Goal: Task Accomplishment & Management: Use online tool/utility

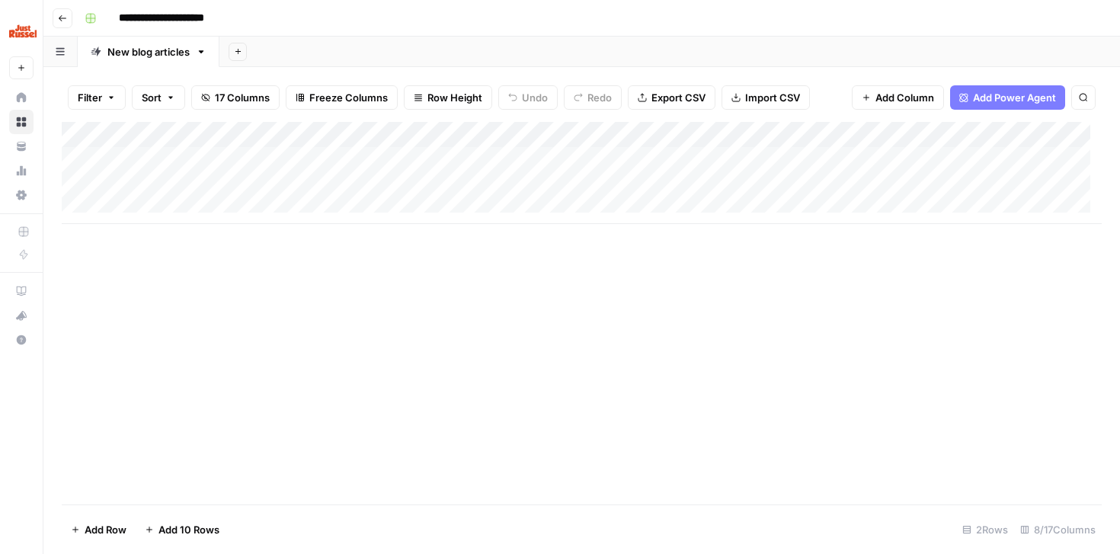
click at [171, 167] on div "Add Column" at bounding box center [582, 173] width 1040 height 102
click at [895, 164] on div "Add Column" at bounding box center [582, 173] width 1040 height 102
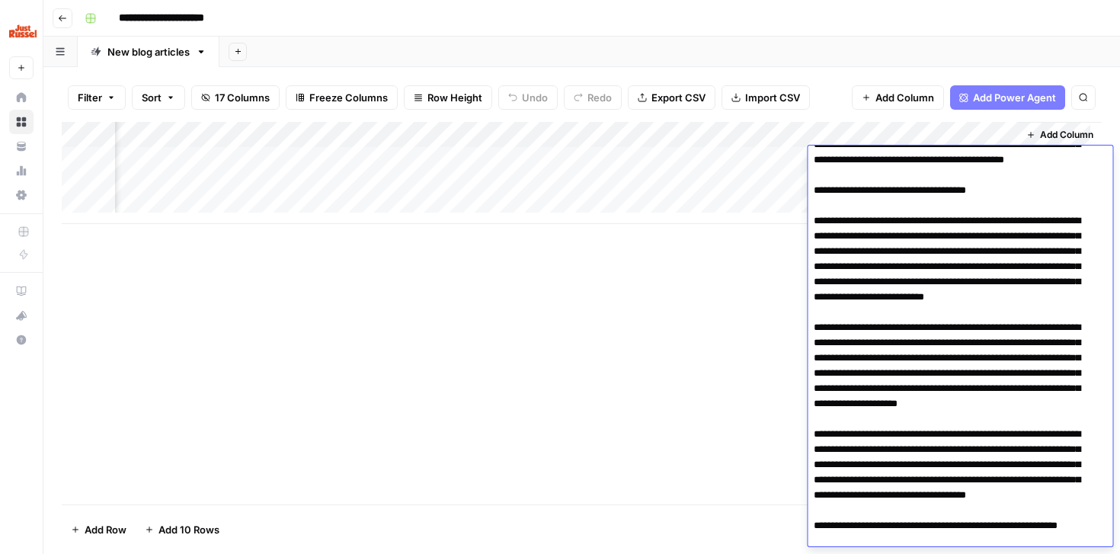
scroll to position [0, 0]
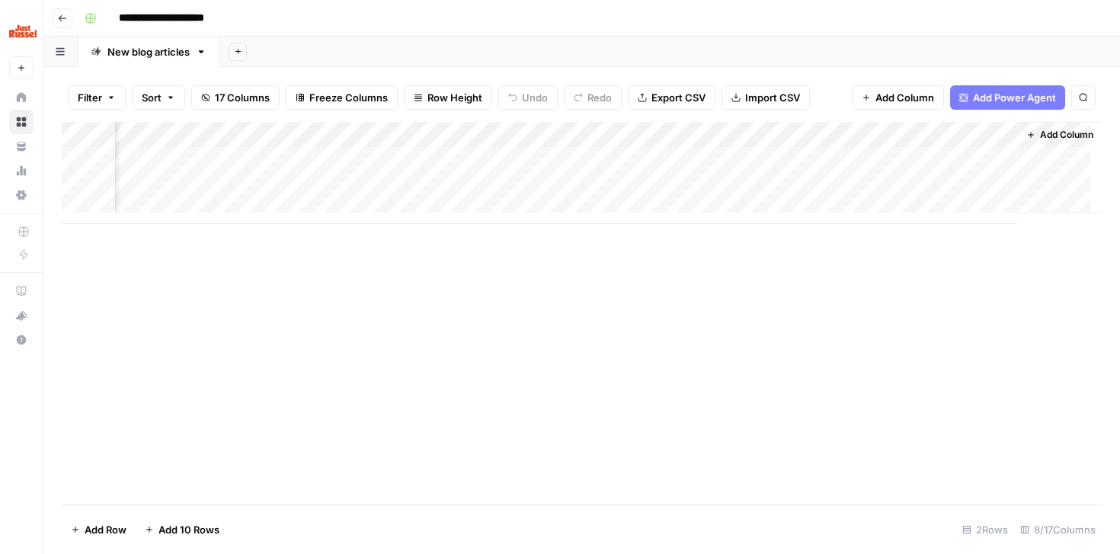
click at [699, 350] on div "Add Column" at bounding box center [582, 313] width 1040 height 383
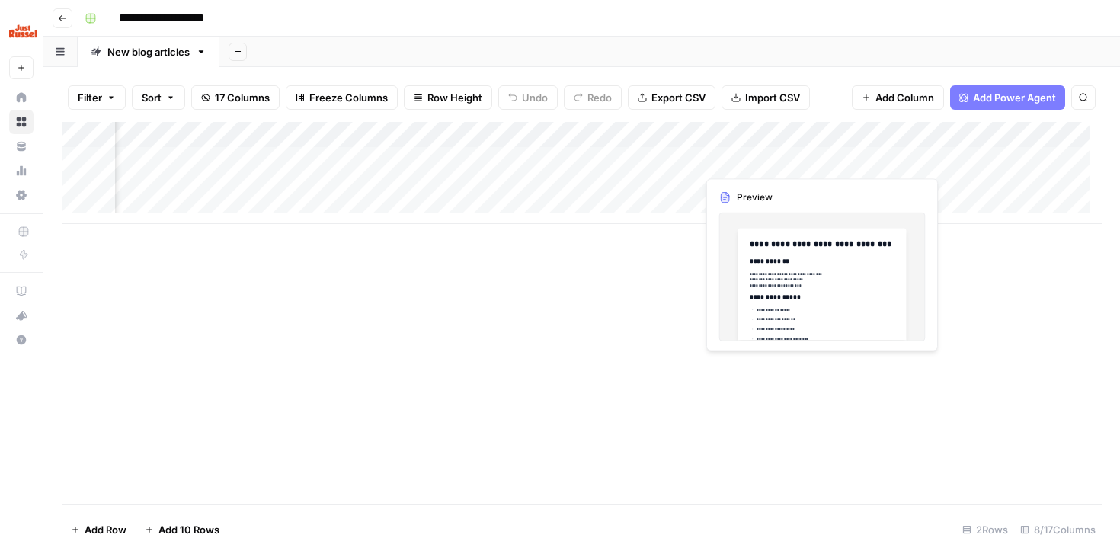
click at [743, 164] on div "Add Column" at bounding box center [582, 173] width 1040 height 102
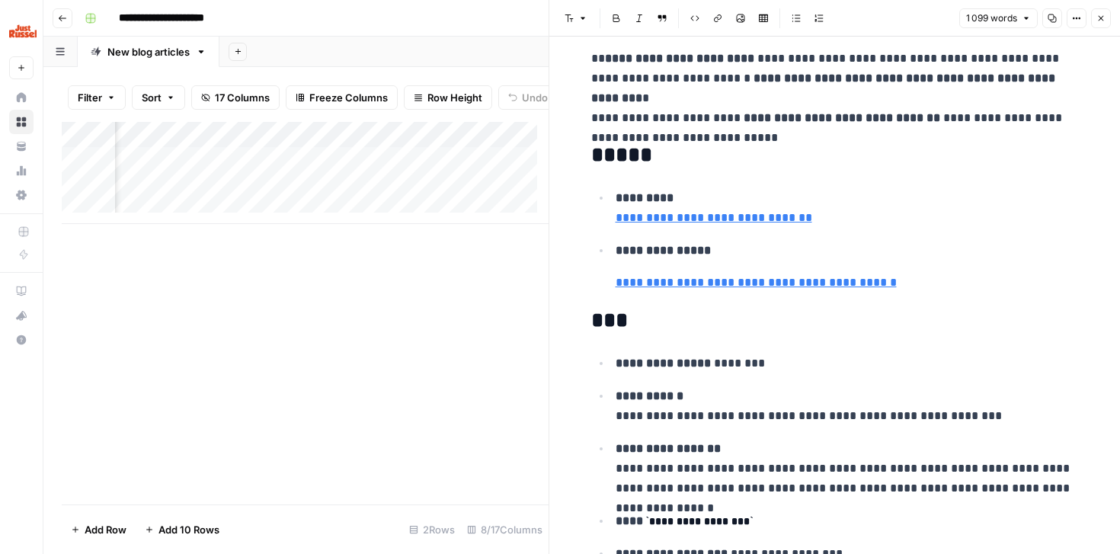
scroll to position [1578, 0]
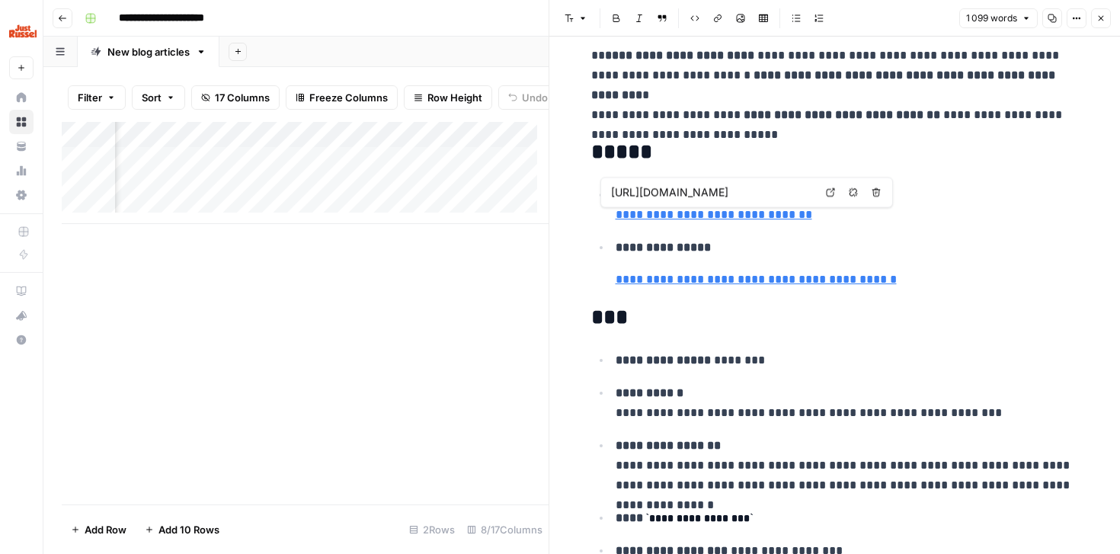
click at [734, 213] on link "**********" at bounding box center [714, 214] width 197 height 11
click at [726, 212] on link "**********" at bounding box center [714, 214] width 197 height 11
click at [681, 211] on link "**********" at bounding box center [714, 214] width 197 height 11
type input "[URL][DOMAIN_NAME]"
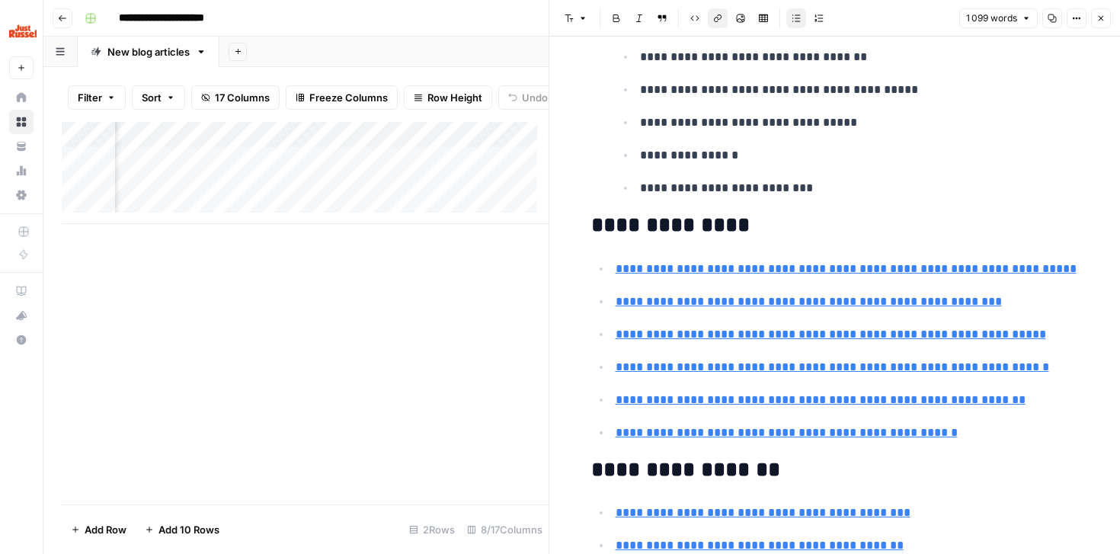
scroll to position [2337, 0]
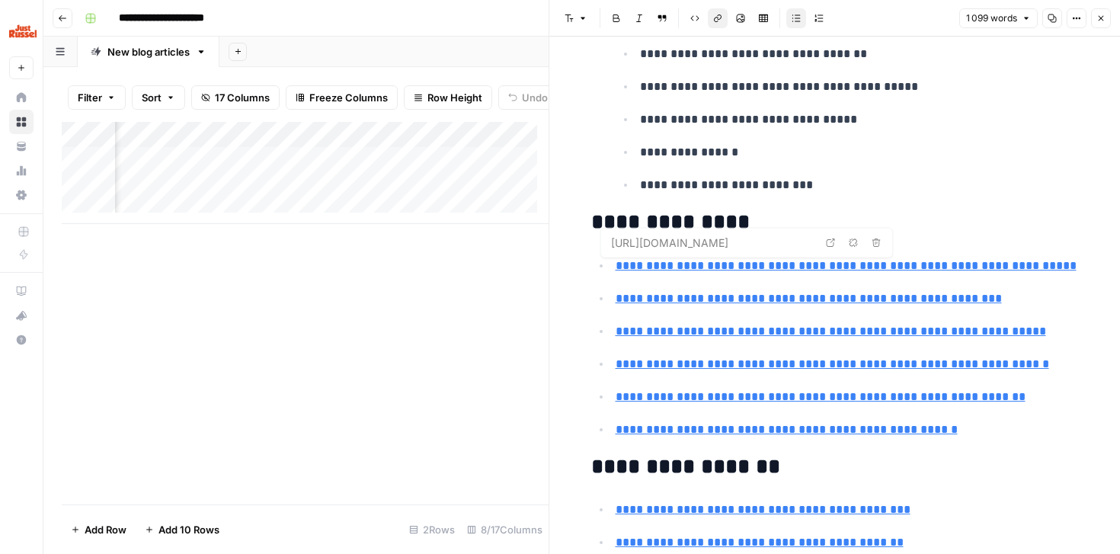
type input "[URL][DOMAIN_NAME]"
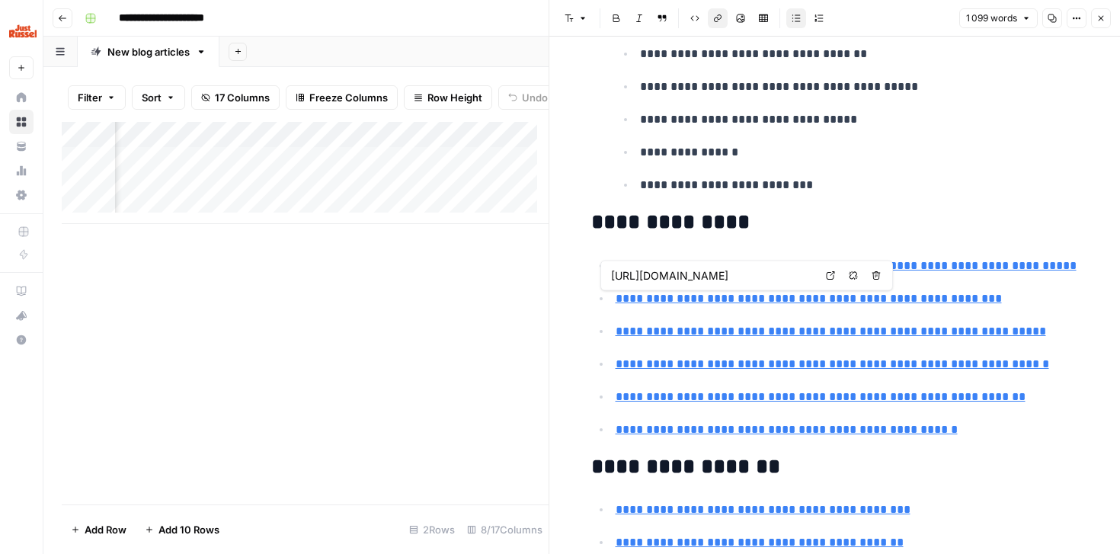
type input "[URL][DOMAIN_NAME]"
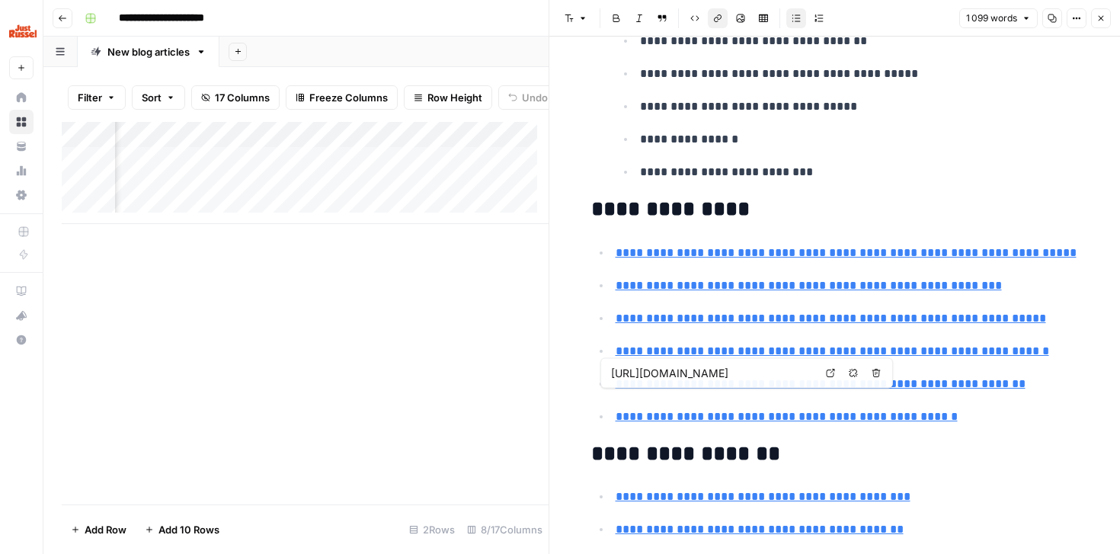
scroll to position [2361, 0]
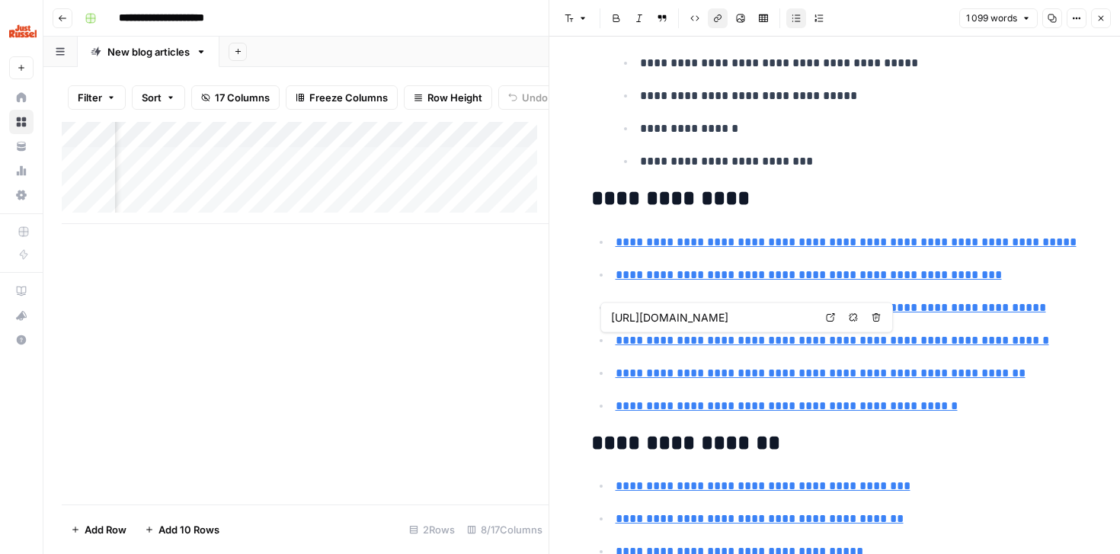
type input "[URL][DOMAIN_NAME]"
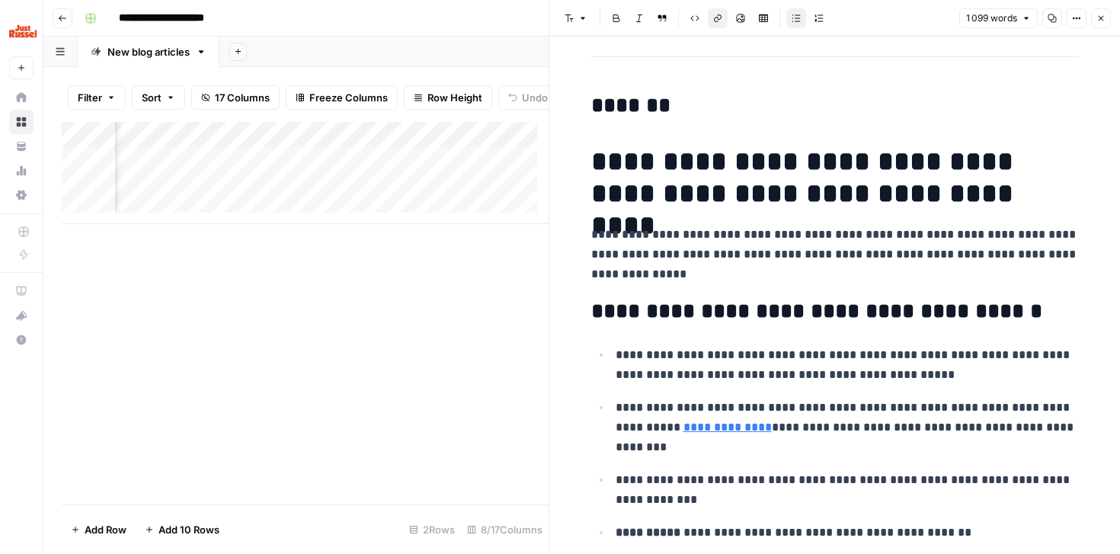
scroll to position [3258, 0]
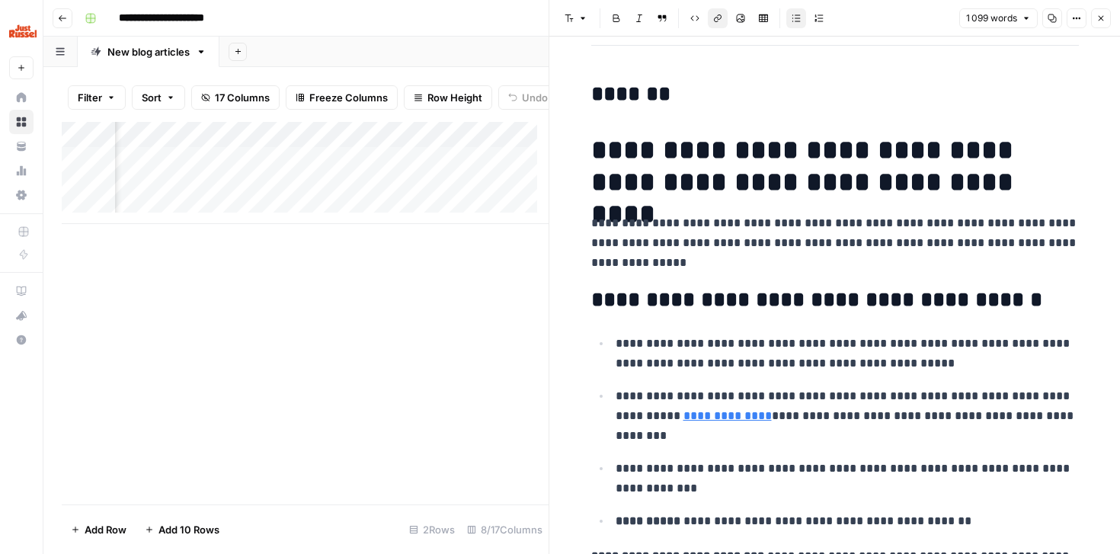
click at [505, 323] on div "Add Column" at bounding box center [305, 313] width 487 height 383
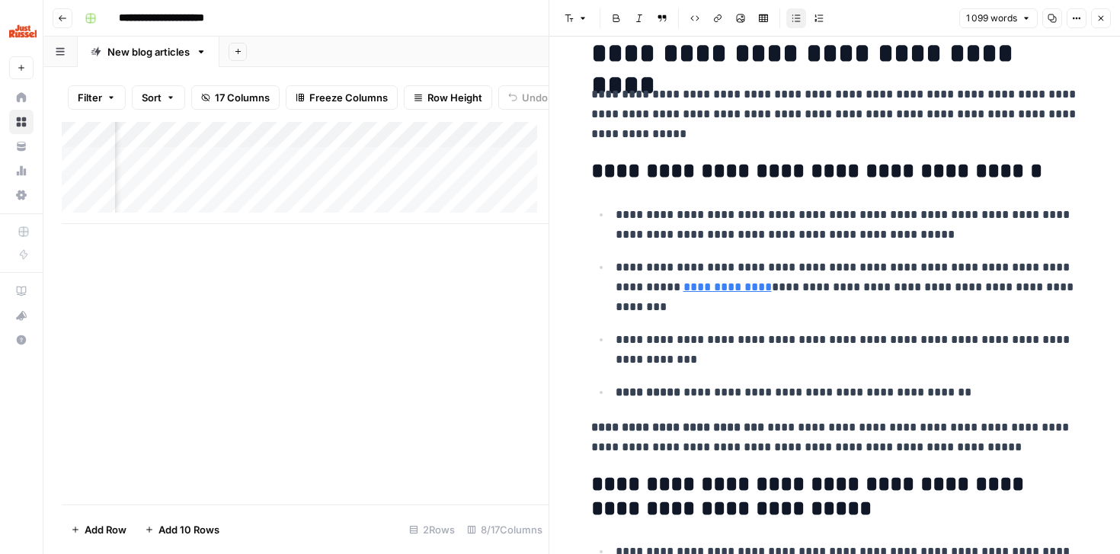
scroll to position [3411, 0]
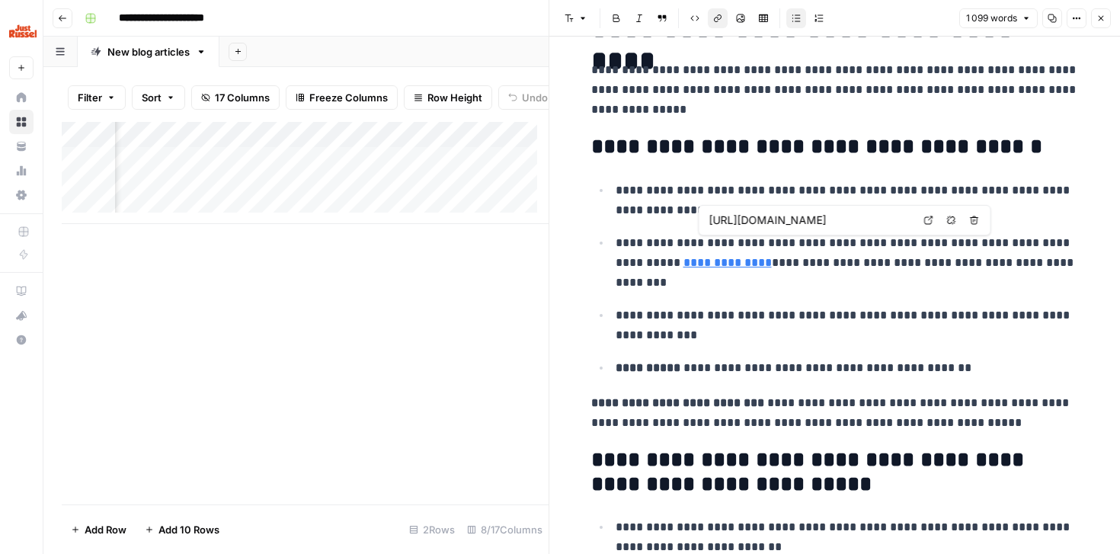
click at [748, 257] on link "**********" at bounding box center [728, 262] width 88 height 11
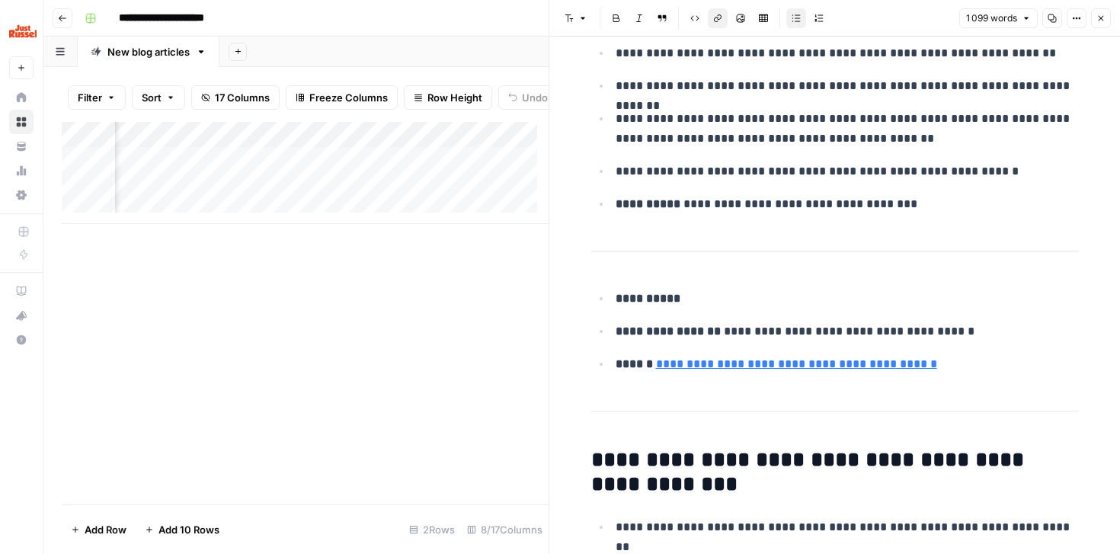
scroll to position [4280, 0]
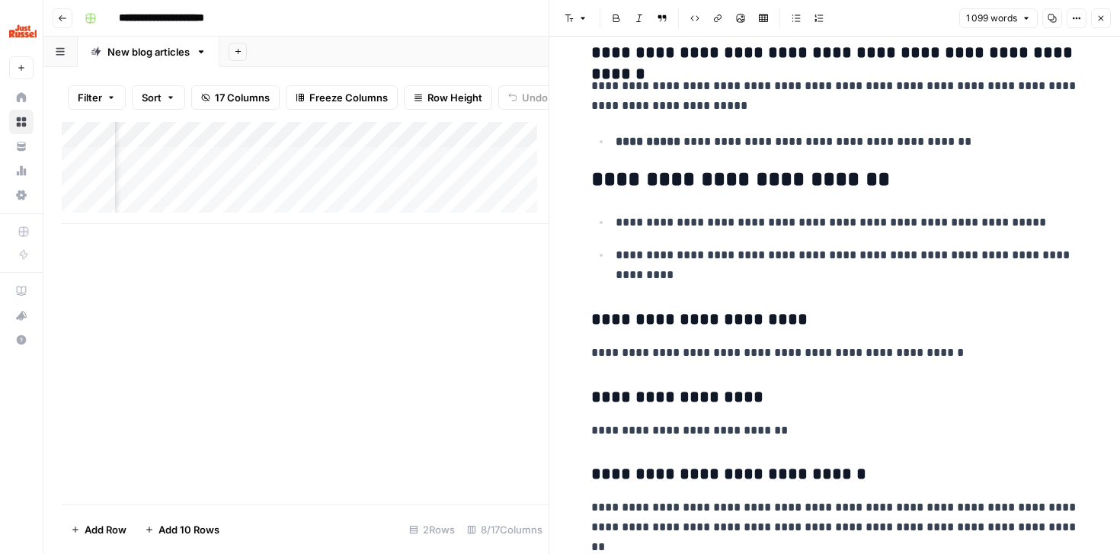
scroll to position [5747, 0]
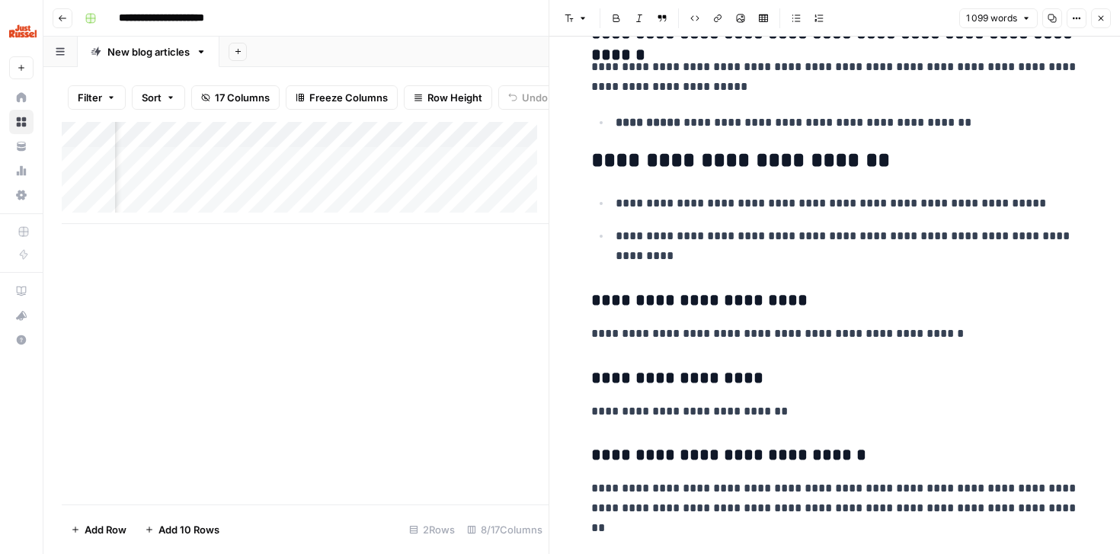
click at [465, 354] on div "Add Column" at bounding box center [305, 313] width 487 height 383
click at [1100, 14] on icon "button" at bounding box center [1101, 18] width 9 height 9
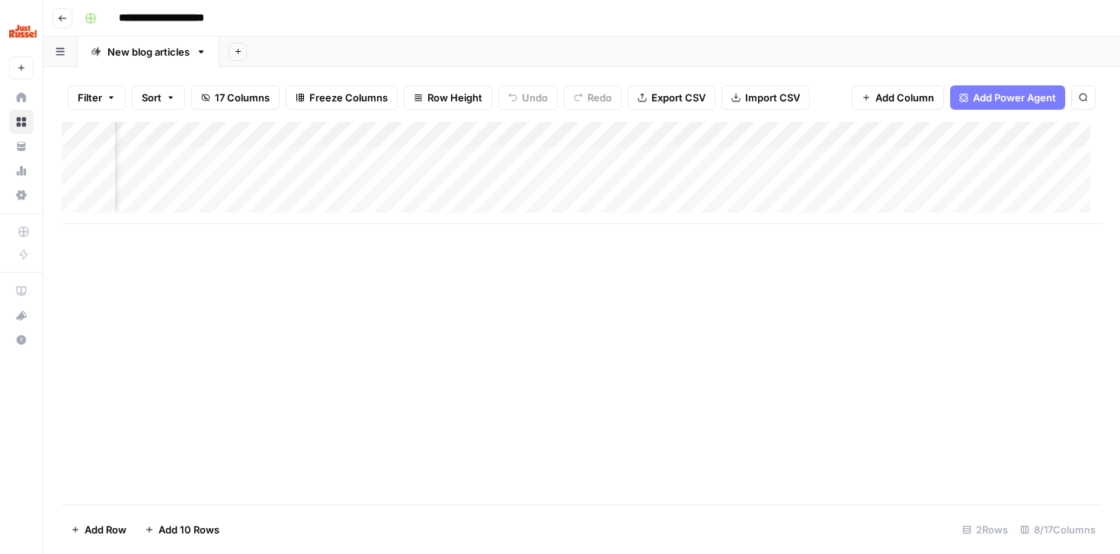
scroll to position [0, 438]
click at [901, 177] on div "Add Column" at bounding box center [582, 173] width 1040 height 102
click at [920, 179] on div "Add Column" at bounding box center [582, 173] width 1040 height 102
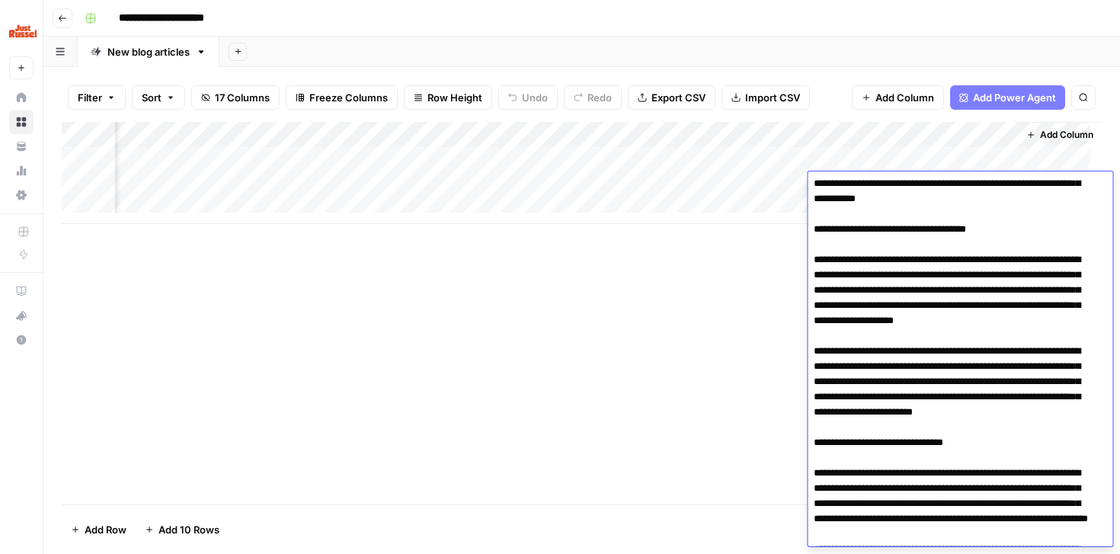
scroll to position [1799, 0]
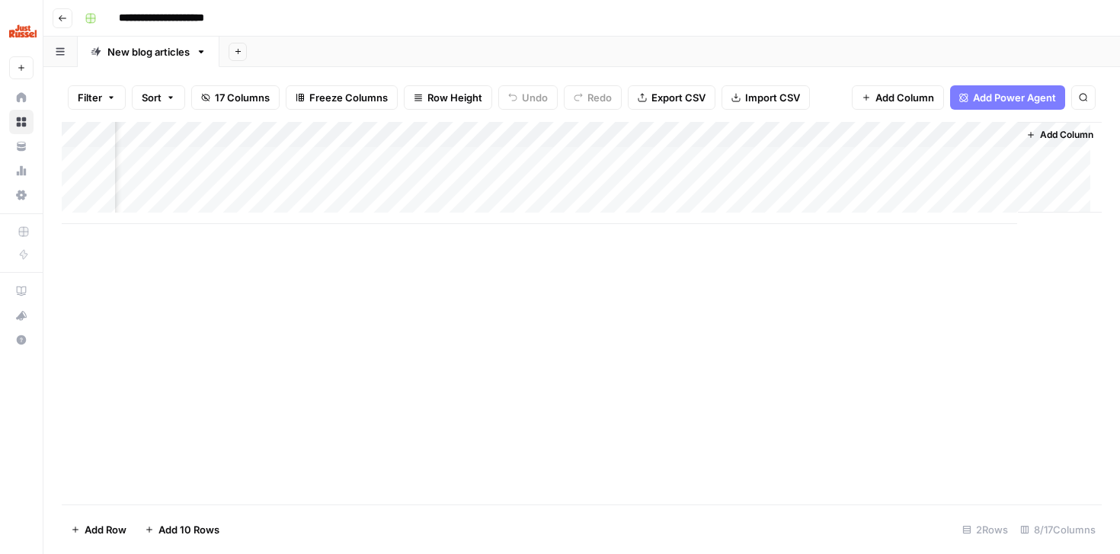
click at [665, 345] on div "Add Column" at bounding box center [582, 313] width 1040 height 383
click at [910, 180] on div "Add Column" at bounding box center [582, 173] width 1040 height 102
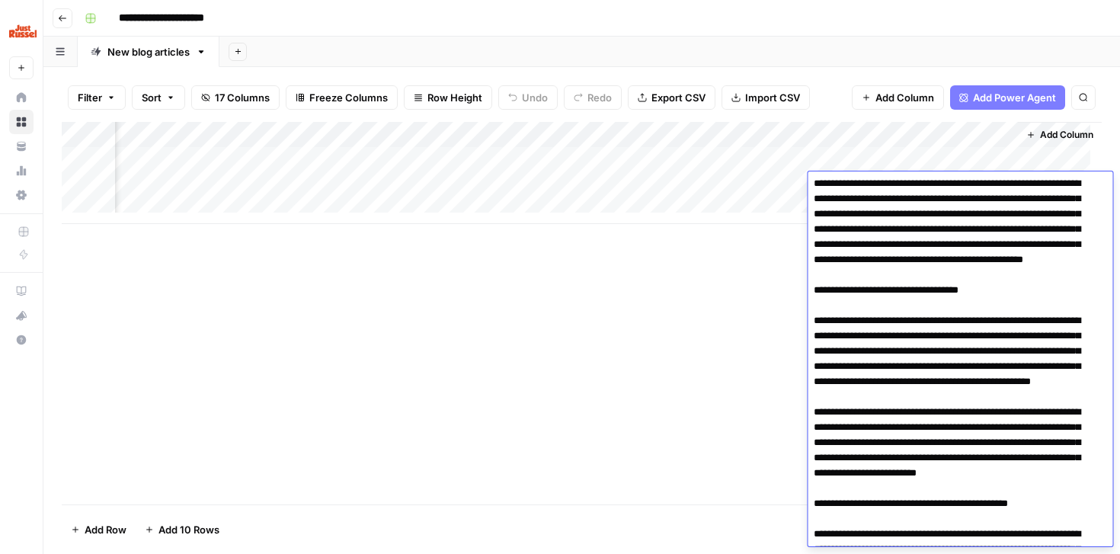
scroll to position [413, 0]
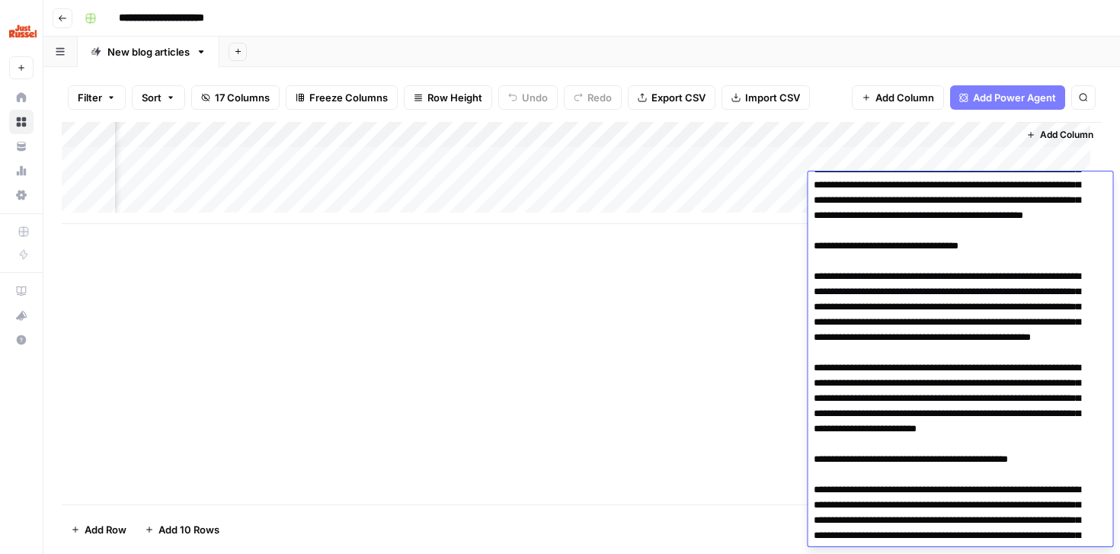
click at [341, 380] on div "Add Column" at bounding box center [582, 313] width 1040 height 383
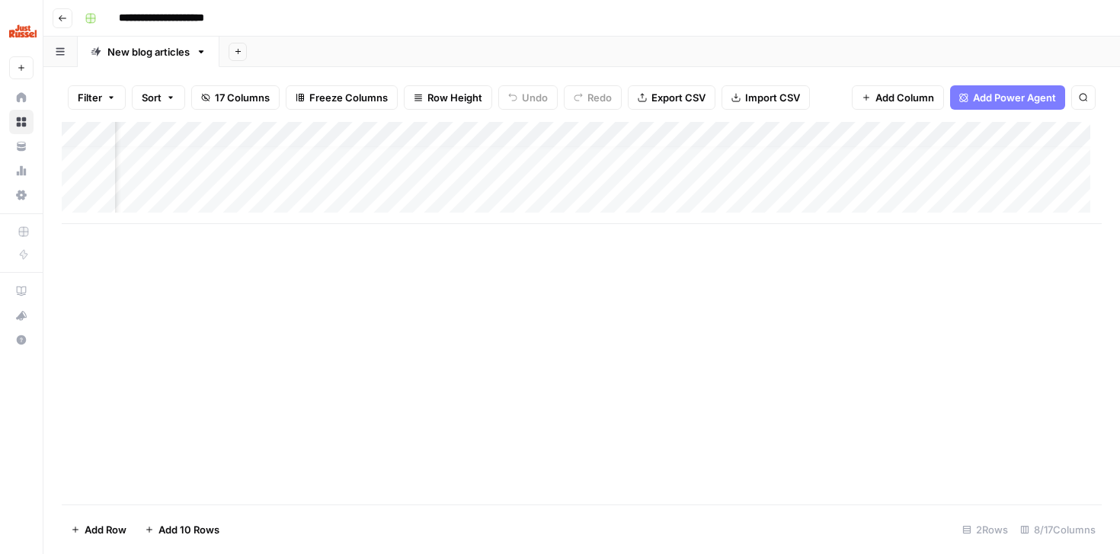
scroll to position [11, 78]
click at [476, 180] on div "Add Column" at bounding box center [582, 173] width 1040 height 102
click at [493, 266] on div "Add Column" at bounding box center [582, 313] width 1040 height 383
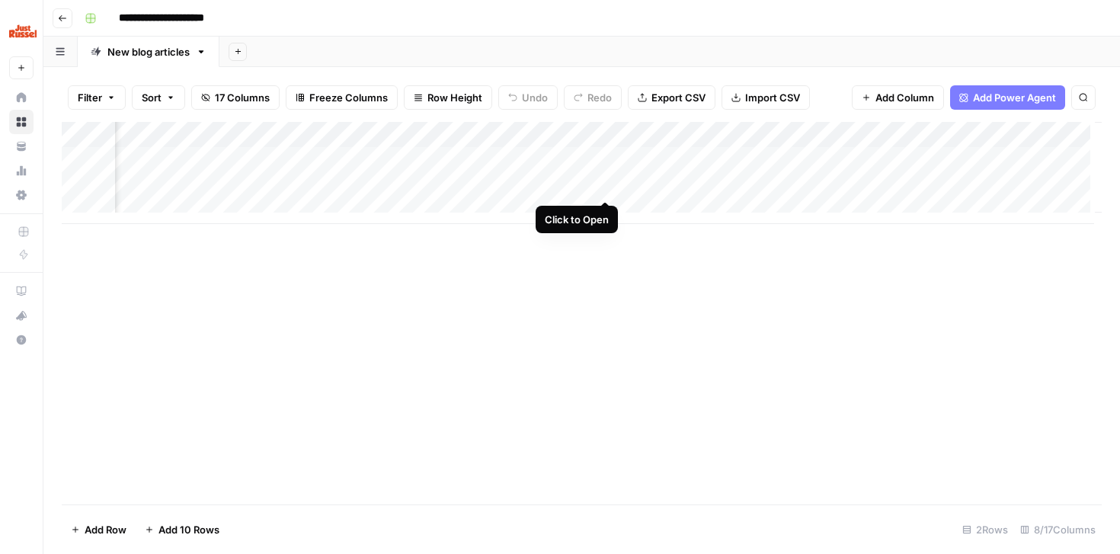
click at [605, 188] on div "Add Column" at bounding box center [582, 173] width 1040 height 102
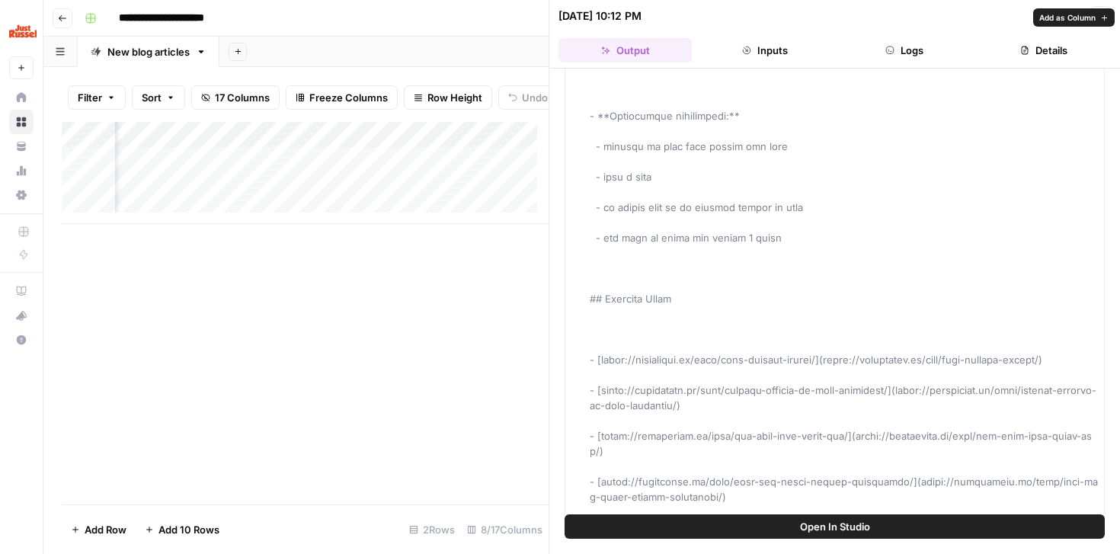
scroll to position [1498, 0]
click at [485, 293] on div "Add Column" at bounding box center [305, 313] width 487 height 383
click at [1099, 19] on icon "button" at bounding box center [1101, 15] width 9 height 9
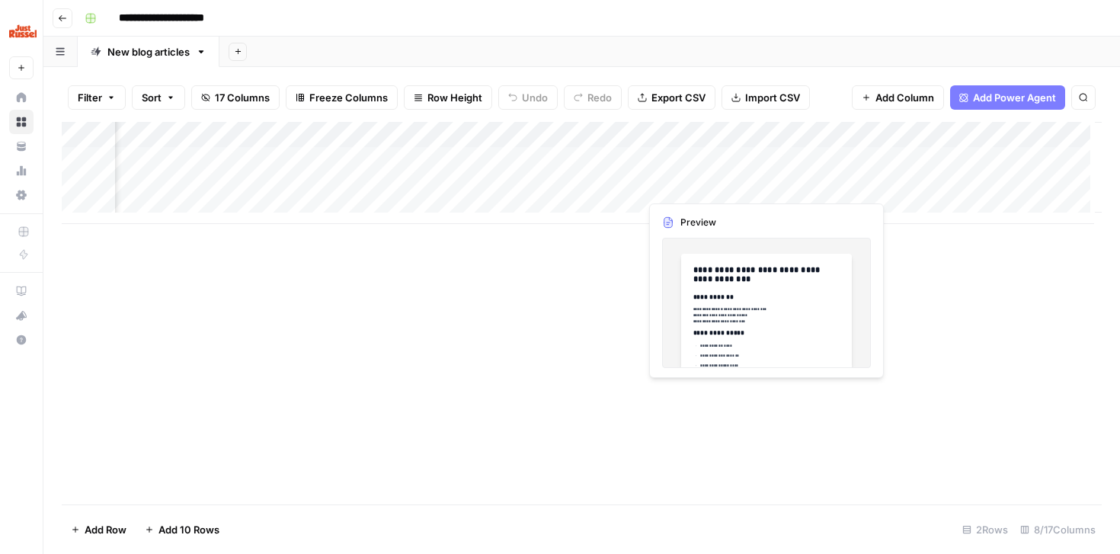
click at [710, 189] on div "Add Column" at bounding box center [582, 173] width 1040 height 102
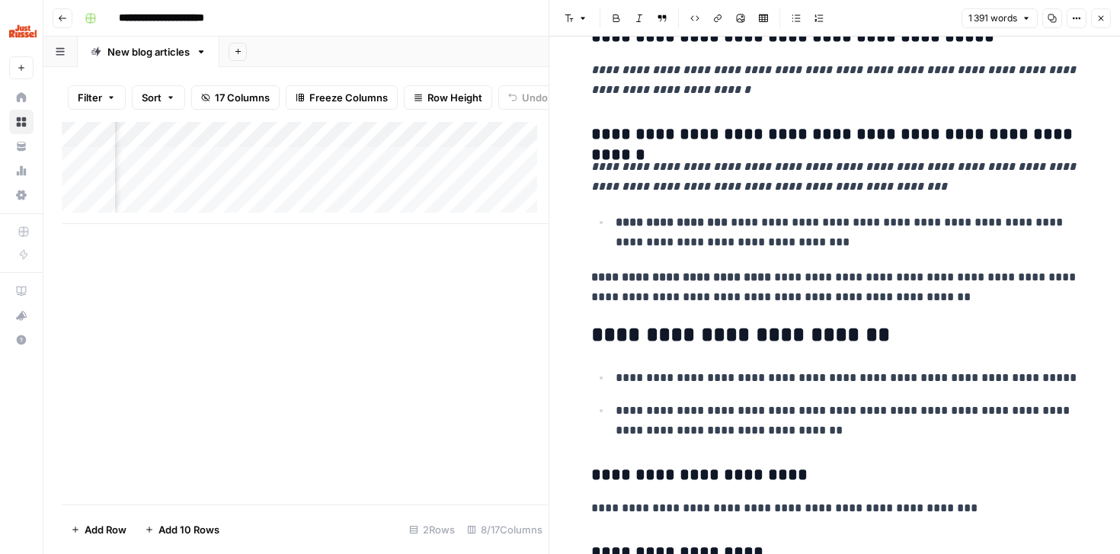
scroll to position [5940, 0]
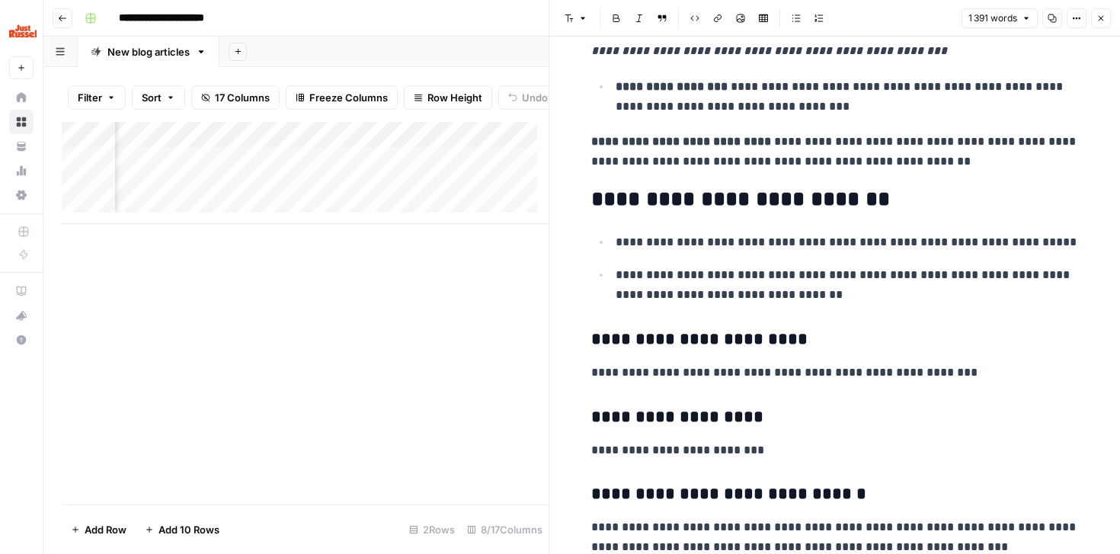
click at [396, 361] on div "Add Column" at bounding box center [305, 313] width 487 height 383
click at [479, 322] on div "Add Column" at bounding box center [305, 313] width 487 height 383
click at [1101, 21] on icon "button" at bounding box center [1101, 18] width 9 height 9
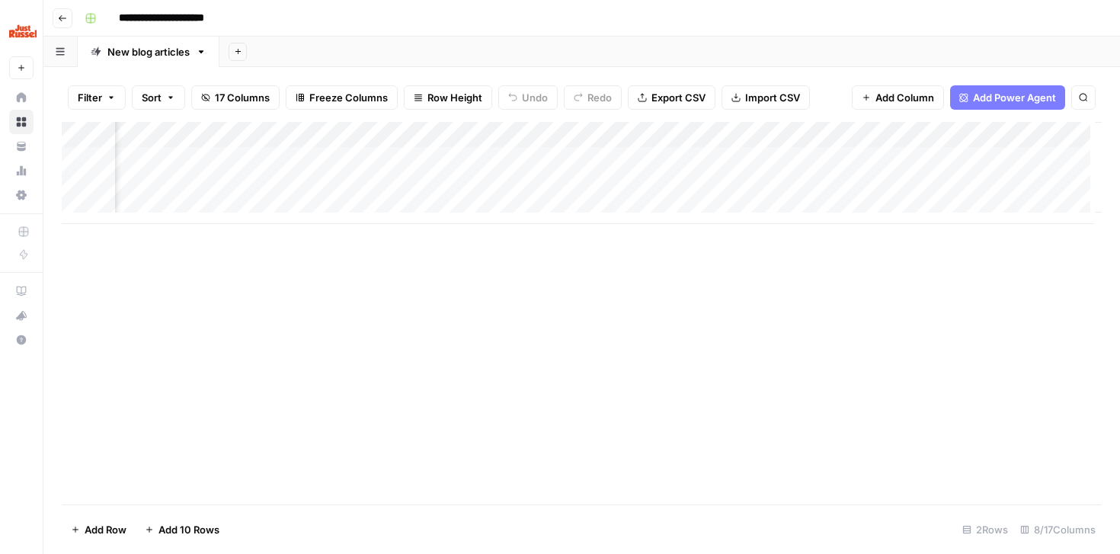
scroll to position [0, 438]
click at [910, 181] on div "Add Column" at bounding box center [582, 173] width 1040 height 102
click at [740, 180] on div "Add Column" at bounding box center [582, 173] width 1040 height 102
click at [829, 185] on div "Add Column" at bounding box center [582, 173] width 1040 height 102
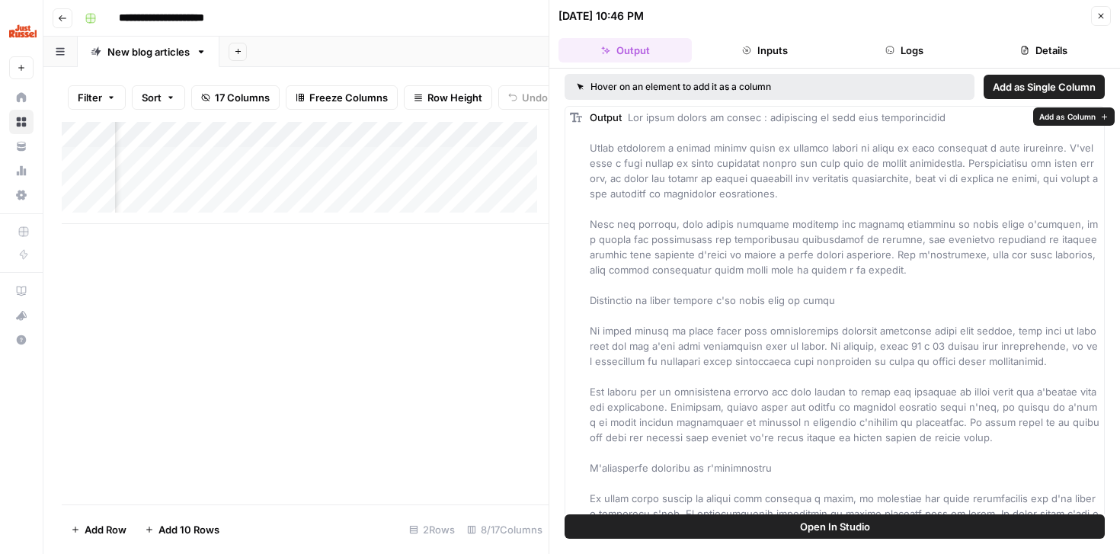
scroll to position [3, 0]
click at [459, 287] on div "Add Column" at bounding box center [305, 313] width 487 height 383
drag, startPoint x: 1095, startPoint y: 17, endPoint x: 1078, endPoint y: 35, distance: 25.3
click at [1096, 18] on button "Close" at bounding box center [1101, 16] width 20 height 20
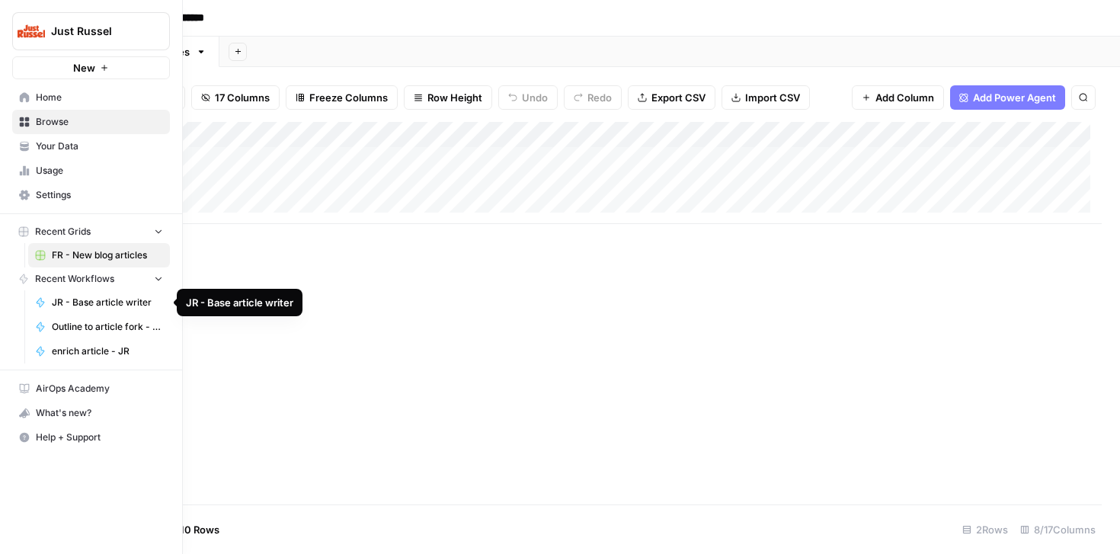
click at [86, 303] on span "JR - Base article writer" at bounding box center [107, 303] width 111 height 14
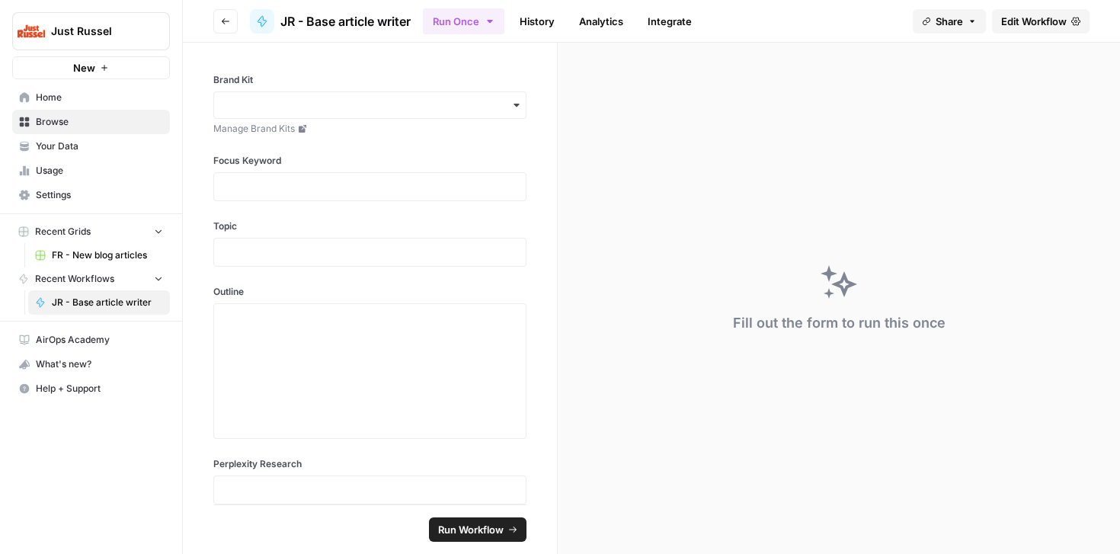
click at [72, 282] on span "Recent Workflows" at bounding box center [74, 279] width 79 height 14
click at [99, 309] on span "JR - Base article writer" at bounding box center [107, 303] width 111 height 14
click at [79, 249] on span "FR - New blog articles" at bounding box center [107, 255] width 111 height 14
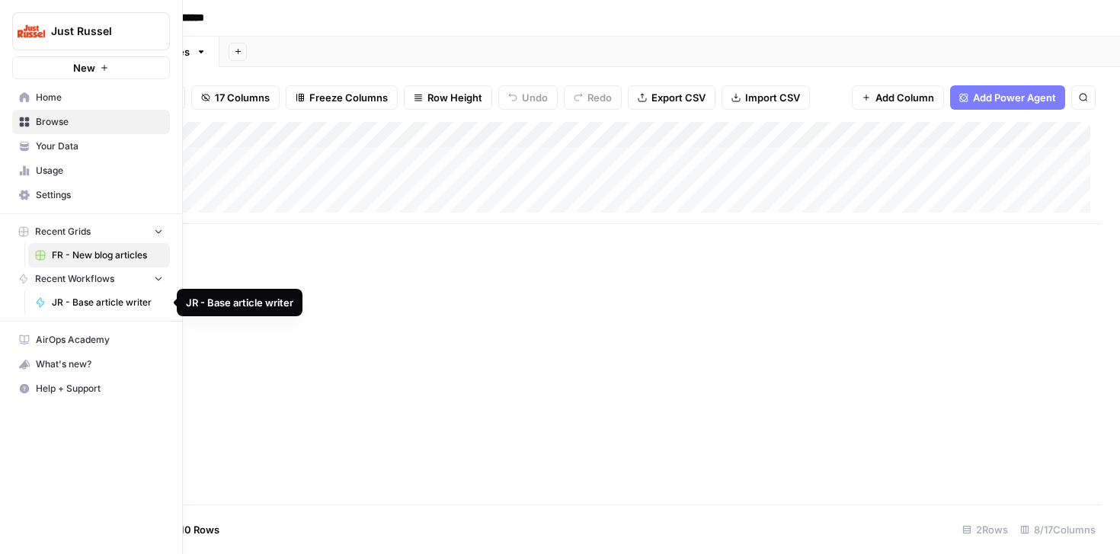
click at [80, 306] on span "JR - Base article writer" at bounding box center [107, 303] width 111 height 14
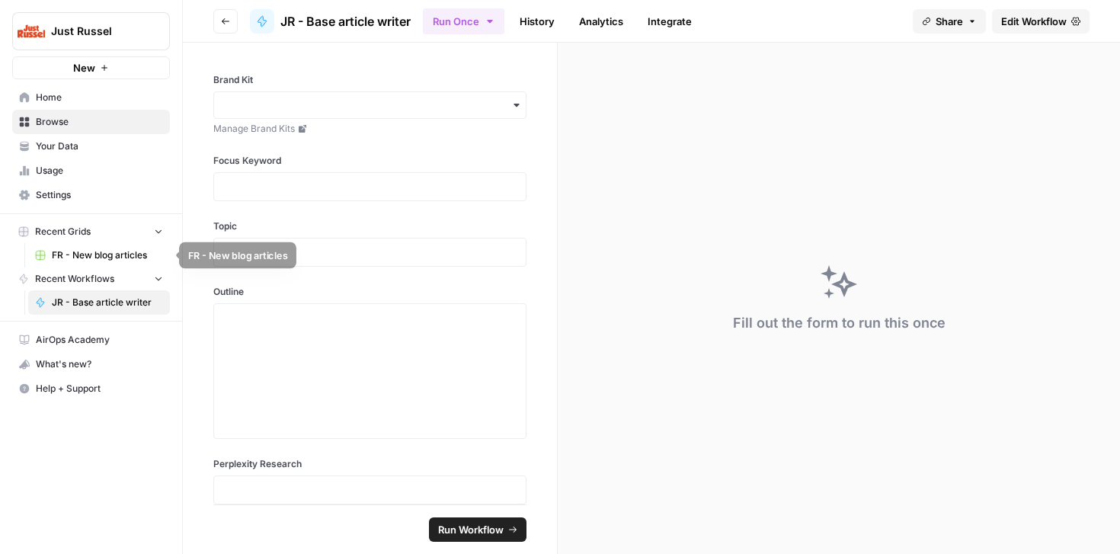
click at [85, 272] on span "Recent Workflows" at bounding box center [74, 279] width 79 height 14
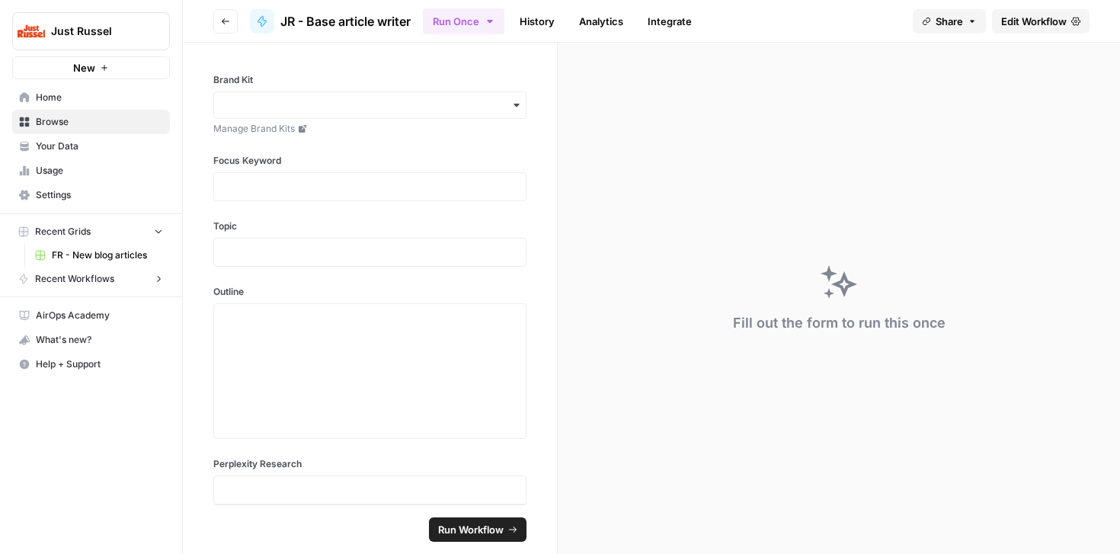
click at [76, 253] on span "FR - New blog articles" at bounding box center [107, 255] width 111 height 14
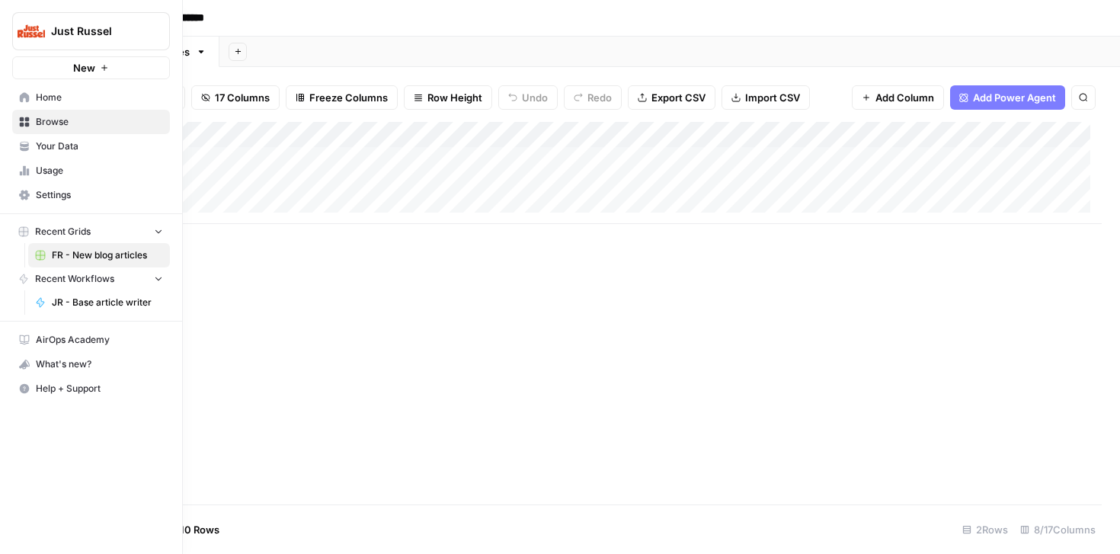
click at [46, 143] on span "Your Data" at bounding box center [99, 146] width 127 height 14
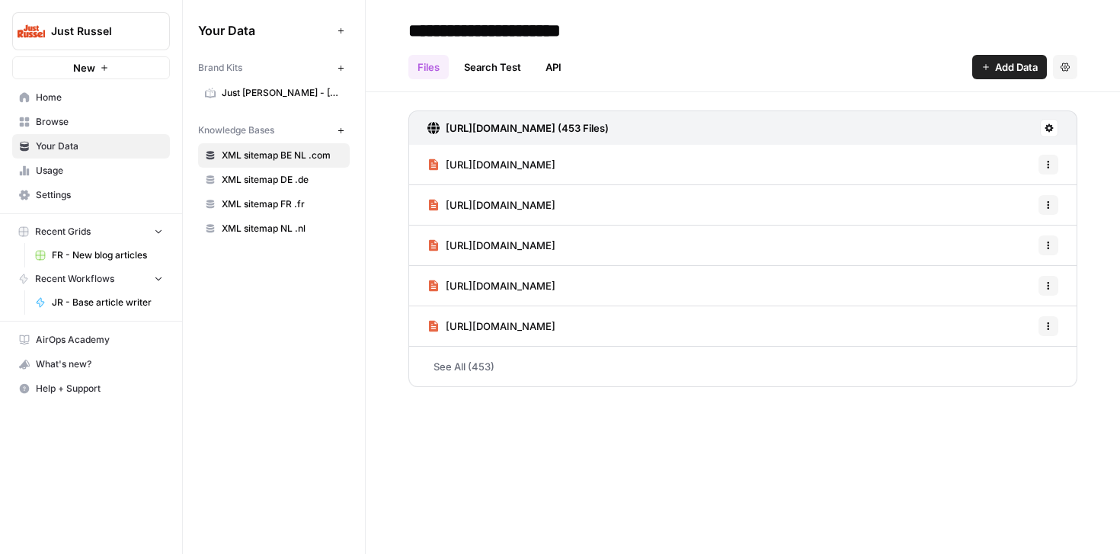
click at [46, 175] on span "Usage" at bounding box center [99, 171] width 127 height 14
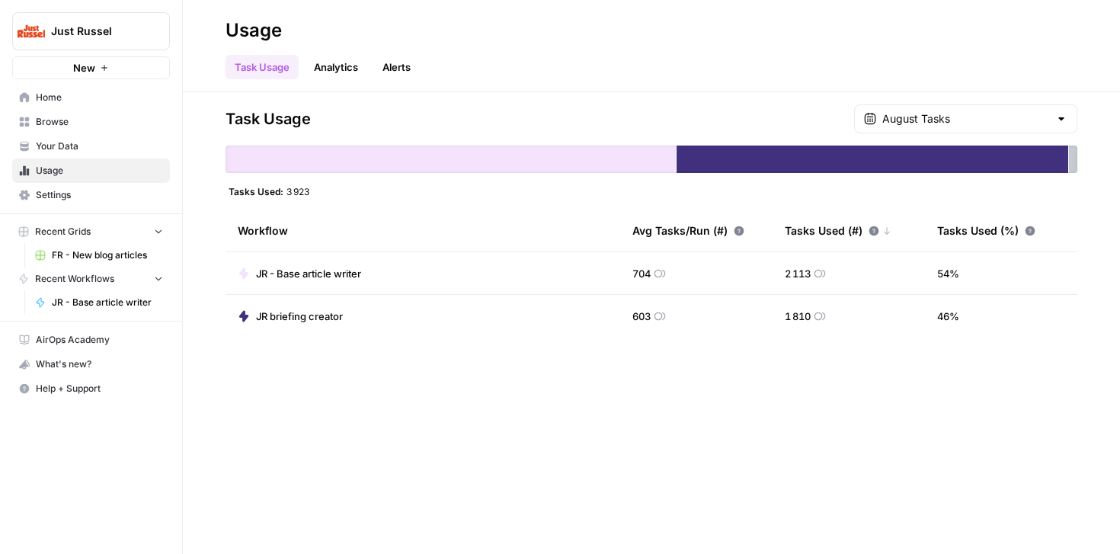
click at [45, 187] on link "Settings" at bounding box center [91, 195] width 158 height 24
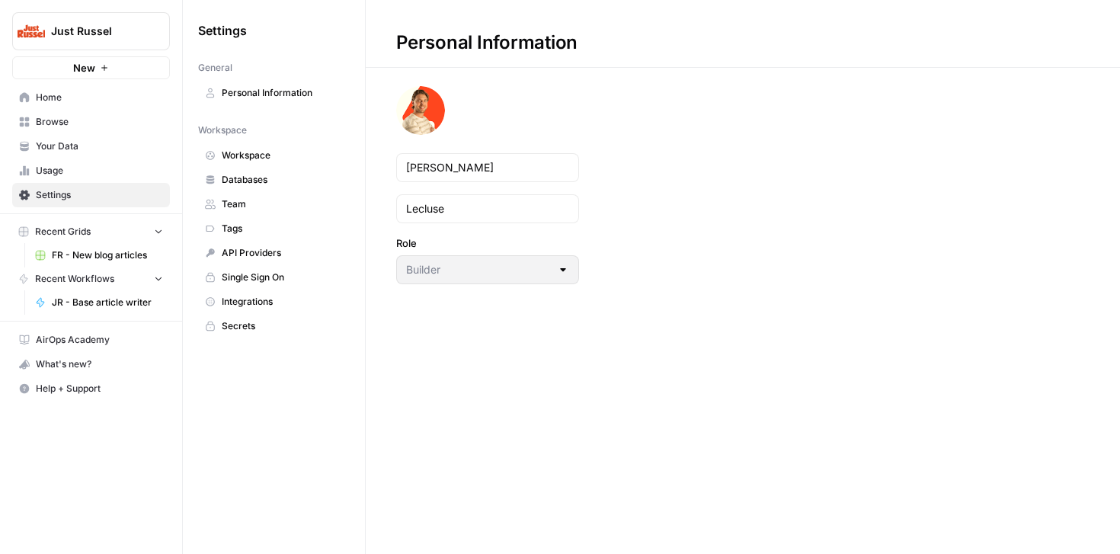
click at [63, 298] on span "JR - Base article writer" at bounding box center [107, 303] width 111 height 14
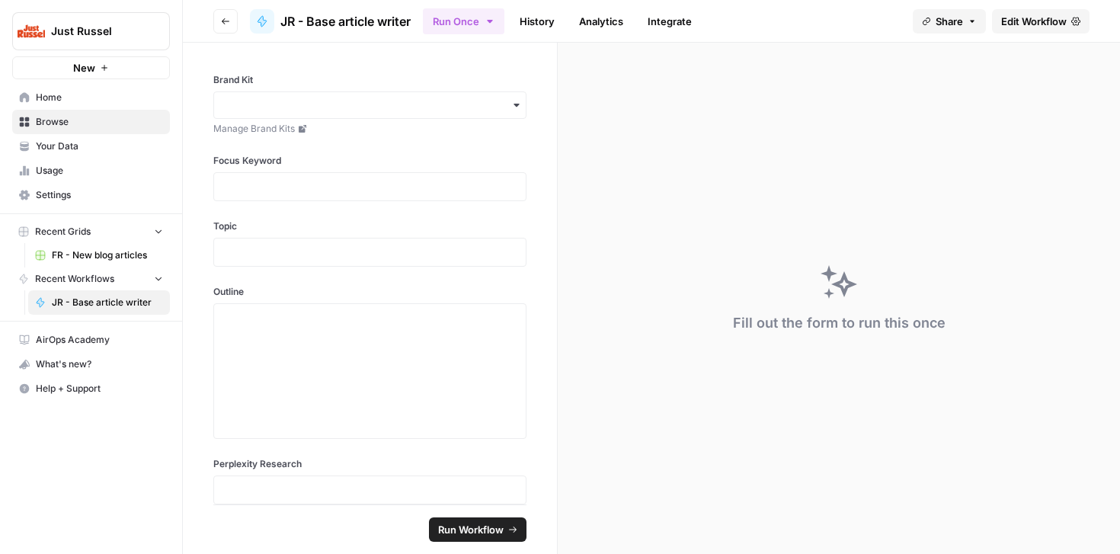
click at [53, 279] on span "Recent Workflows" at bounding box center [74, 279] width 79 height 14
click at [65, 300] on span "JR - Base article writer" at bounding box center [107, 303] width 111 height 14
click at [492, 21] on icon "button" at bounding box center [489, 21] width 5 height 3
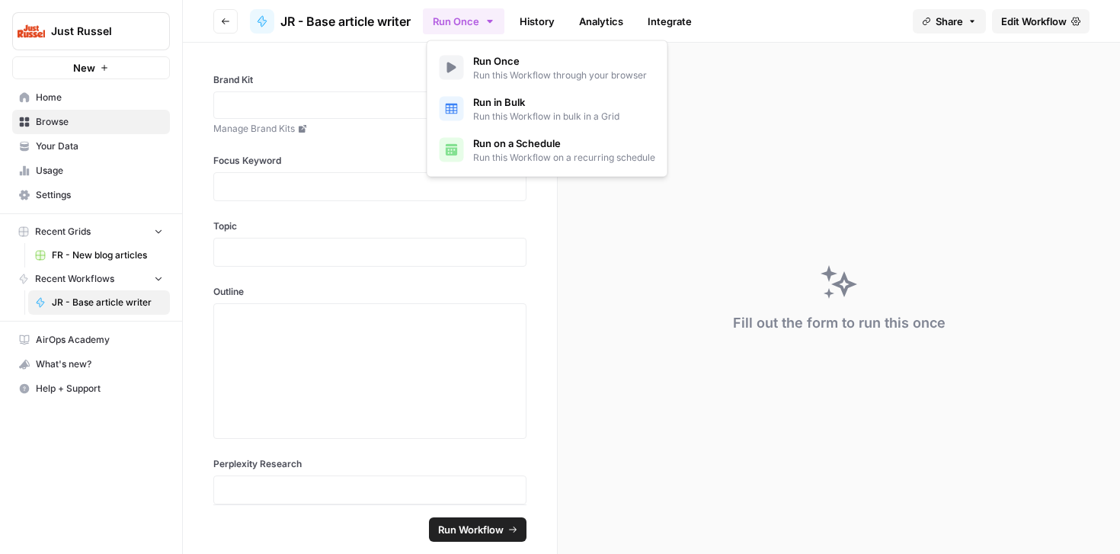
click at [1052, 19] on span "Edit Workflow" at bounding box center [1034, 21] width 66 height 15
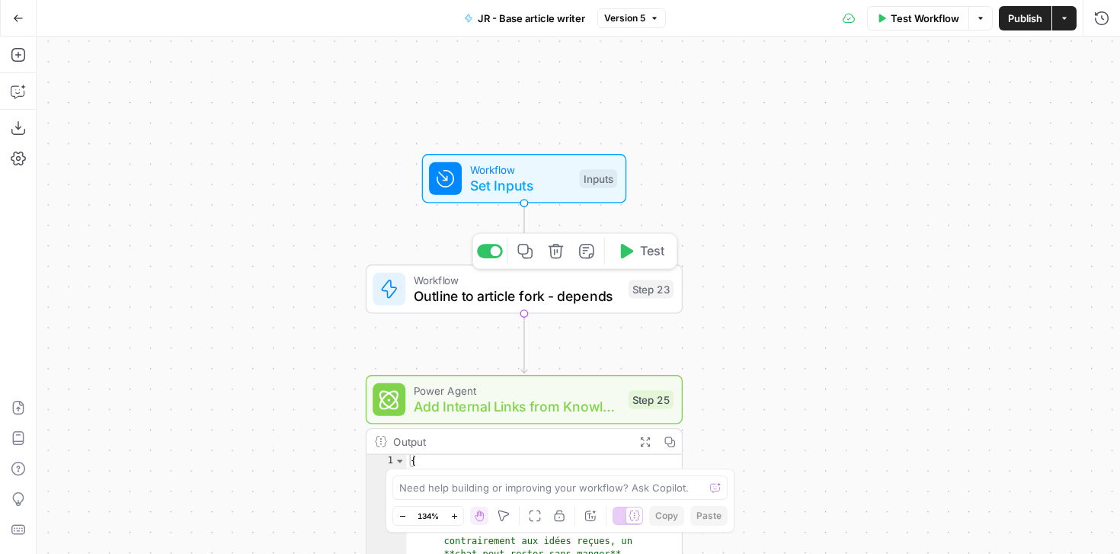
click at [563, 302] on span "Outline to article fork - depends" at bounding box center [517, 296] width 207 height 21
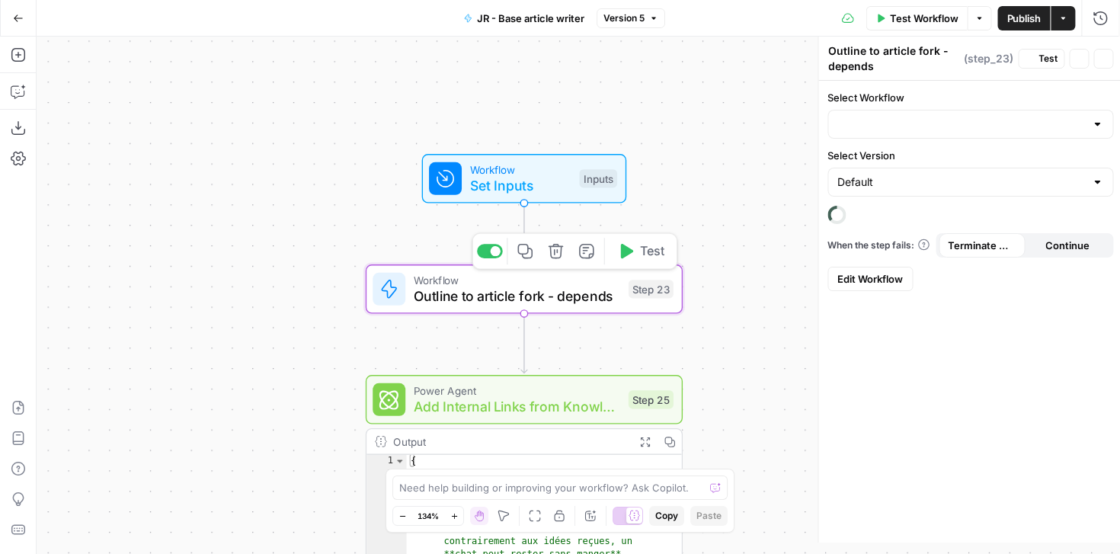
type input "Outline to article fork - JR"
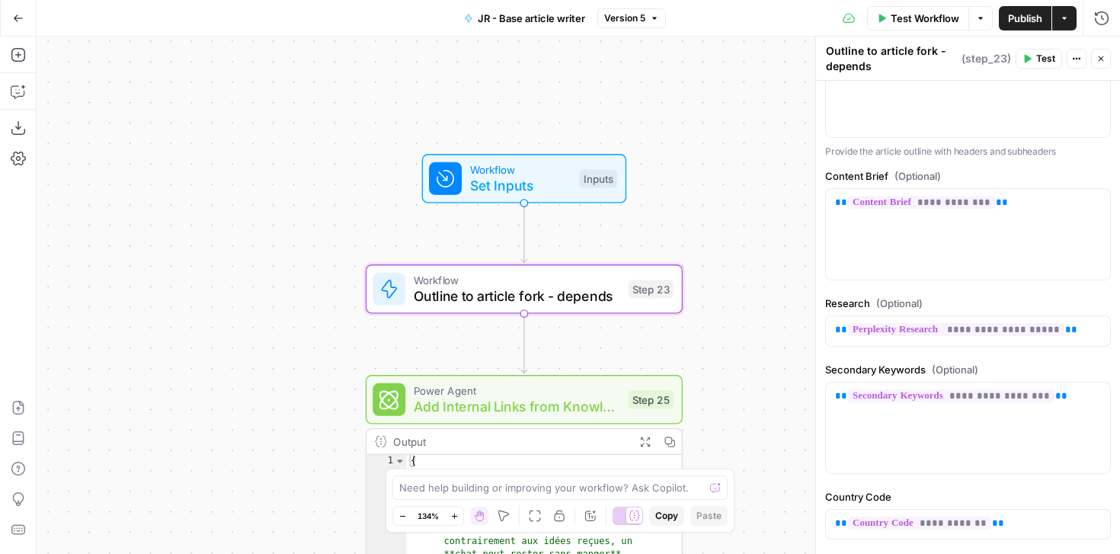
scroll to position [391, 0]
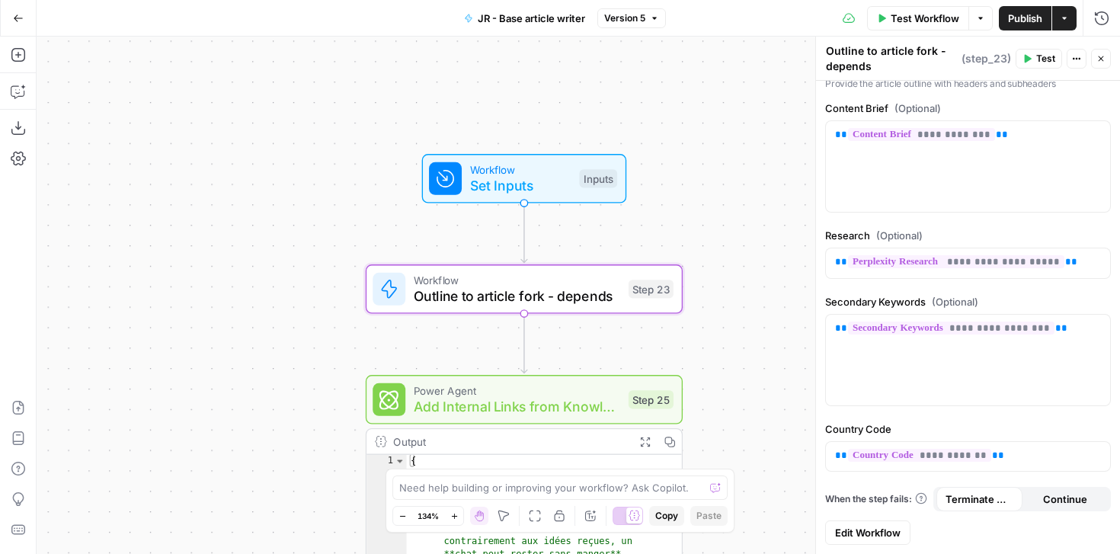
click at [785, 340] on div "Workflow Set Inputs Inputs Workflow Outline to article fork - depends Step 23 P…" at bounding box center [579, 295] width 1084 height 517
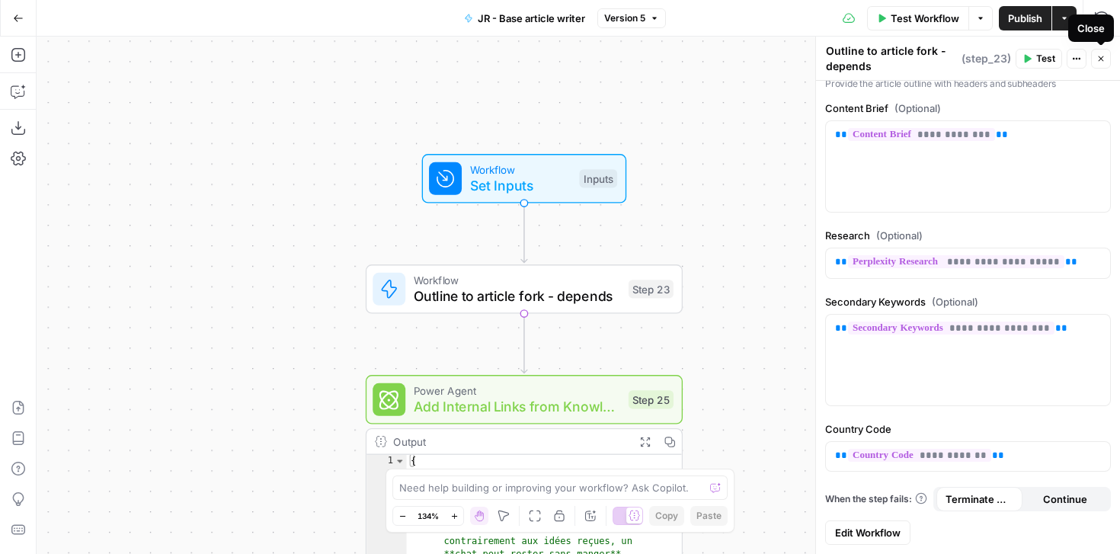
click at [1097, 63] on button "Close" at bounding box center [1101, 59] width 20 height 20
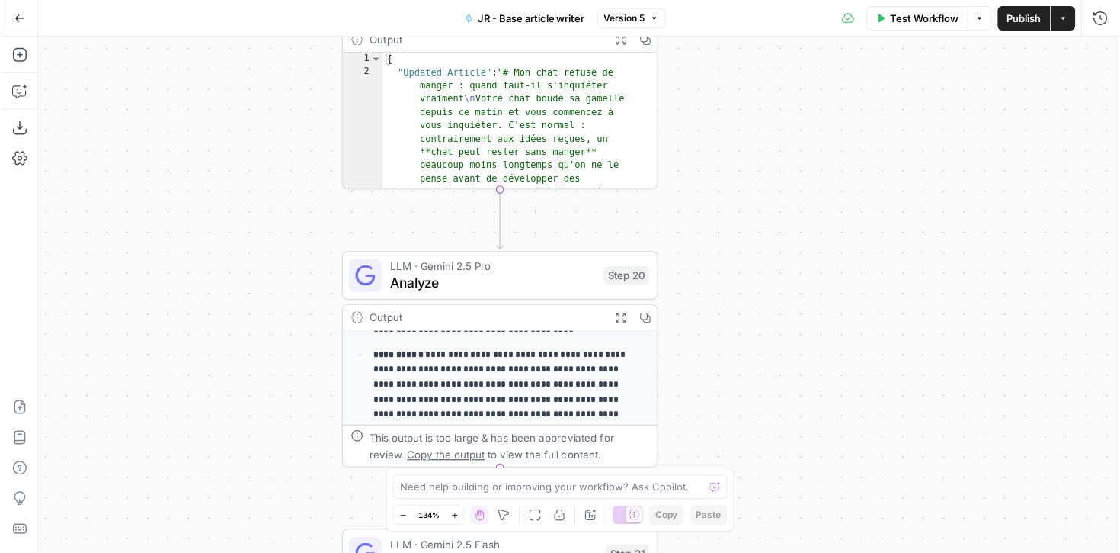
scroll to position [183, 0]
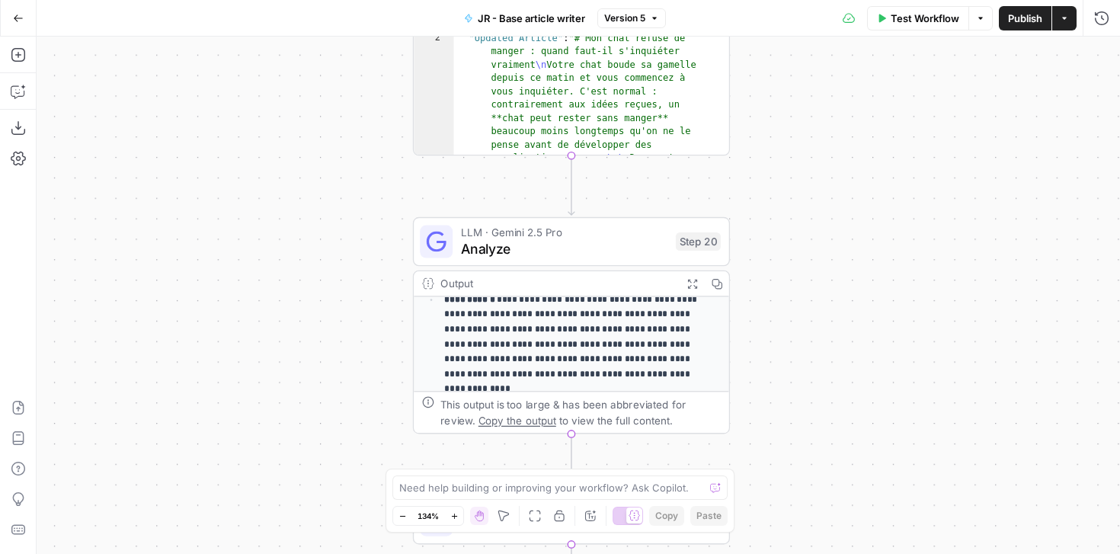
click at [13, 19] on icon "button" at bounding box center [18, 18] width 11 height 11
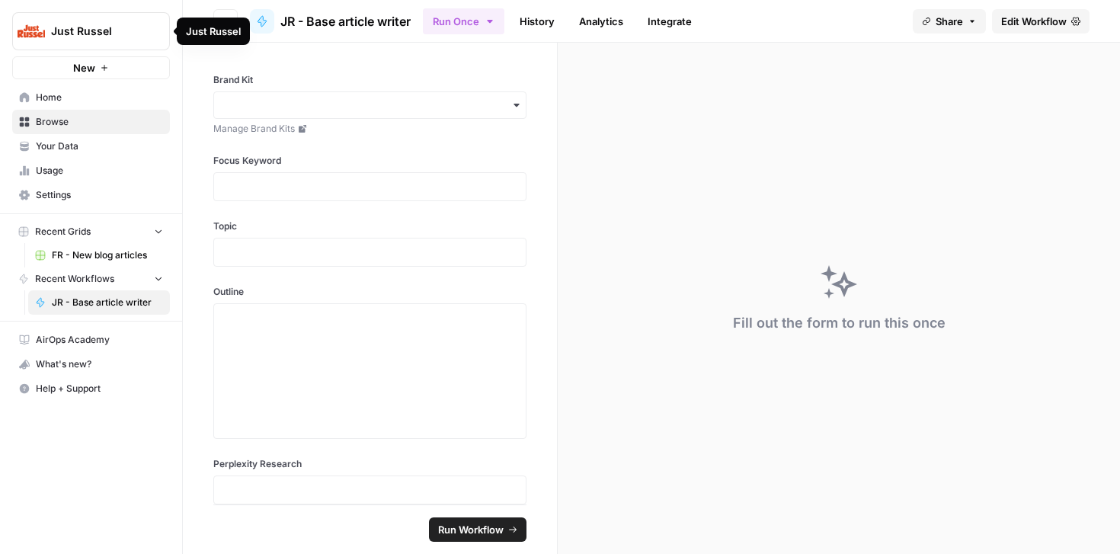
click at [213, 18] on div "Just Russel" at bounding box center [213, 31] width 73 height 27
click at [226, 25] on div "Just Russel" at bounding box center [213, 31] width 55 height 15
click at [226, 26] on button "Go back" at bounding box center [225, 21] width 24 height 24
click at [224, 21] on icon "button" at bounding box center [225, 21] width 9 height 9
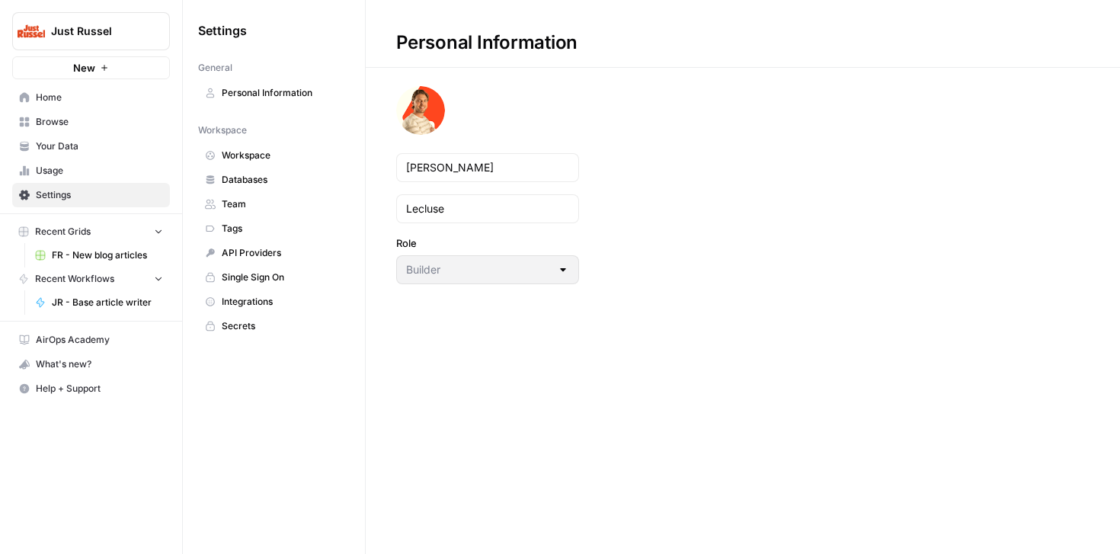
click at [56, 282] on span "Recent Workflows" at bounding box center [74, 279] width 79 height 14
click at [50, 309] on link "JR - Base article writer" at bounding box center [99, 302] width 142 height 24
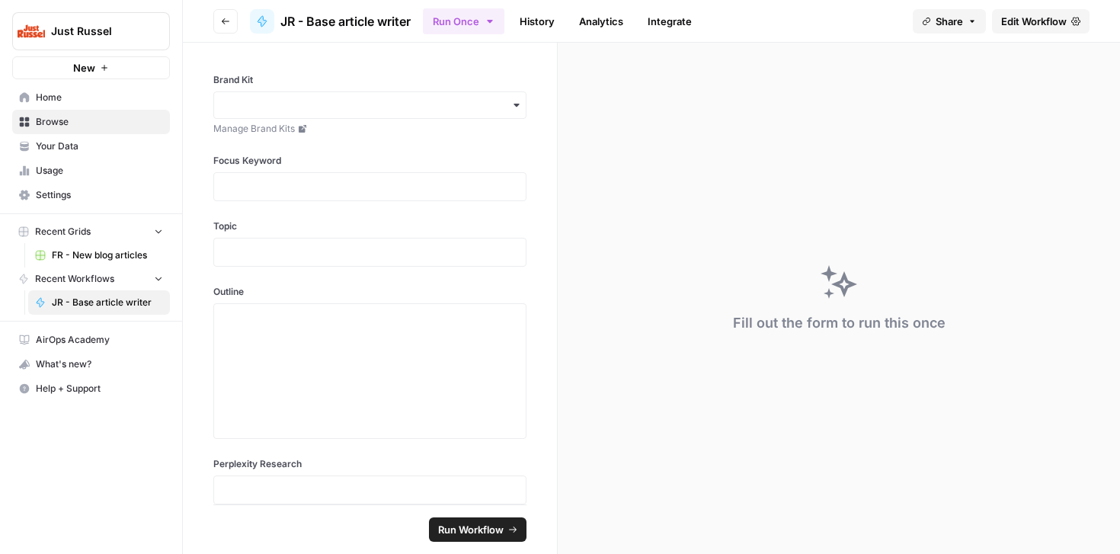
click at [50, 309] on link "JR - Base article writer" at bounding box center [99, 302] width 142 height 24
click at [65, 240] on button "Recent Grids" at bounding box center [91, 231] width 158 height 23
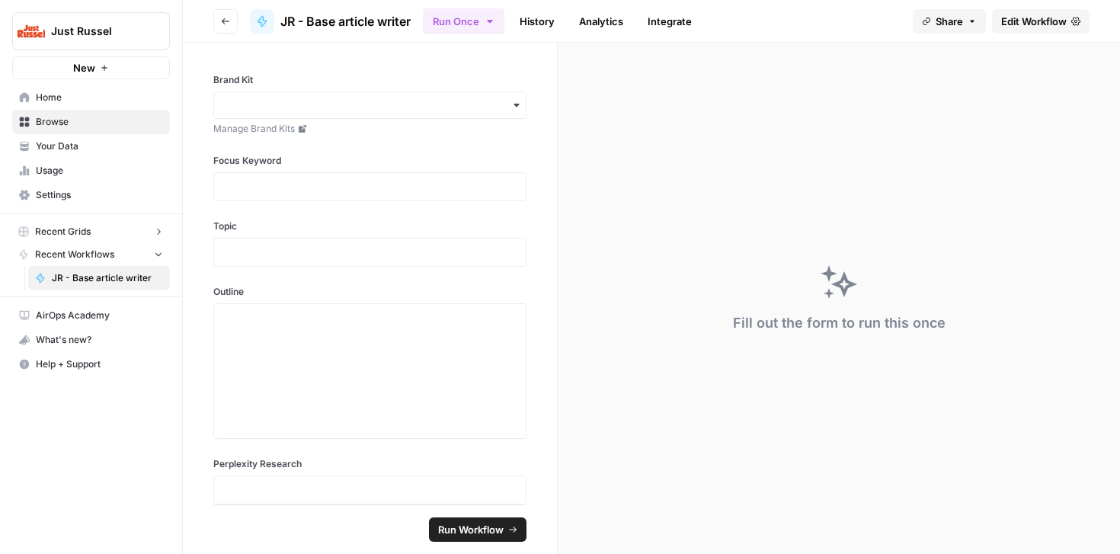
click at [64, 248] on span "Recent Workflows" at bounding box center [74, 255] width 79 height 14
click at [75, 230] on span "Recent Grids" at bounding box center [63, 232] width 56 height 14
click at [70, 245] on link "FR - New blog articles" at bounding box center [99, 255] width 142 height 24
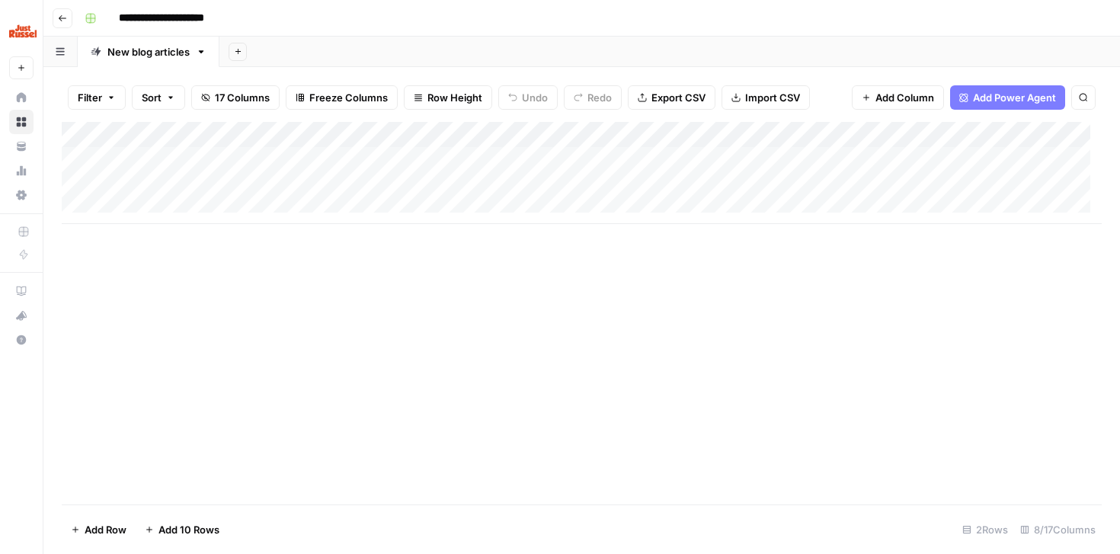
click at [913, 136] on div "Add Column" at bounding box center [582, 173] width 1040 height 102
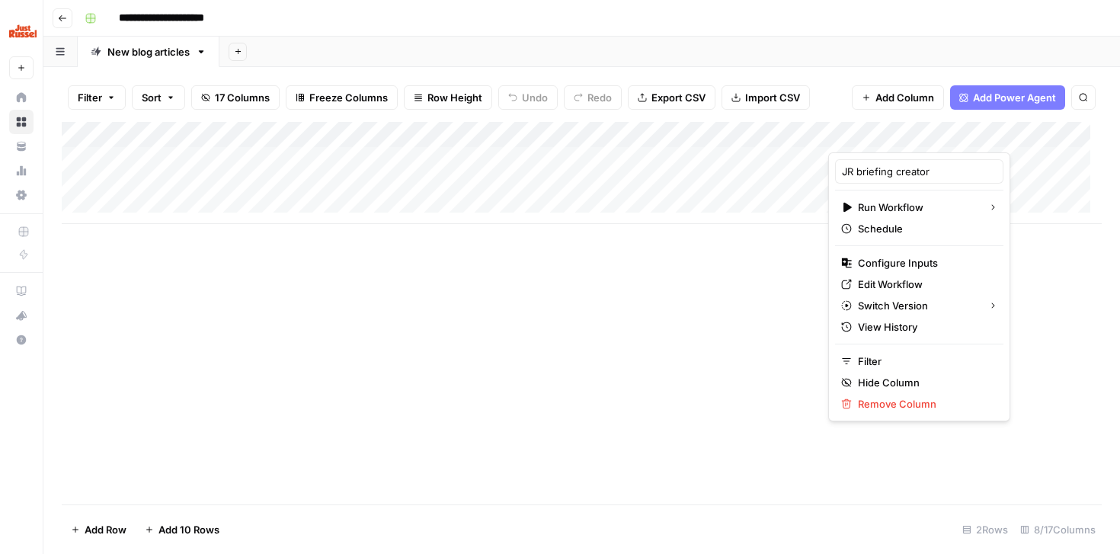
click at [652, 245] on div "Add Column" at bounding box center [582, 313] width 1040 height 383
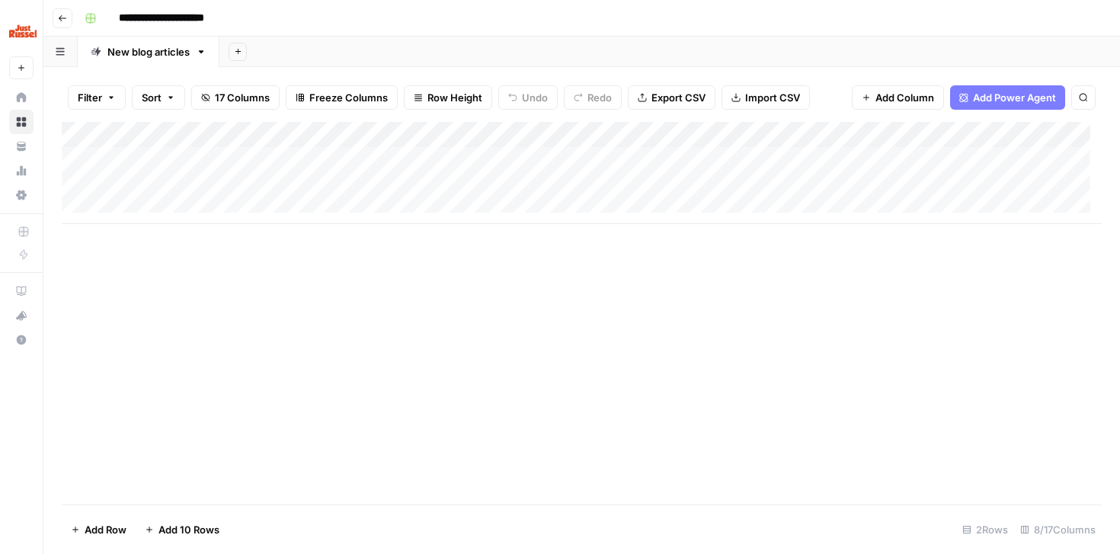
click at [959, 130] on div "Add Column" at bounding box center [582, 173] width 1040 height 102
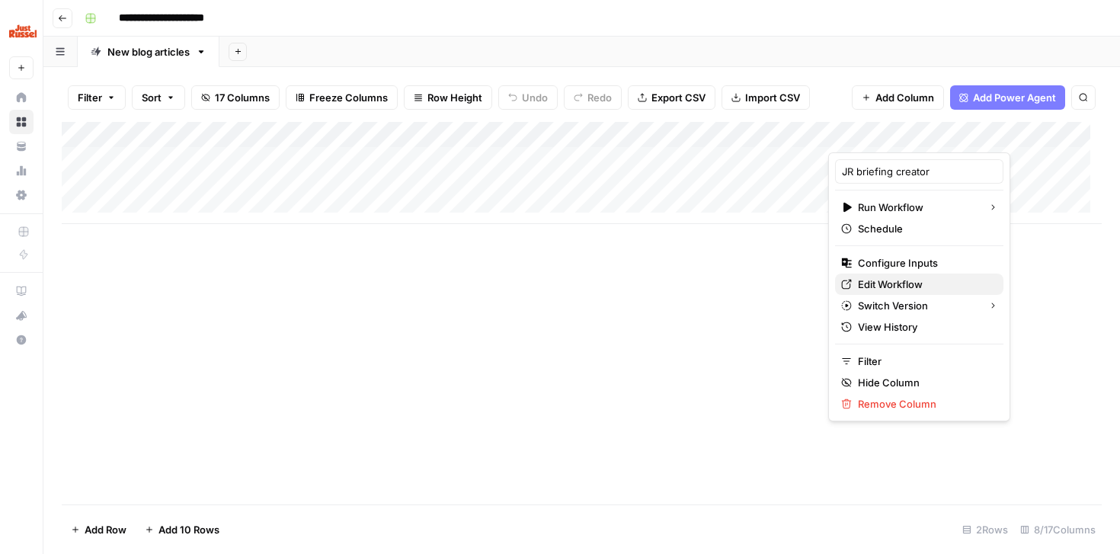
click at [913, 283] on span "Edit Workflow" at bounding box center [924, 284] width 133 height 15
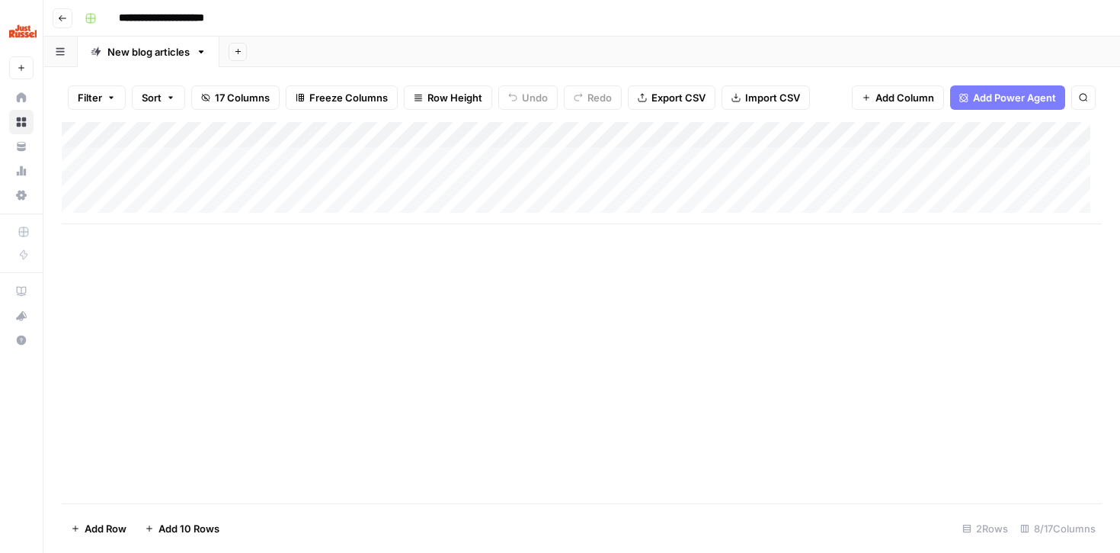
click at [569, 207] on div "Add Column" at bounding box center [582, 173] width 1040 height 102
click at [480, 255] on div "Add Column" at bounding box center [582, 312] width 1040 height 381
click at [471, 151] on div "Add Column" at bounding box center [582, 186] width 1040 height 128
click at [473, 133] on div "Add Column" at bounding box center [582, 186] width 1040 height 128
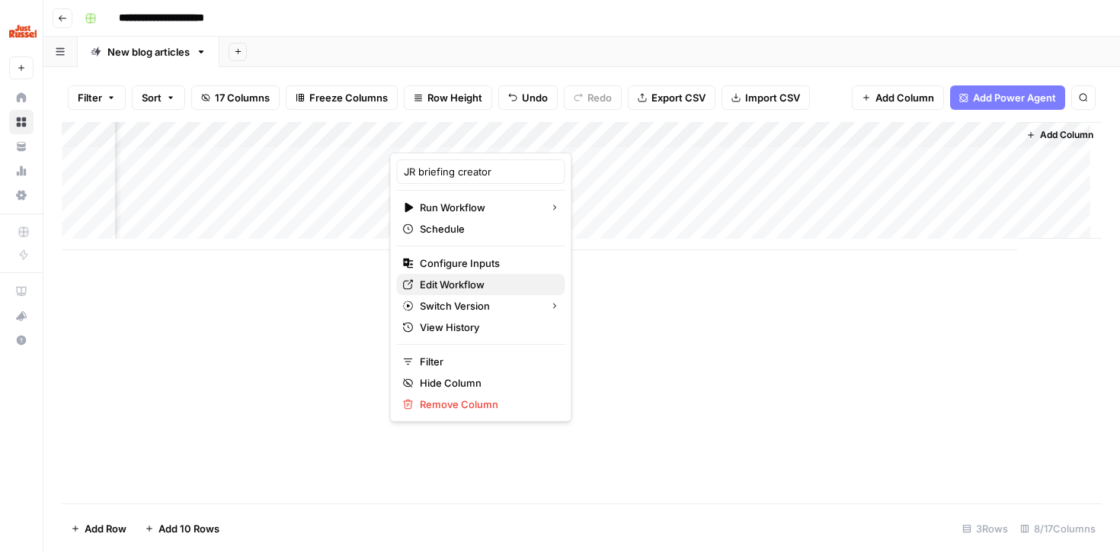
click at [471, 291] on span "Edit Workflow" at bounding box center [486, 284] width 133 height 15
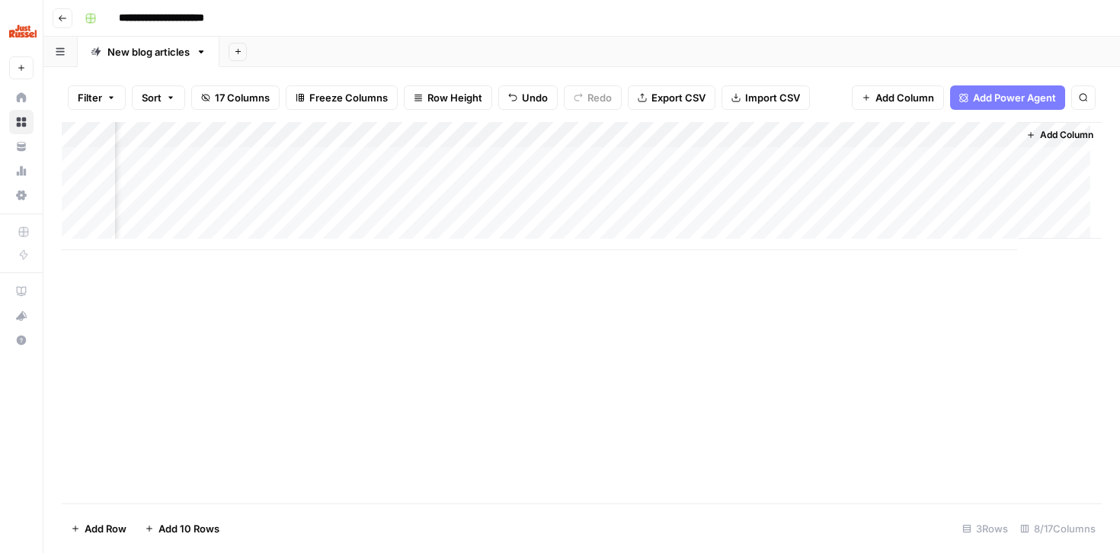
click at [519, 399] on div "Add Column" at bounding box center [582, 312] width 1040 height 381
click at [905, 152] on div "Add Column" at bounding box center [582, 186] width 1040 height 128
click at [913, 158] on div "Add Column" at bounding box center [582, 186] width 1040 height 128
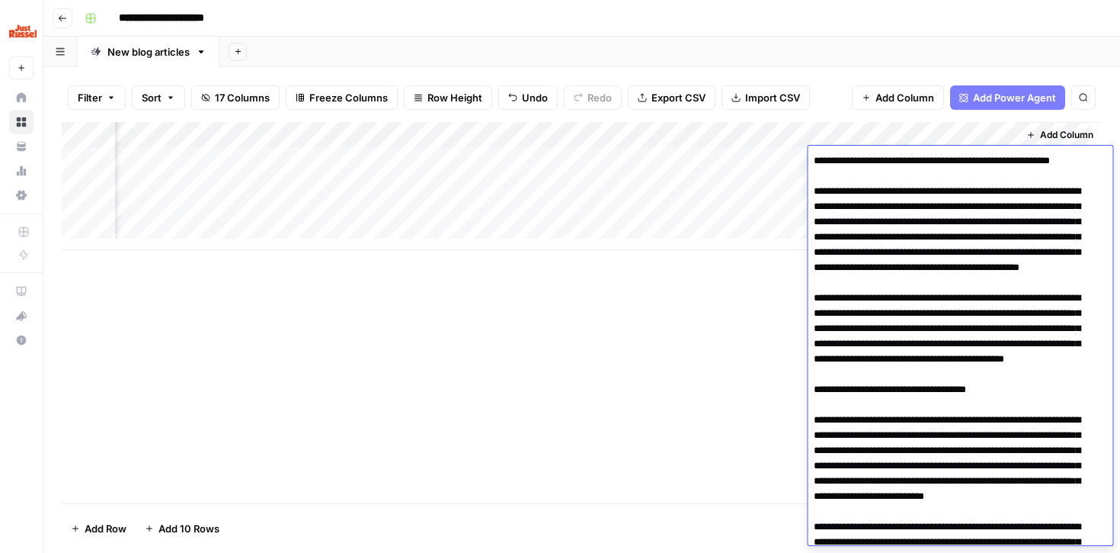
scroll to position [3330, 0]
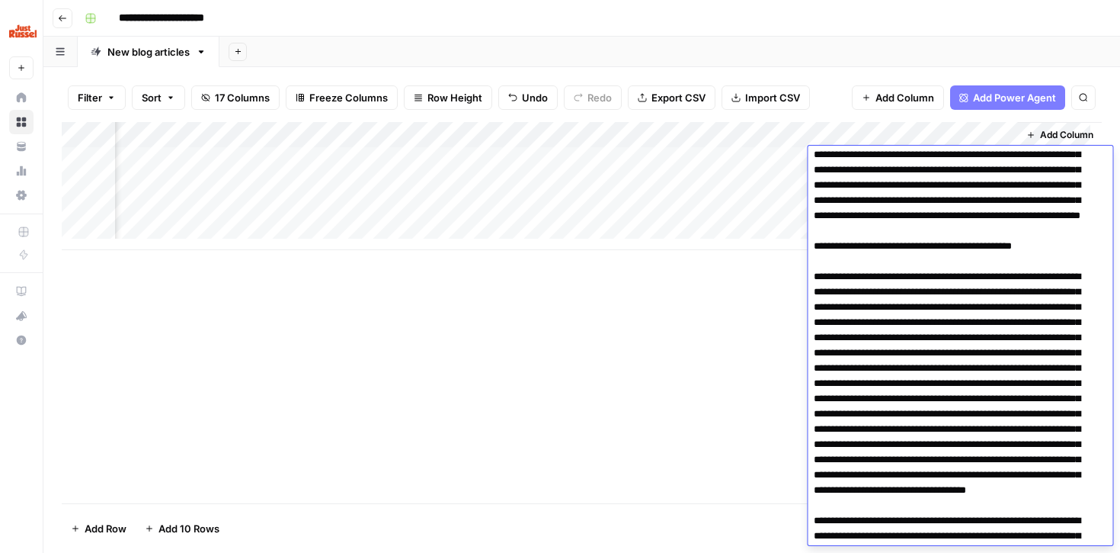
scroll to position [0, 0]
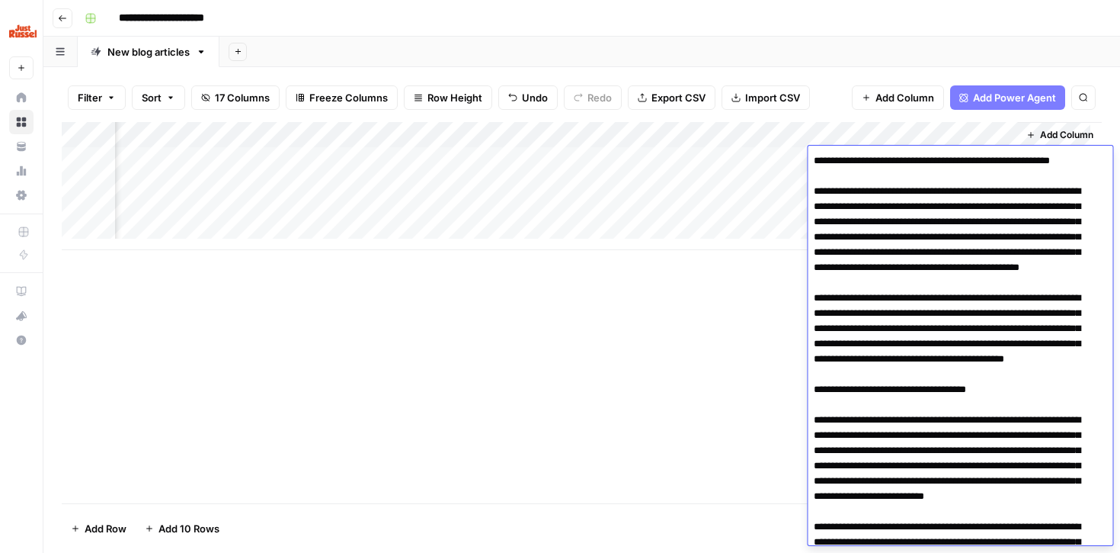
click at [562, 408] on div "Add Column" at bounding box center [582, 312] width 1040 height 381
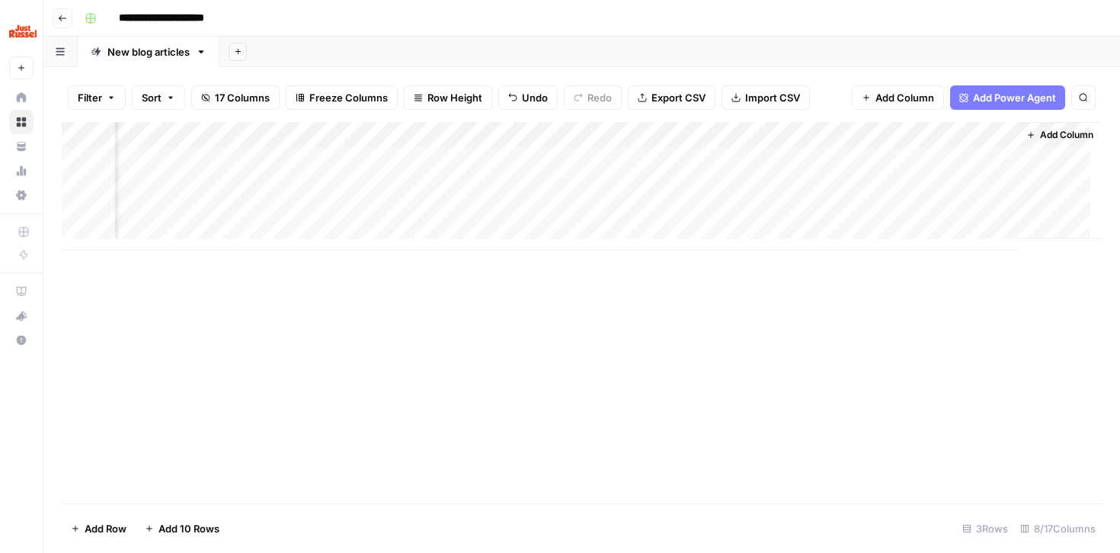
click at [930, 371] on div "Add Column" at bounding box center [582, 312] width 1040 height 381
click at [743, 165] on div "Add Column" at bounding box center [582, 186] width 1040 height 128
click at [831, 135] on div "Add Column" at bounding box center [582, 186] width 1040 height 128
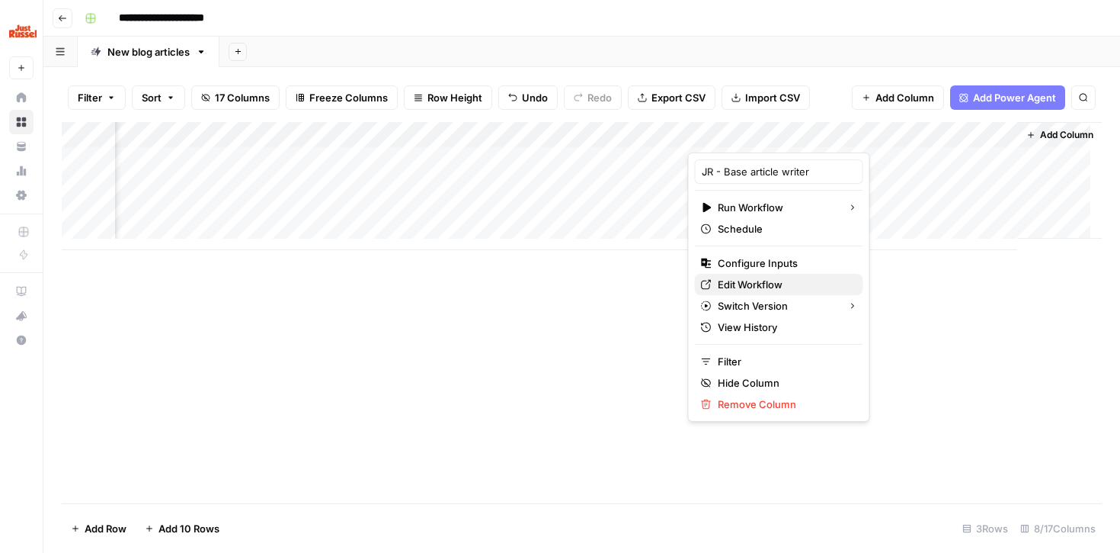
click at [729, 280] on span "Edit Workflow" at bounding box center [784, 284] width 133 height 15
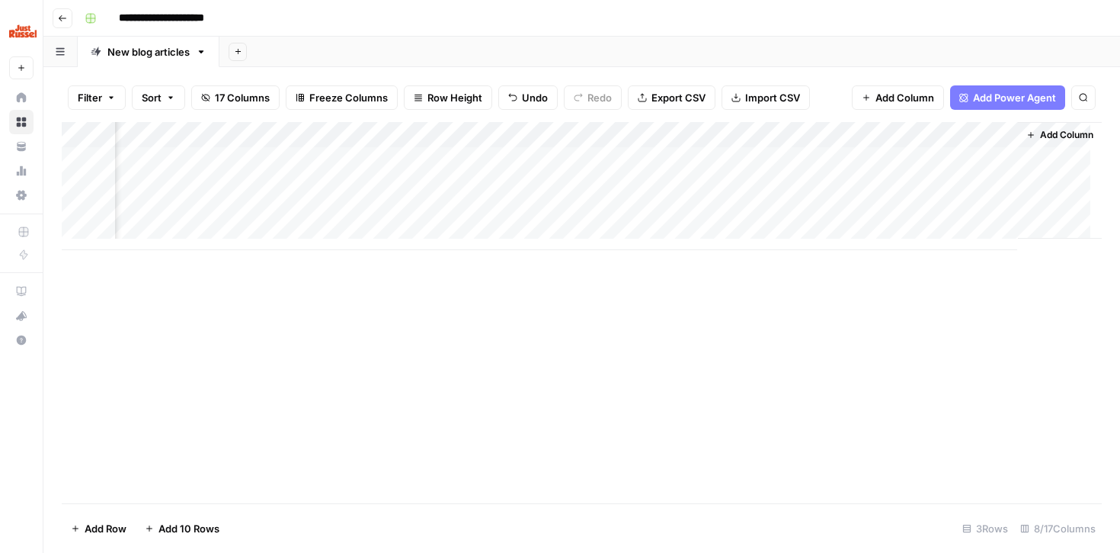
click at [893, 163] on div "Add Column" at bounding box center [582, 186] width 1040 height 128
click at [903, 158] on div "Add Column" at bounding box center [582, 186] width 1040 height 128
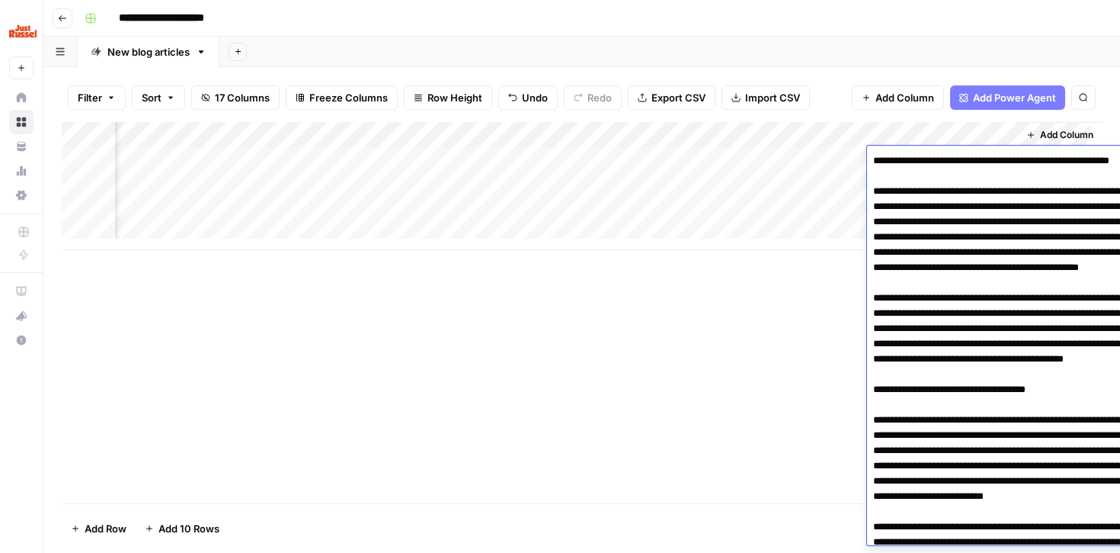
scroll to position [3330, 0]
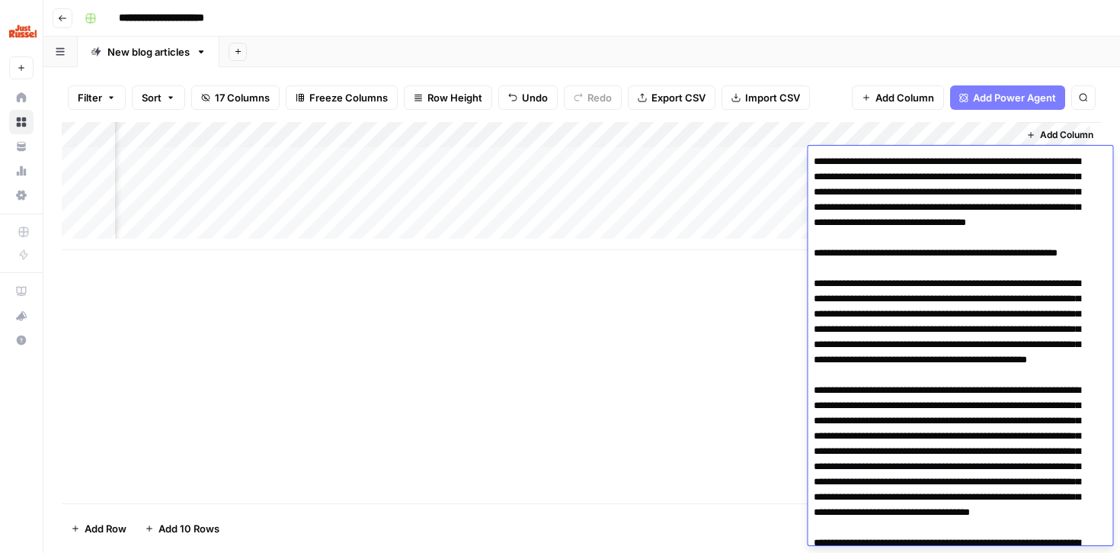
scroll to position [0, 0]
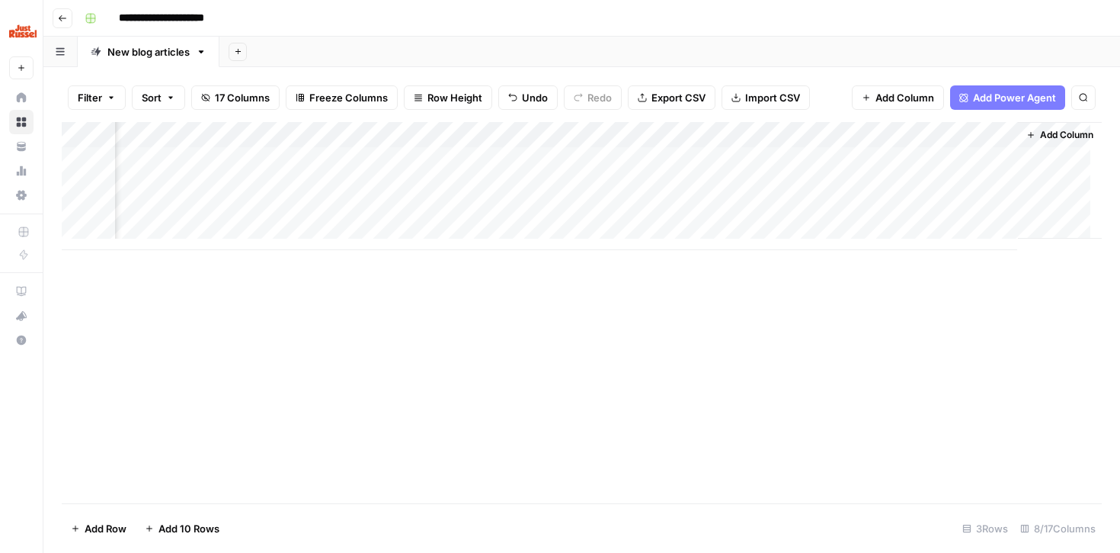
click at [743, 162] on div "Add Column" at bounding box center [582, 186] width 1040 height 128
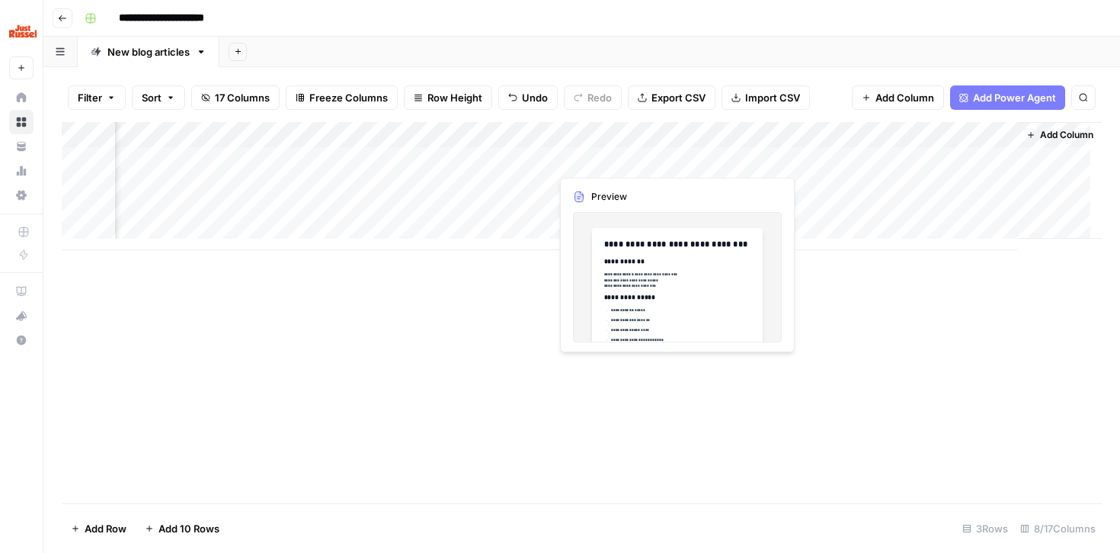
click at [601, 153] on div "Add Column" at bounding box center [582, 186] width 1040 height 128
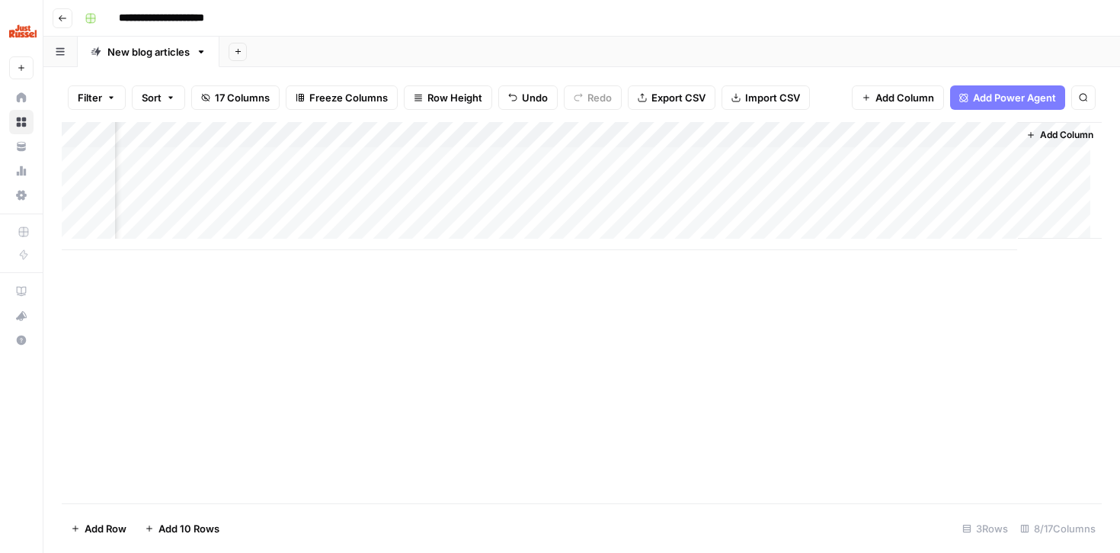
click at [677, 134] on div "Add Column" at bounding box center [582, 186] width 1040 height 128
click at [396, 396] on div "Add Column" at bounding box center [582, 312] width 1040 height 381
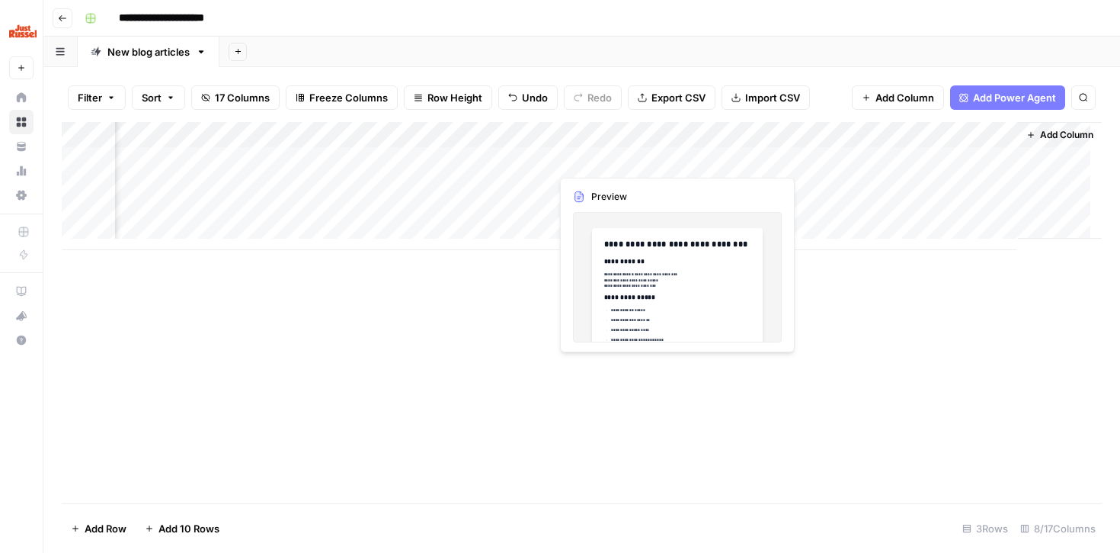
click at [625, 163] on div "Add Column" at bounding box center [582, 186] width 1040 height 128
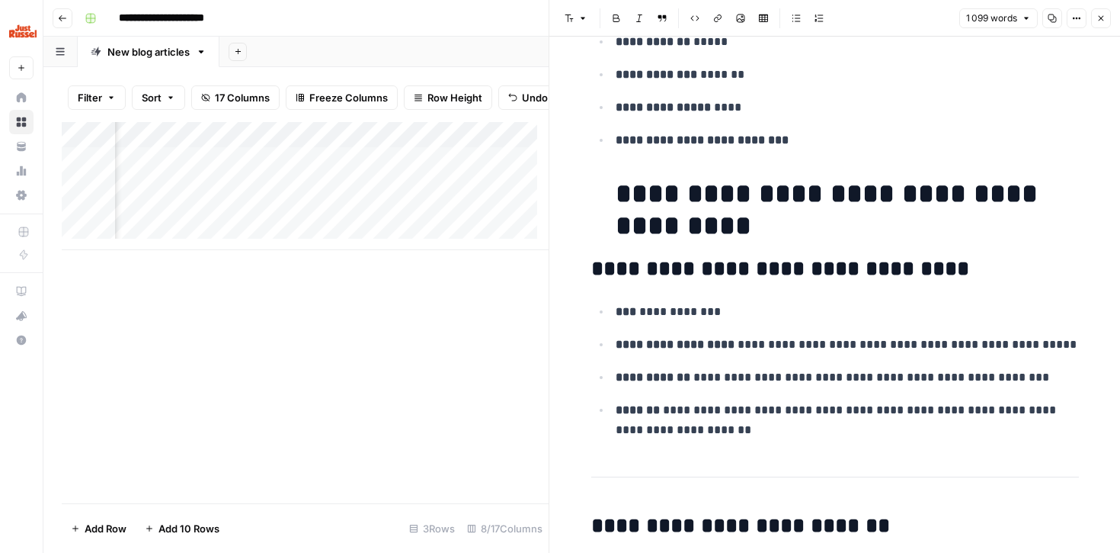
scroll to position [277, 0]
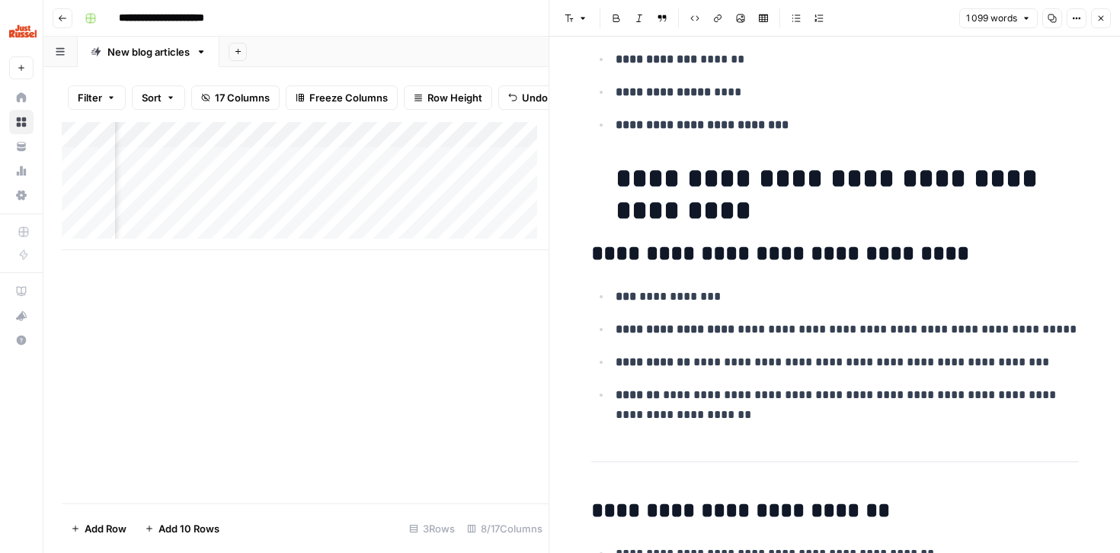
click at [431, 386] on div "Add Column" at bounding box center [305, 312] width 487 height 381
click at [1103, 21] on icon "button" at bounding box center [1101, 18] width 9 height 9
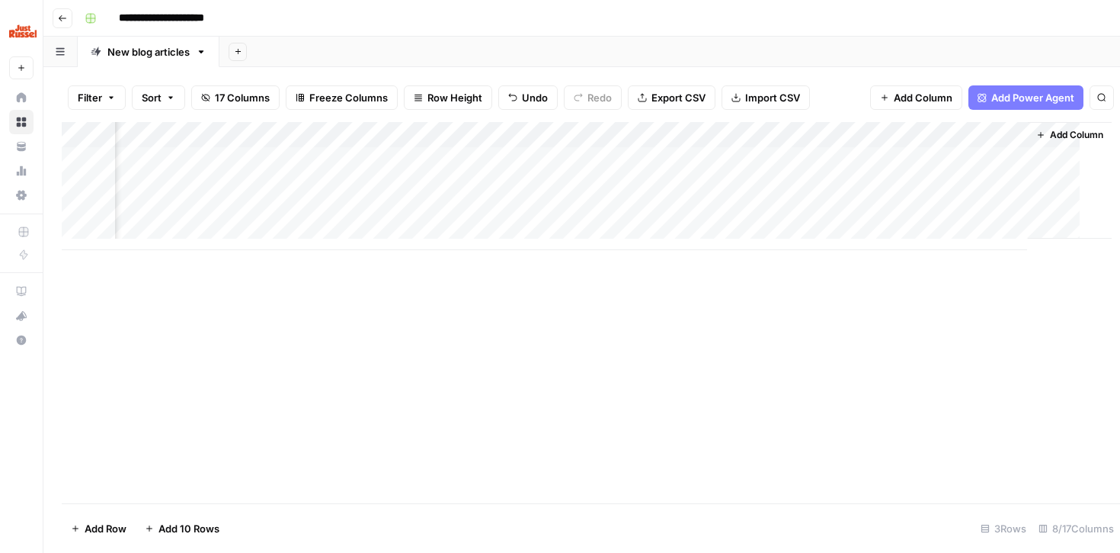
scroll to position [0, 420]
click at [926, 155] on div "Add Column" at bounding box center [582, 186] width 1040 height 128
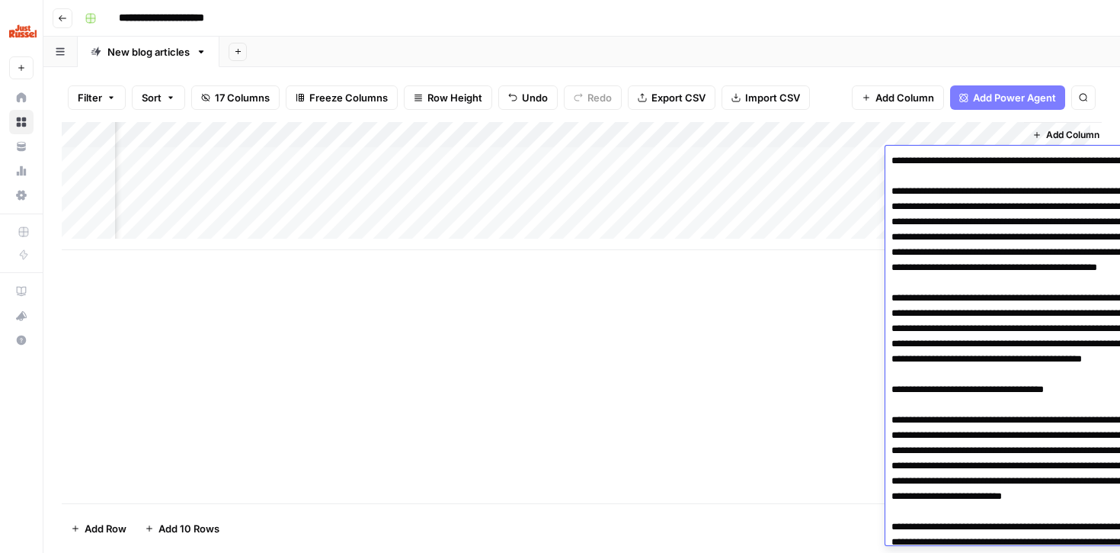
scroll to position [3330, 0]
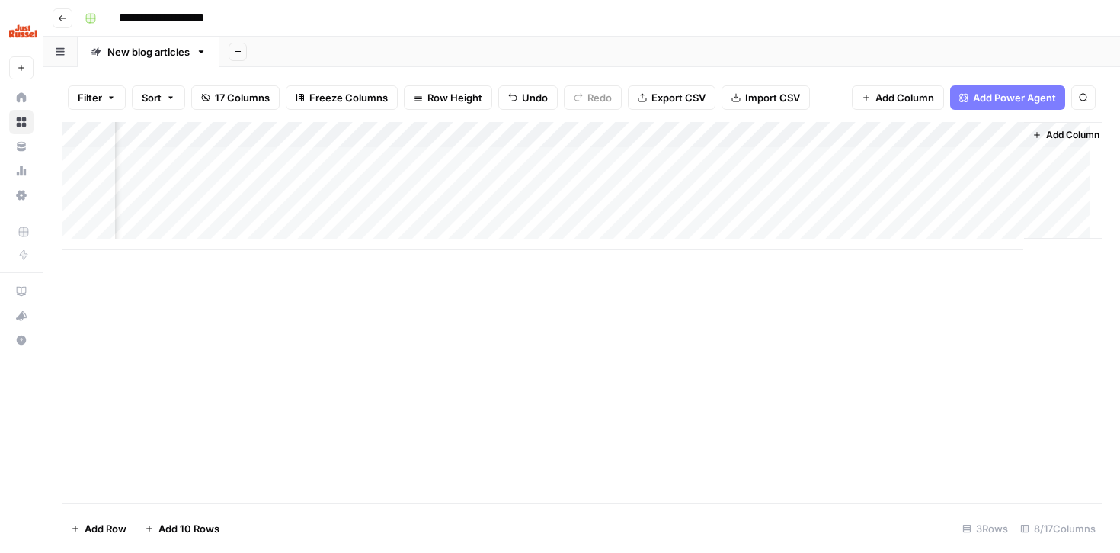
click at [674, 396] on div "Add Column" at bounding box center [582, 312] width 1040 height 381
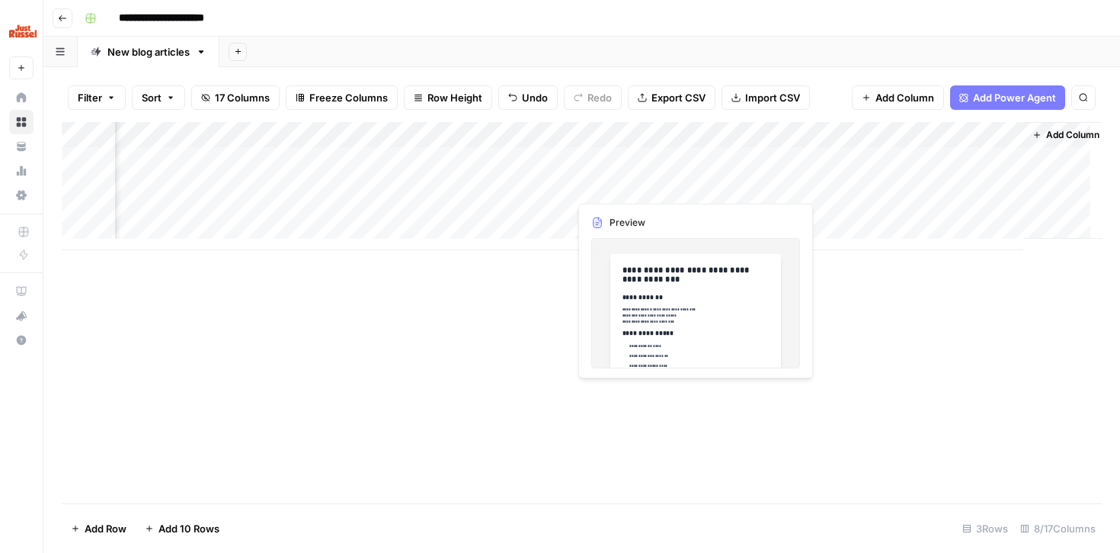
click at [652, 162] on div "Add Column" at bounding box center [582, 186] width 1040 height 128
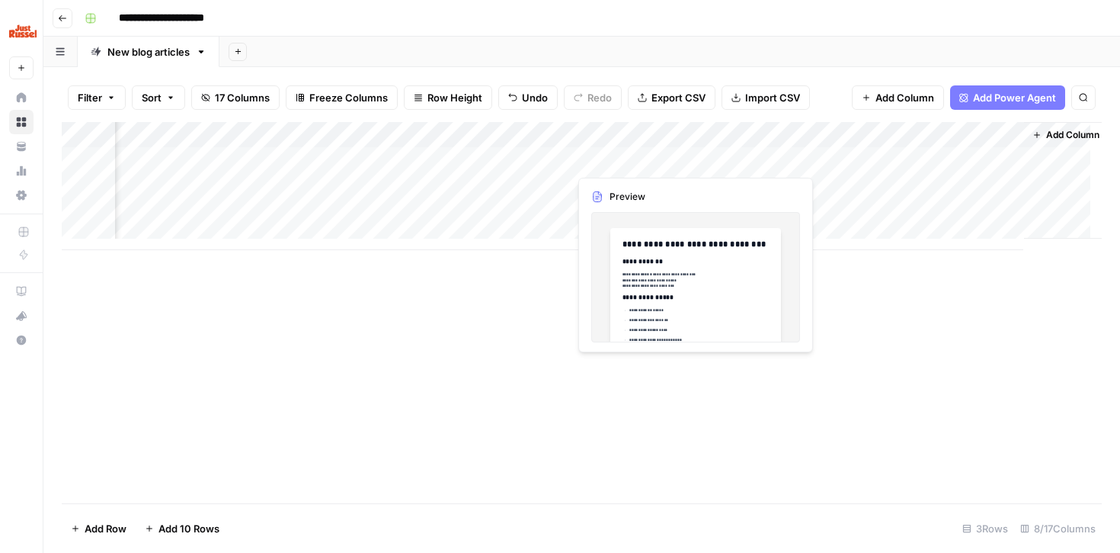
click at [652, 162] on div "Add Column" at bounding box center [582, 186] width 1040 height 128
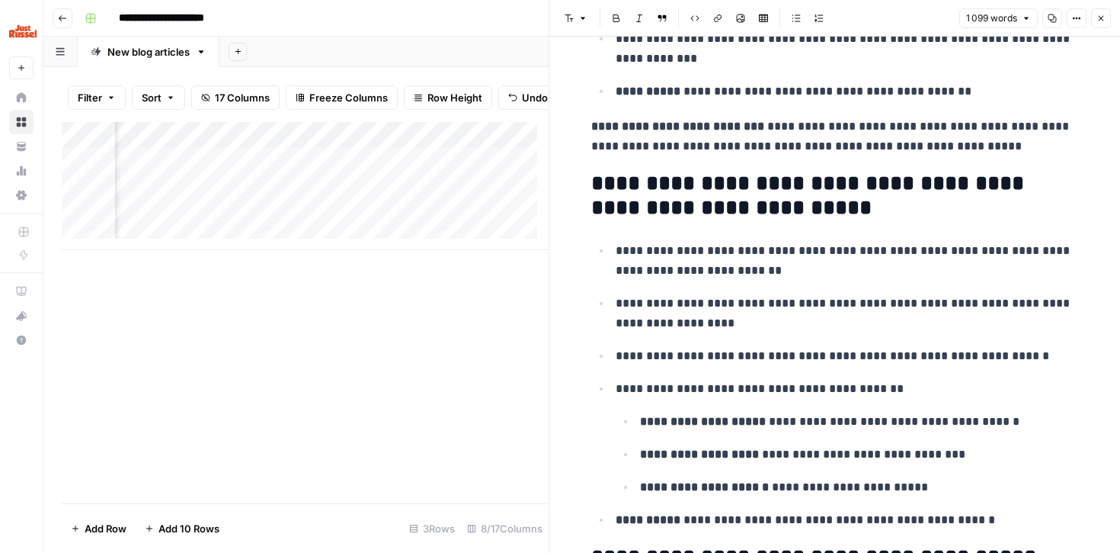
scroll to position [3686, 0]
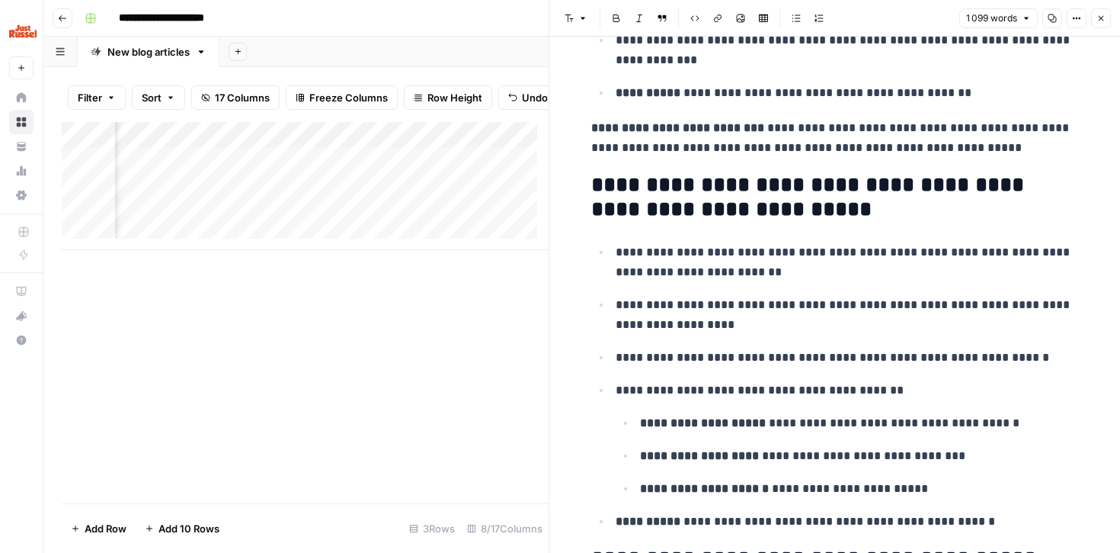
click at [399, 434] on div "Add Column" at bounding box center [305, 312] width 487 height 381
click at [1099, 18] on icon "button" at bounding box center [1101, 18] width 9 height 9
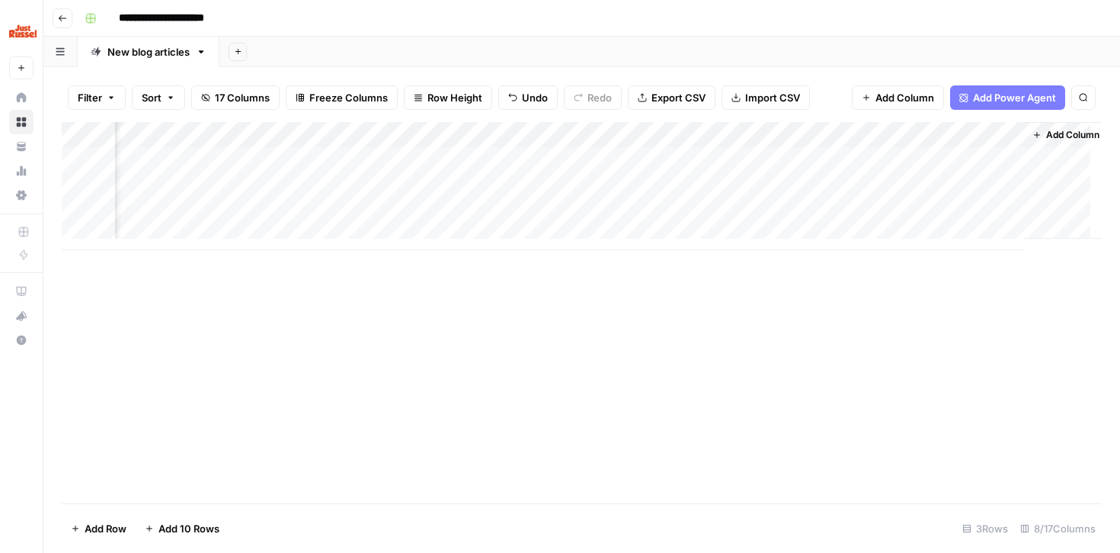
click at [927, 162] on div "Add Column" at bounding box center [582, 186] width 1040 height 128
click at [853, 354] on div "Add Column" at bounding box center [582, 312] width 1040 height 381
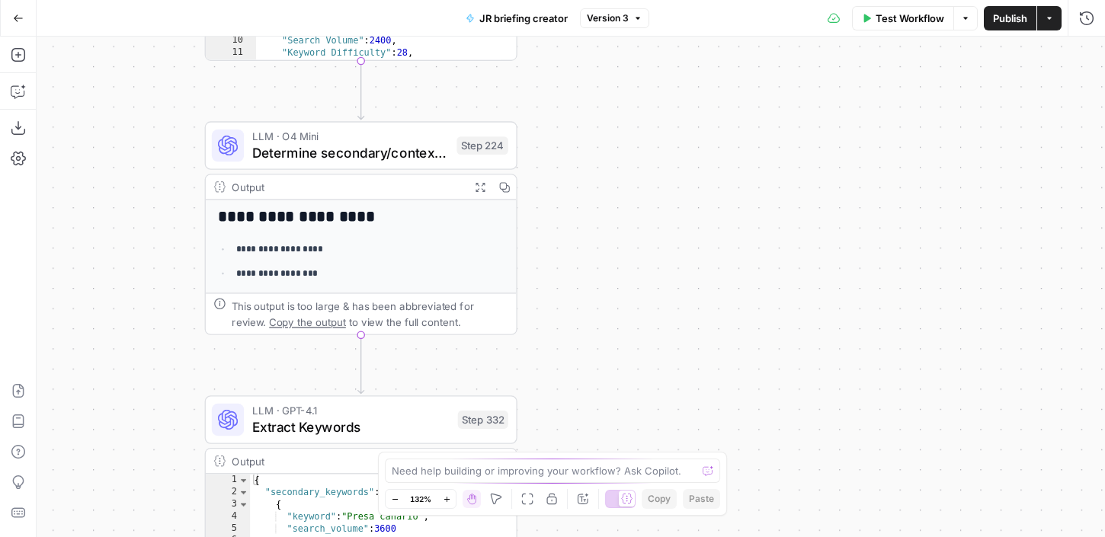
drag, startPoint x: 634, startPoint y: 121, endPoint x: 873, endPoint y: 374, distance: 347.7
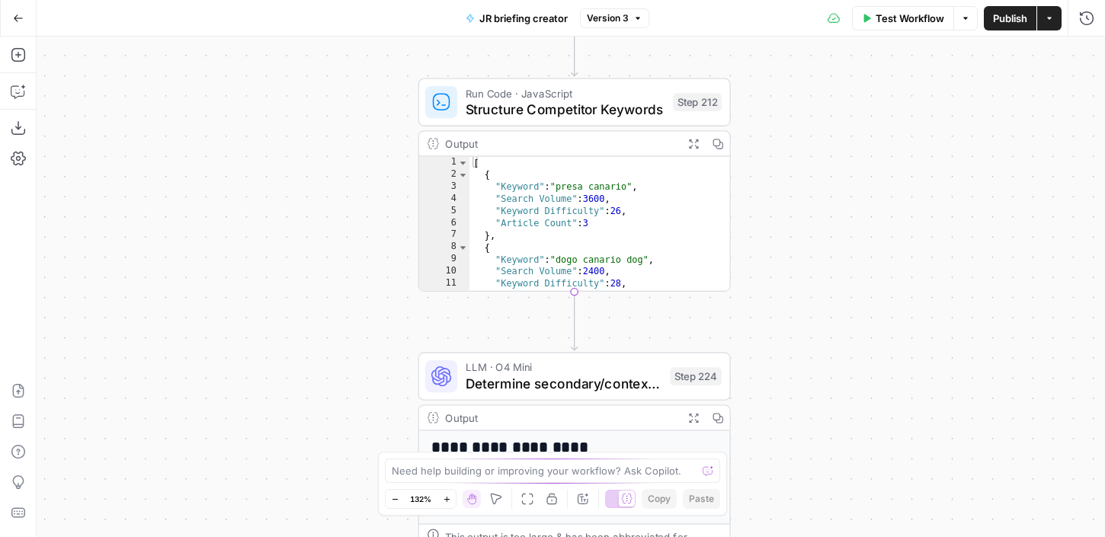
drag, startPoint x: 764, startPoint y: 161, endPoint x: 851, endPoint y: 412, distance: 265.8
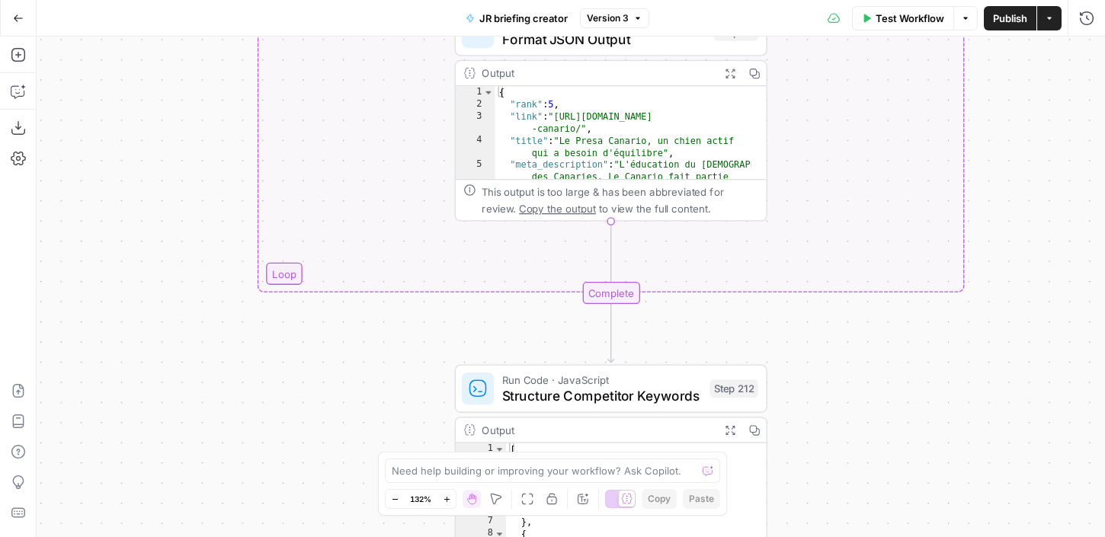
drag, startPoint x: 911, startPoint y: 348, endPoint x: 876, endPoint y: 481, distance: 137.2
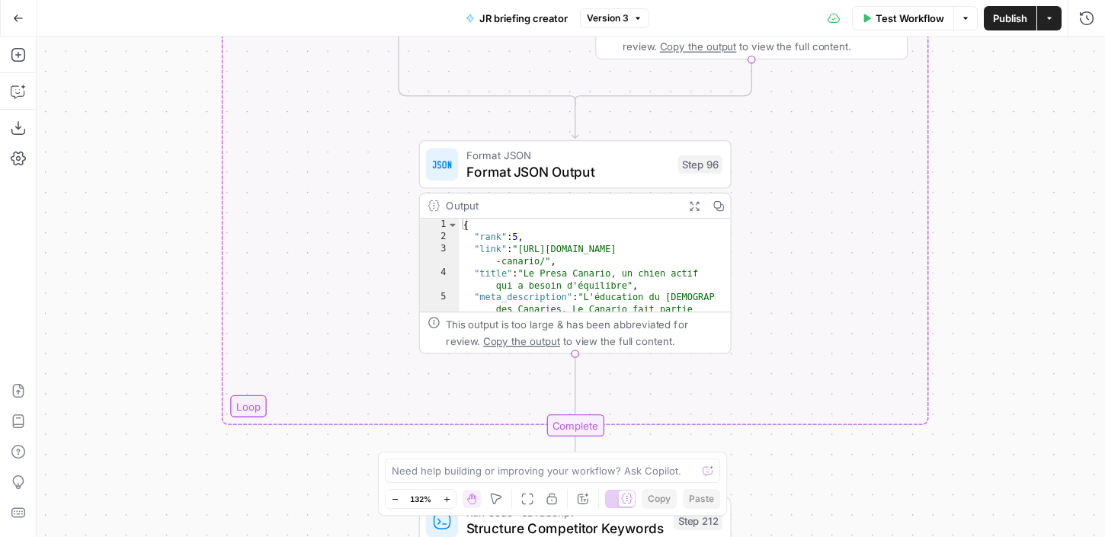
drag, startPoint x: 980, startPoint y: 212, endPoint x: 931, endPoint y: 412, distance: 205.7
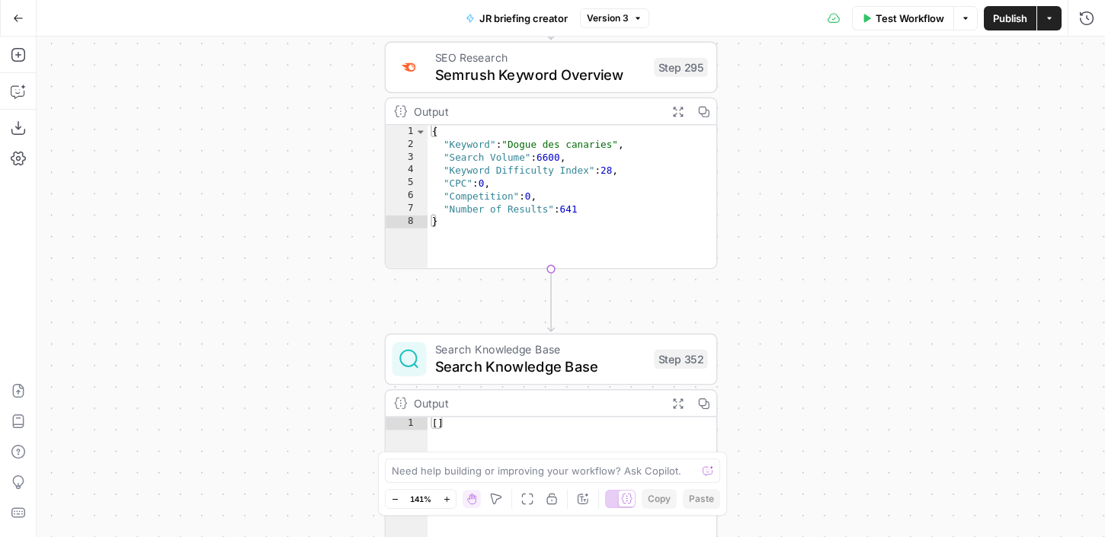
drag, startPoint x: 844, startPoint y: 360, endPoint x: 847, endPoint y: 299, distance: 61.8
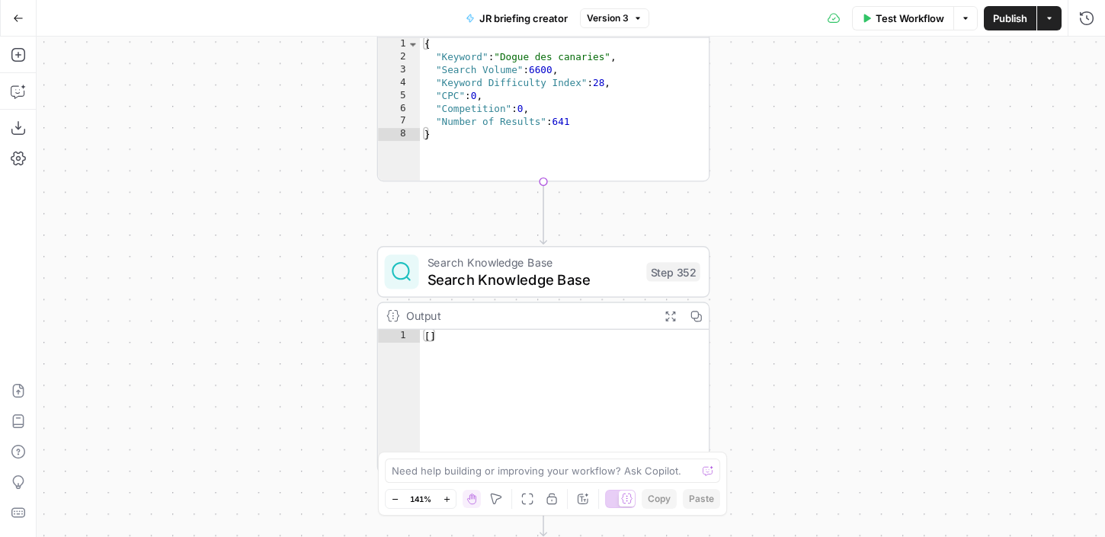
drag, startPoint x: 261, startPoint y: 220, endPoint x: 268, endPoint y: 118, distance: 102.3
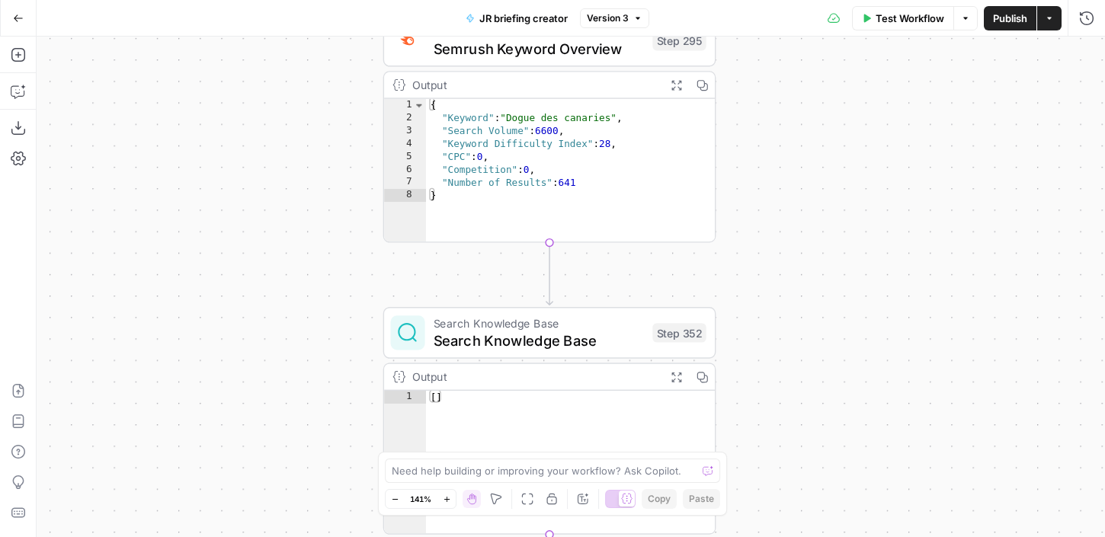
drag, startPoint x: 204, startPoint y: 175, endPoint x: 211, endPoint y: 274, distance: 99.3
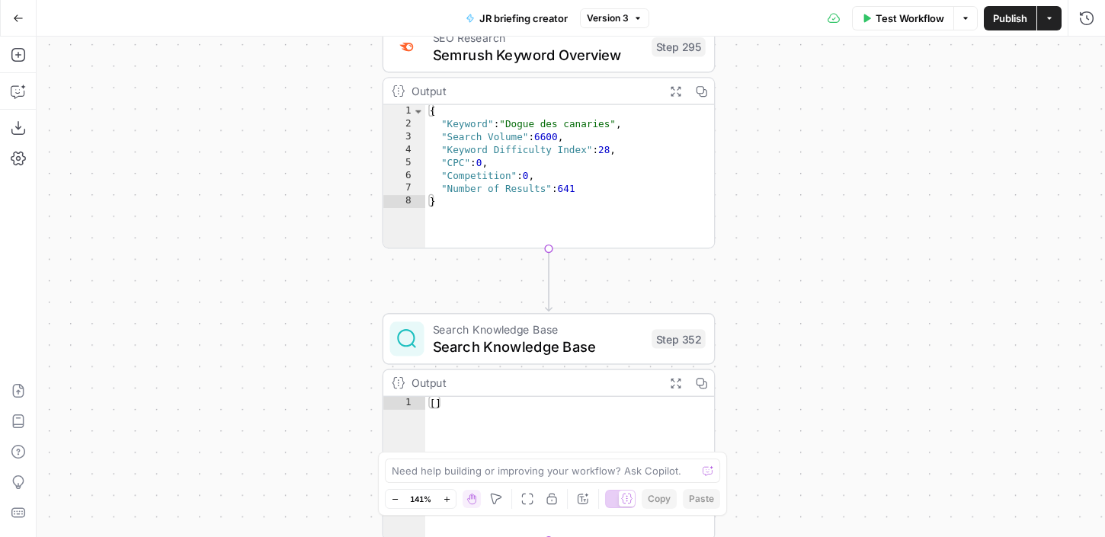
drag, startPoint x: 234, startPoint y: 207, endPoint x: 220, endPoint y: 309, distance: 102.3
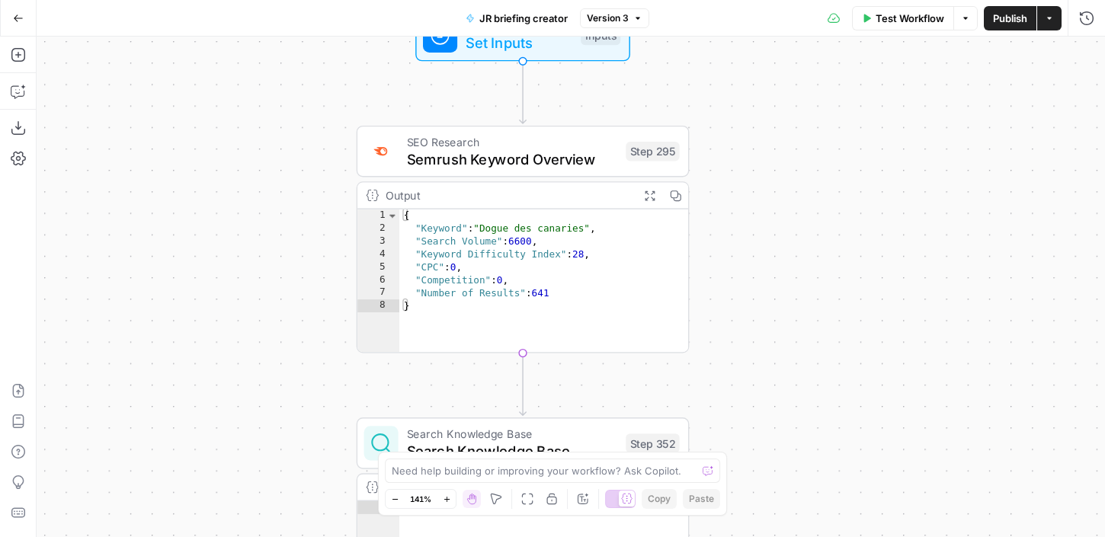
drag, startPoint x: 264, startPoint y: 229, endPoint x: 252, endPoint y: 244, distance: 19.4
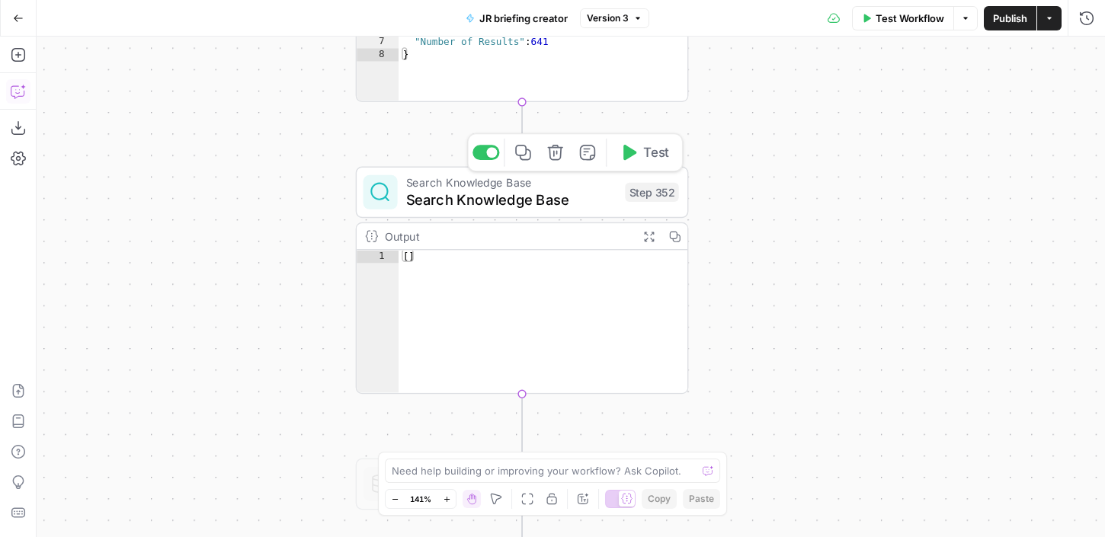
click at [430, 200] on span "Search Knowledge Base" at bounding box center [511, 199] width 210 height 21
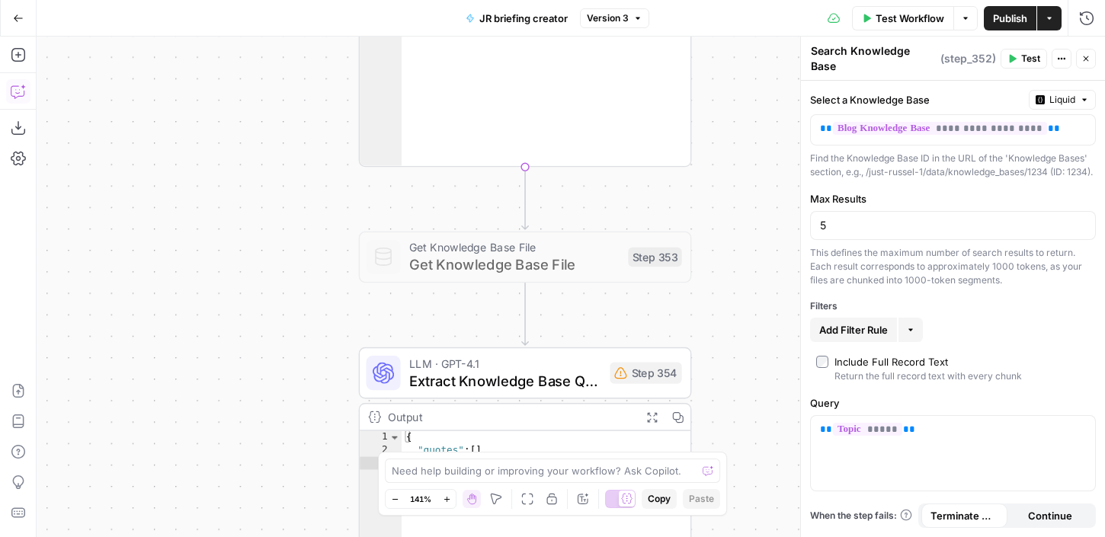
drag, startPoint x: 726, startPoint y: 335, endPoint x: 729, endPoint y: 104, distance: 230.9
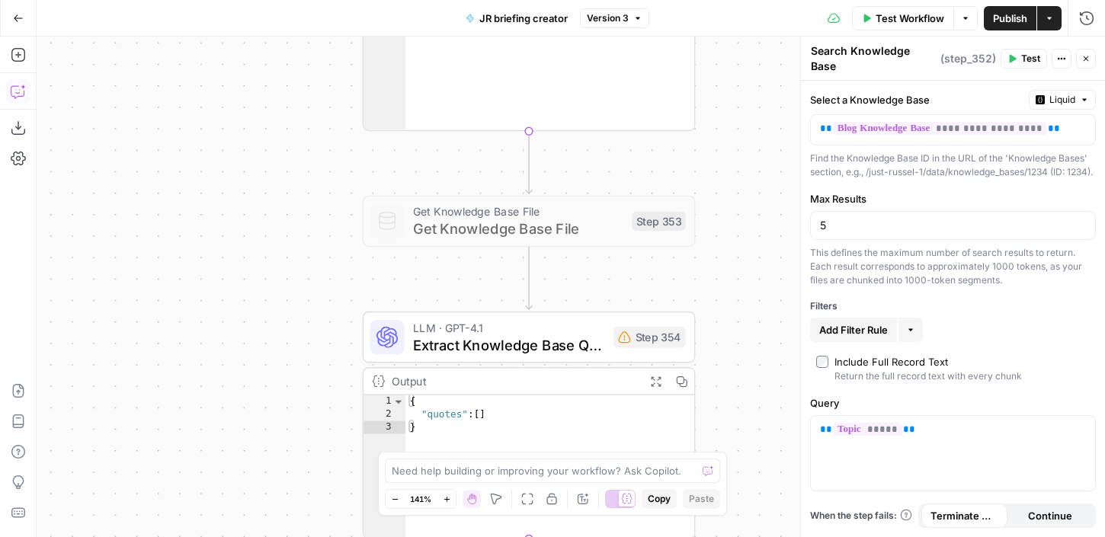
drag, startPoint x: 724, startPoint y: 249, endPoint x: 716, endPoint y: 106, distance: 143.5
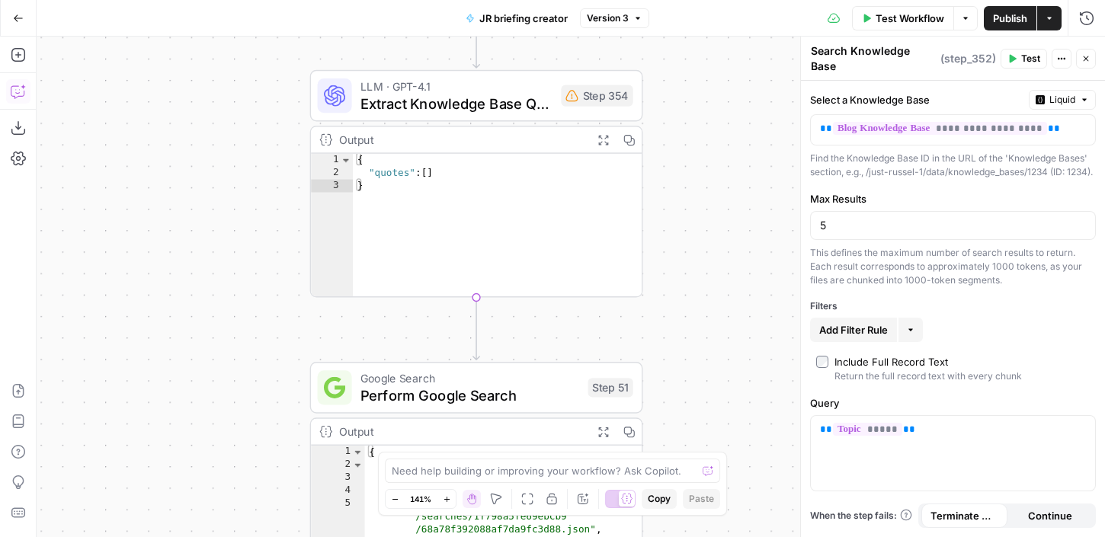
drag, startPoint x: 706, startPoint y: 188, endPoint x: 673, endPoint y: 125, distance: 71.2
click at [404, 99] on span "Extract Knowledge Base Quotes" at bounding box center [456, 101] width 192 height 21
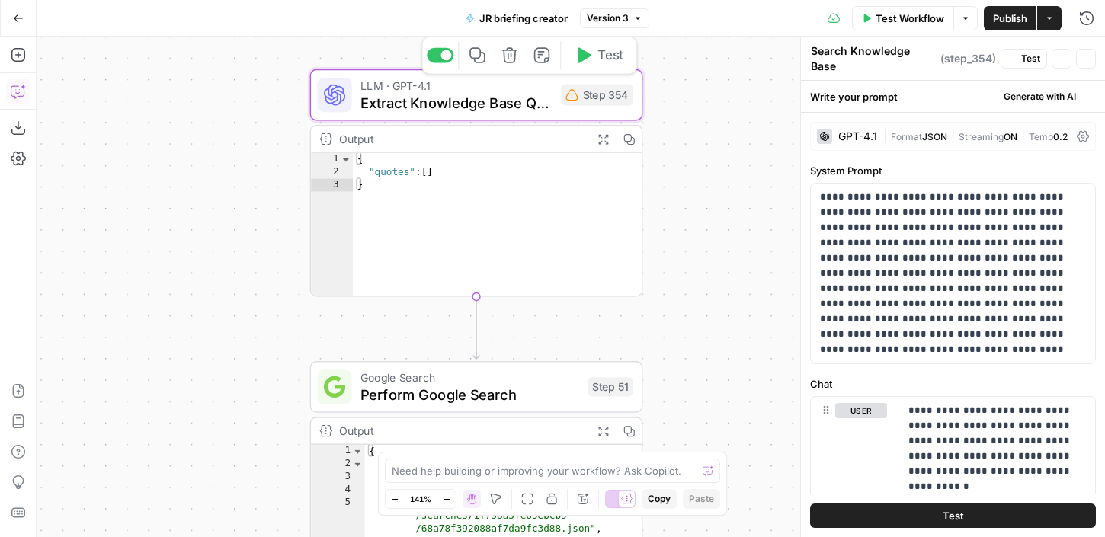
type textarea "Extract Knowledge Base Quotes"
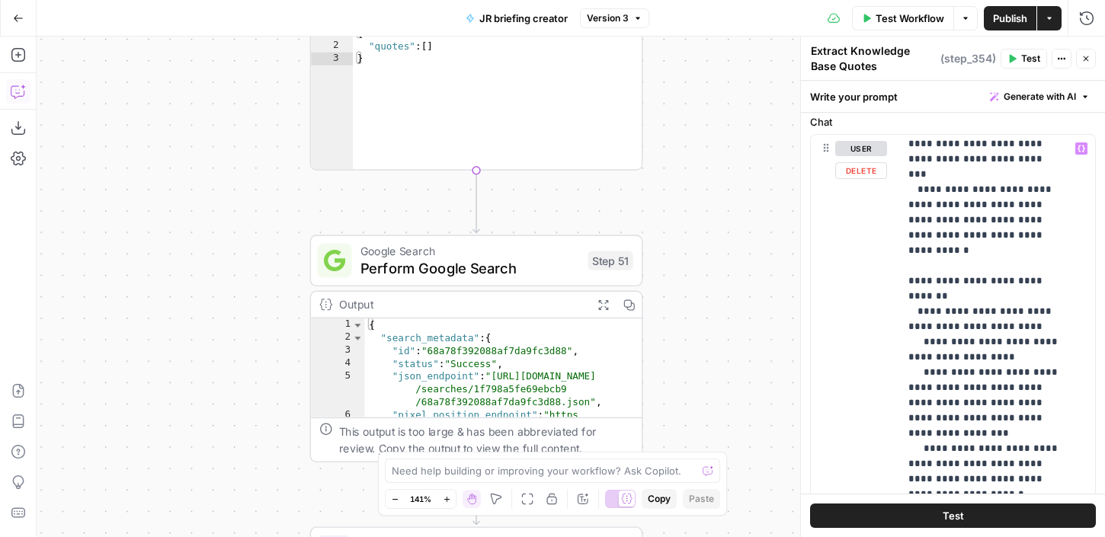
scroll to position [251, 0]
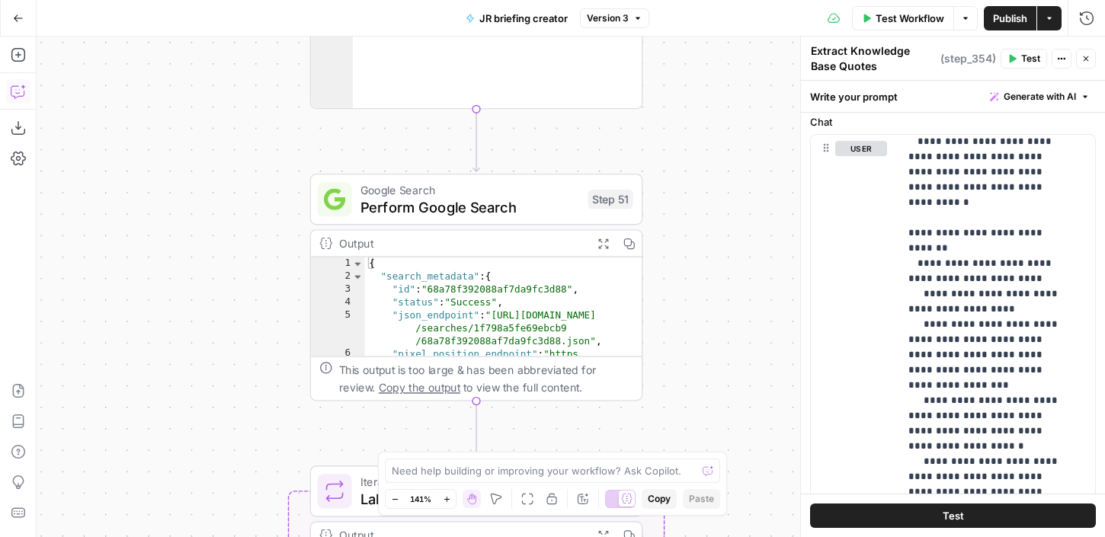
click at [519, 202] on span "Perform Google Search" at bounding box center [469, 206] width 219 height 21
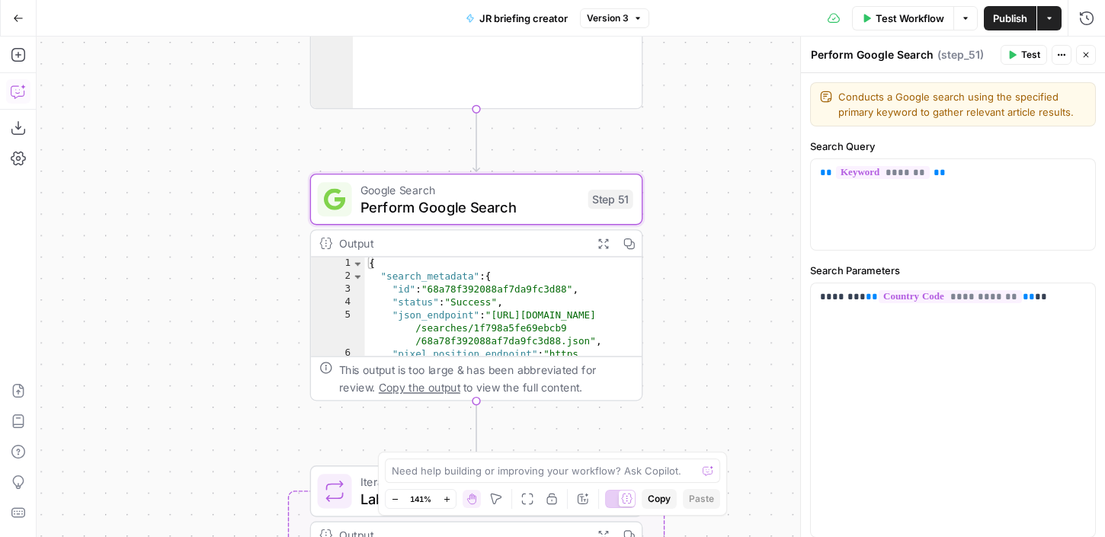
click at [464, 248] on div "Output" at bounding box center [461, 244] width 245 height 18
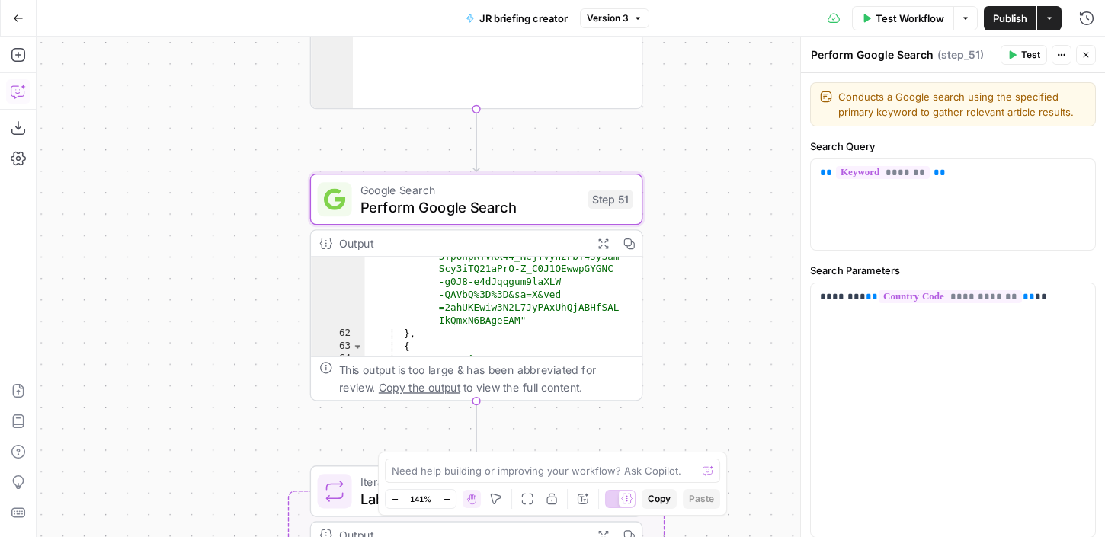
scroll to position [1295, 0]
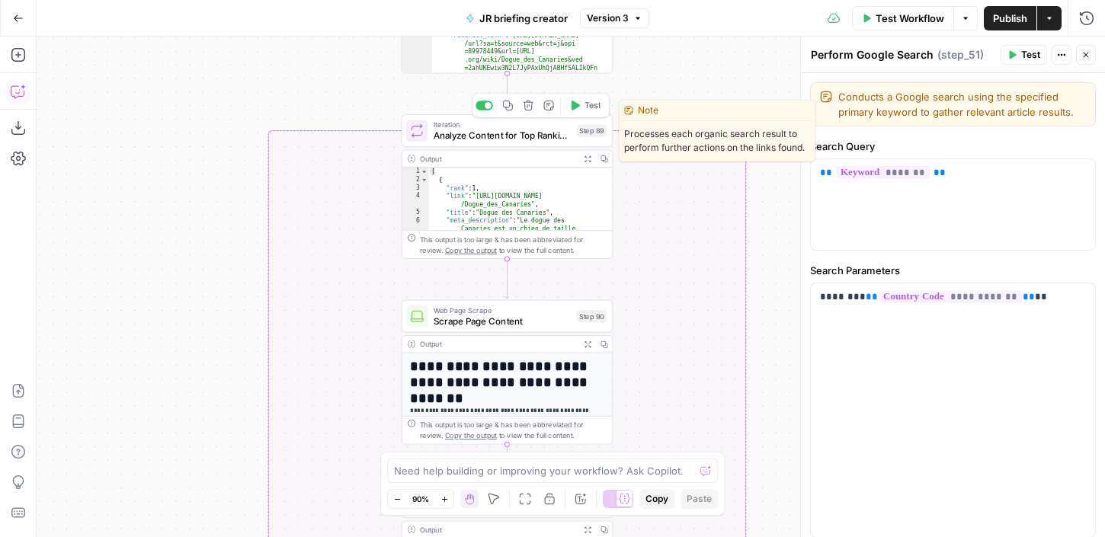
click at [514, 137] on span "Analyze Content for Top Ranking Pages" at bounding box center [503, 136] width 138 height 14
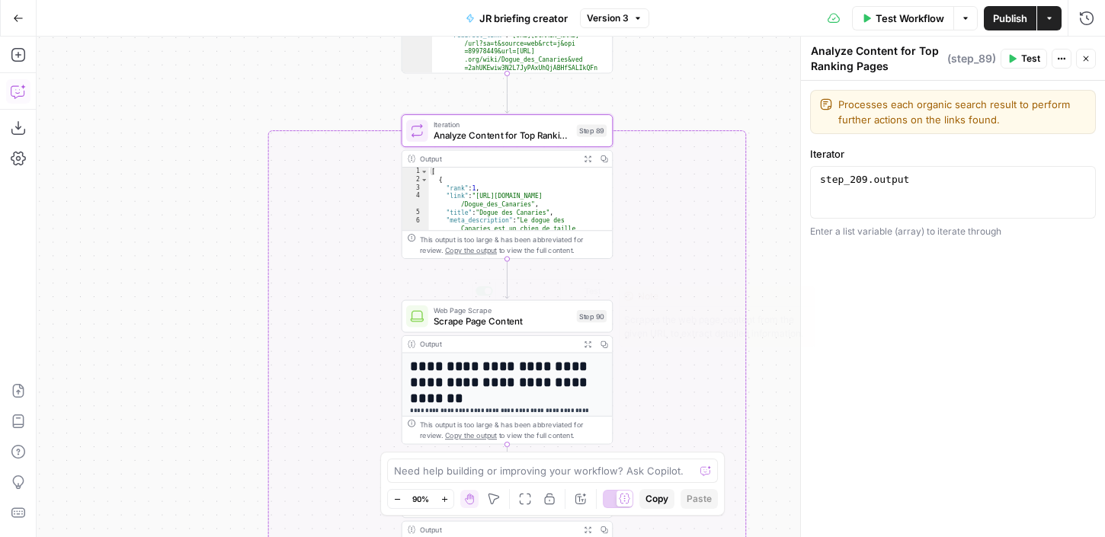
click at [516, 323] on span "Scrape Page Content" at bounding box center [503, 321] width 138 height 14
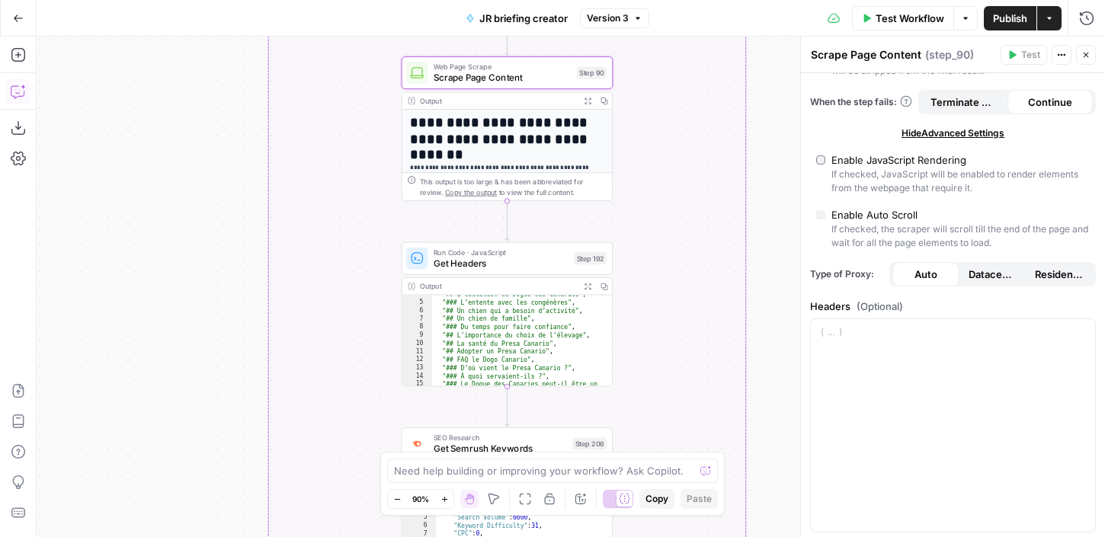
scroll to position [82, 0]
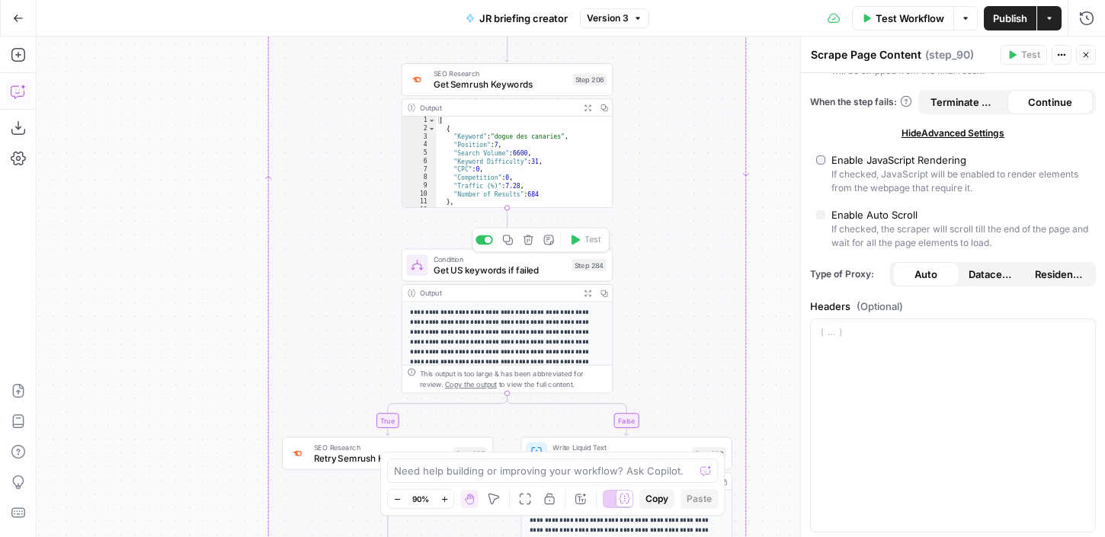
click at [505, 268] on span "Get US keywords if failed" at bounding box center [500, 270] width 133 height 14
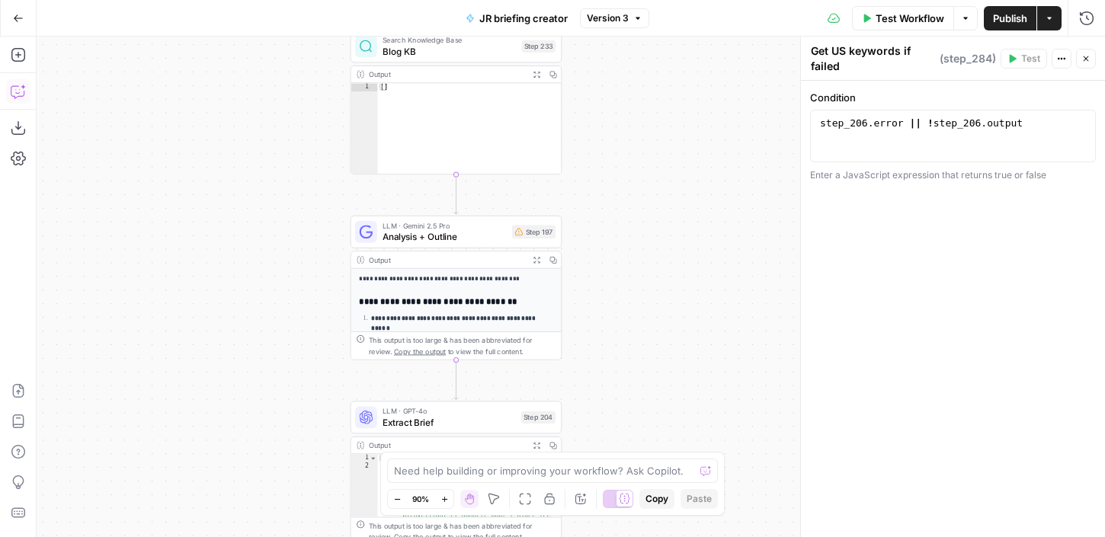
scroll to position [187, 0]
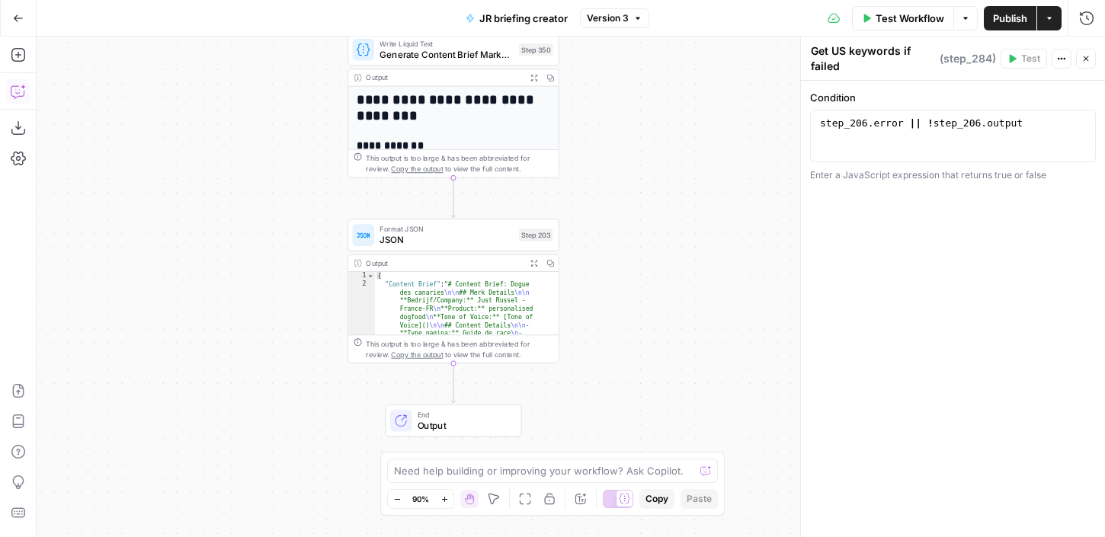
drag, startPoint x: 687, startPoint y: 409, endPoint x: 697, endPoint y: 438, distance: 30.4
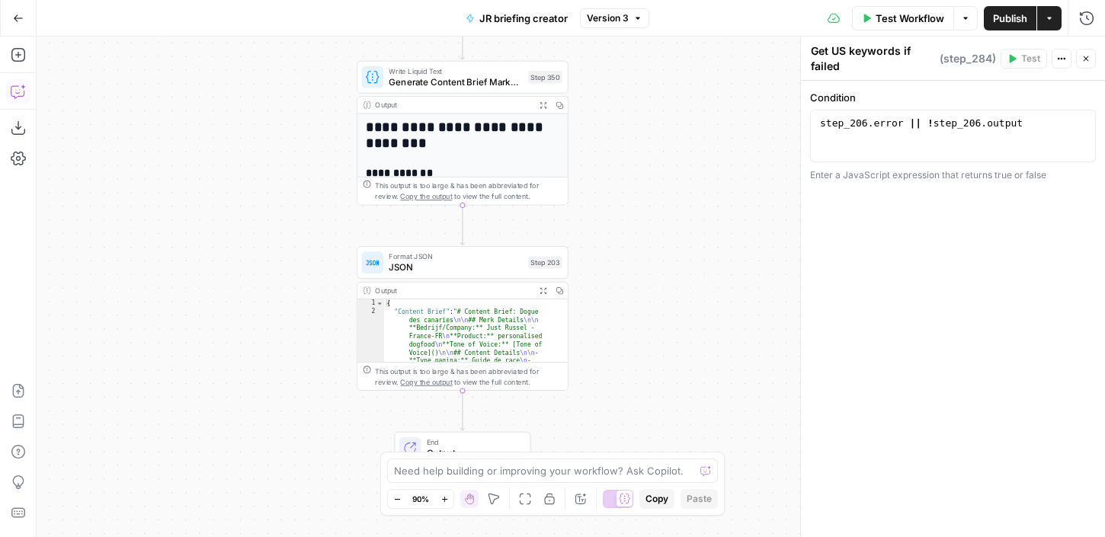
scroll to position [174, 0]
click at [204, 386] on div "true false Workflow Set Inputs Inputs SEO Research Semrush Keyword Overview Ste…" at bounding box center [571, 287] width 1068 height 501
click at [31, 16] on div "Go Back" at bounding box center [18, 18] width 37 height 36
click at [23, 20] on icon "button" at bounding box center [18, 18] width 11 height 11
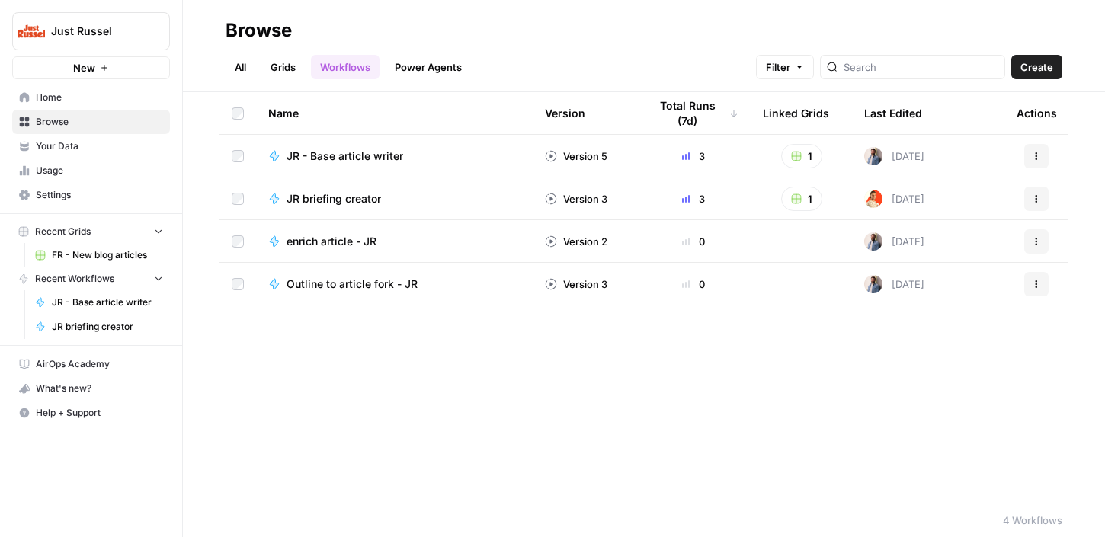
click at [84, 115] on span "Browse" at bounding box center [99, 122] width 127 height 14
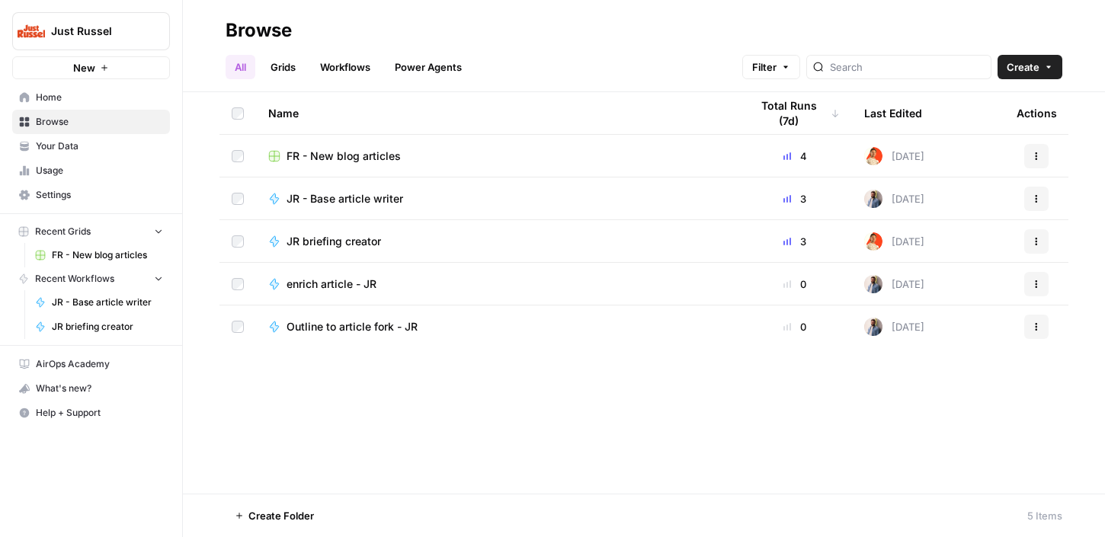
click at [338, 149] on span "FR - New blog articles" at bounding box center [344, 156] width 114 height 15
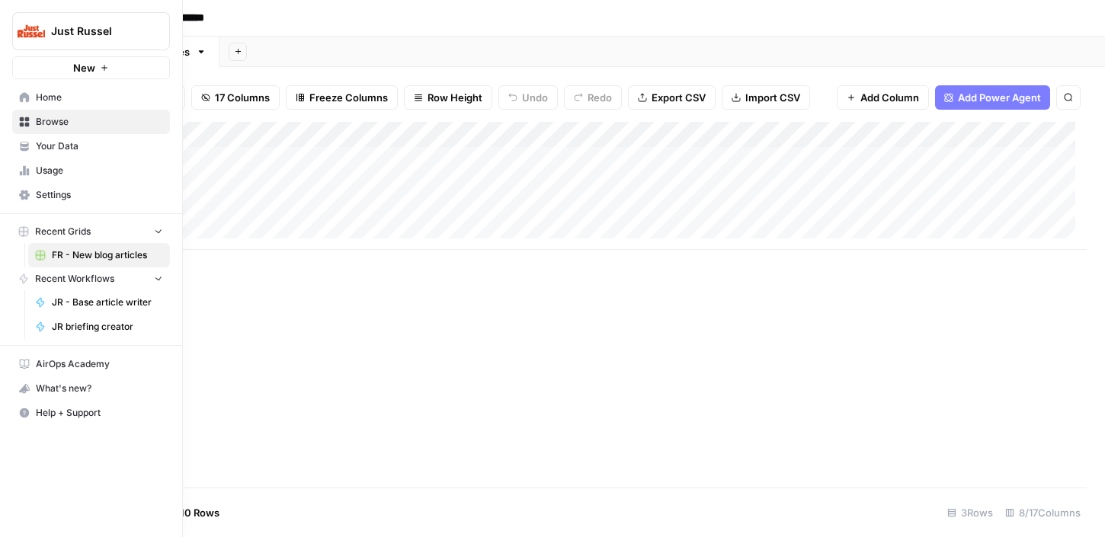
click at [14, 120] on link "Browse" at bounding box center [91, 122] width 158 height 24
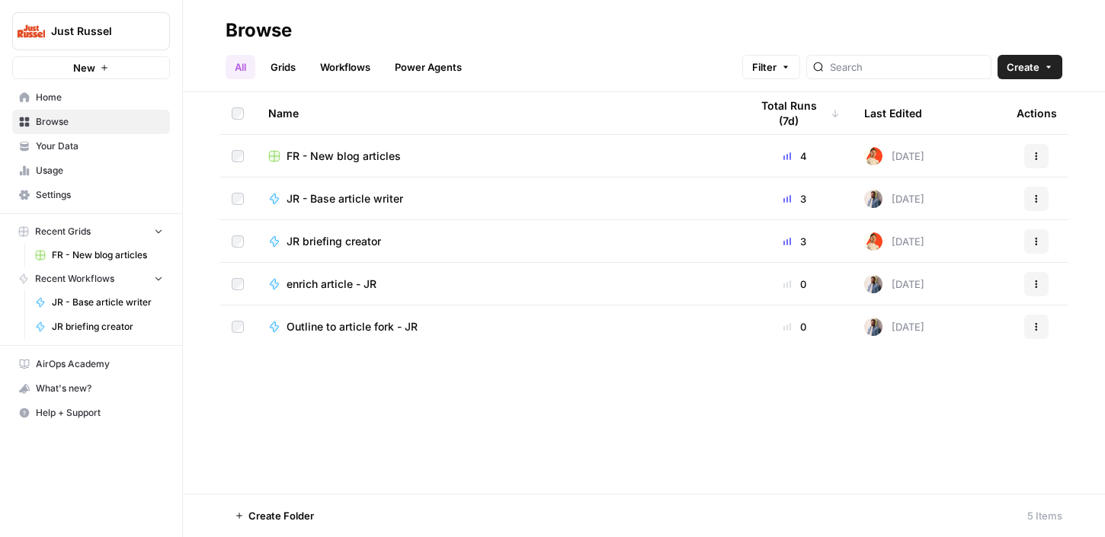
click at [335, 245] on span "JR briefing creator" at bounding box center [334, 241] width 95 height 15
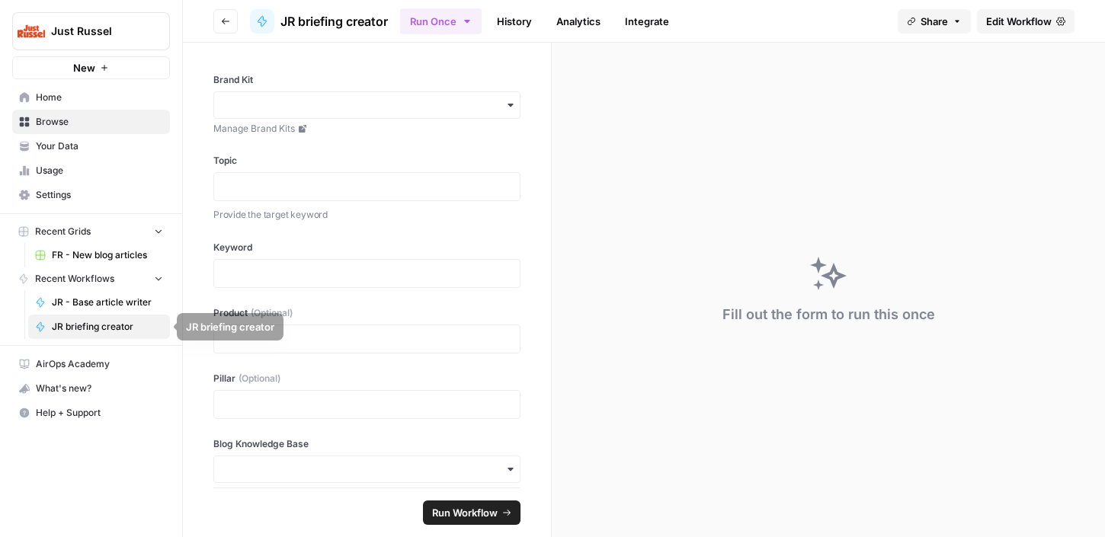
click at [109, 301] on span "JR - Base article writer" at bounding box center [107, 303] width 111 height 14
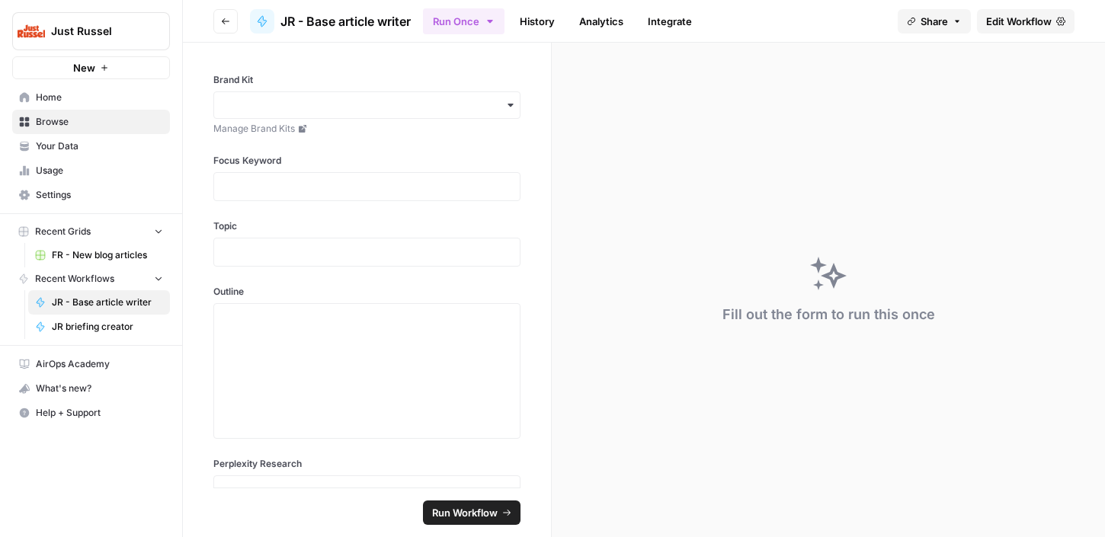
click at [58, 136] on link "Your Data" at bounding box center [91, 146] width 158 height 24
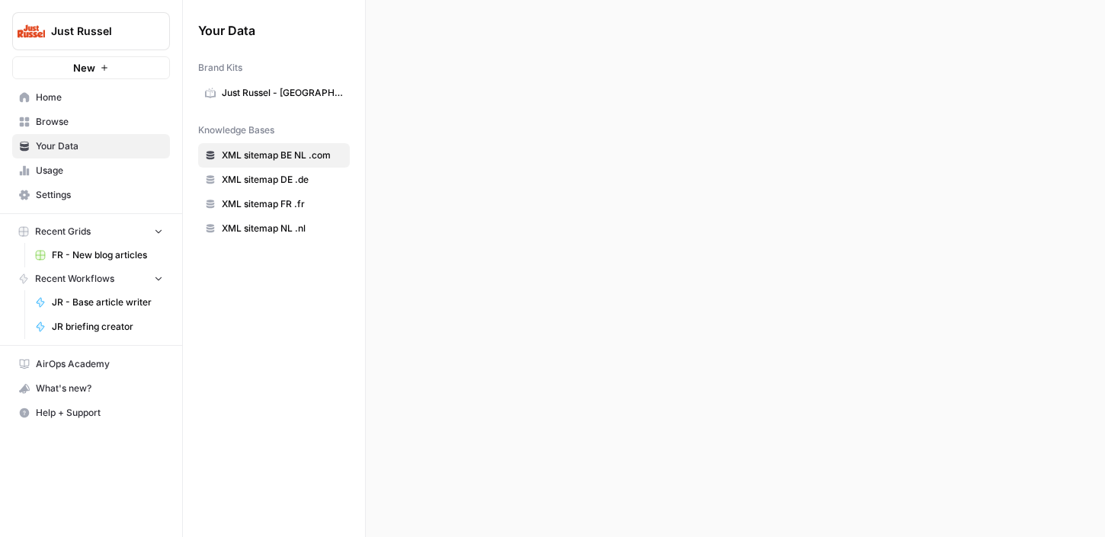
click at [53, 126] on span "Browse" at bounding box center [99, 122] width 127 height 14
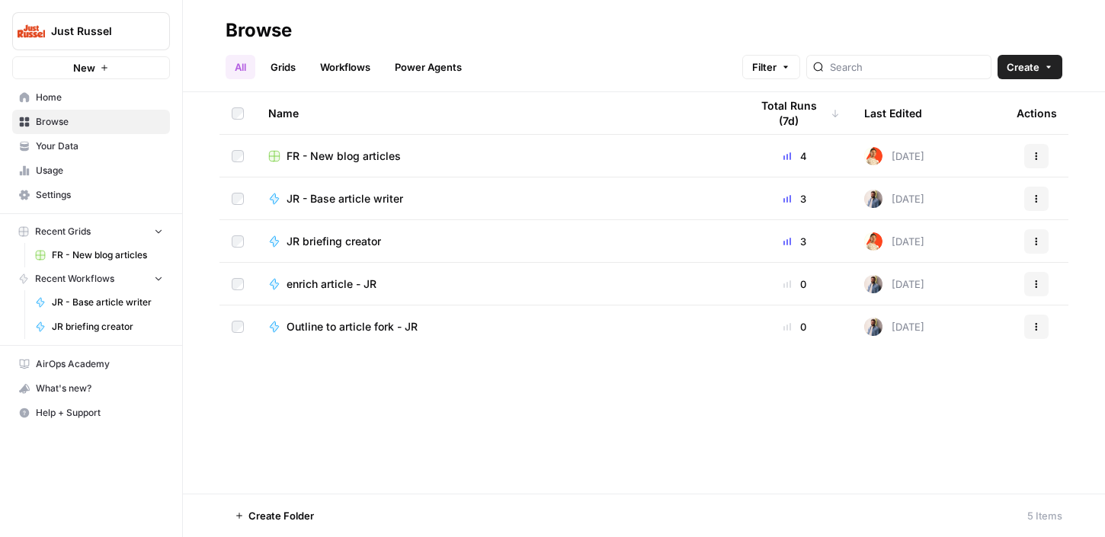
click at [343, 200] on span "JR - Base article writer" at bounding box center [345, 198] width 117 height 15
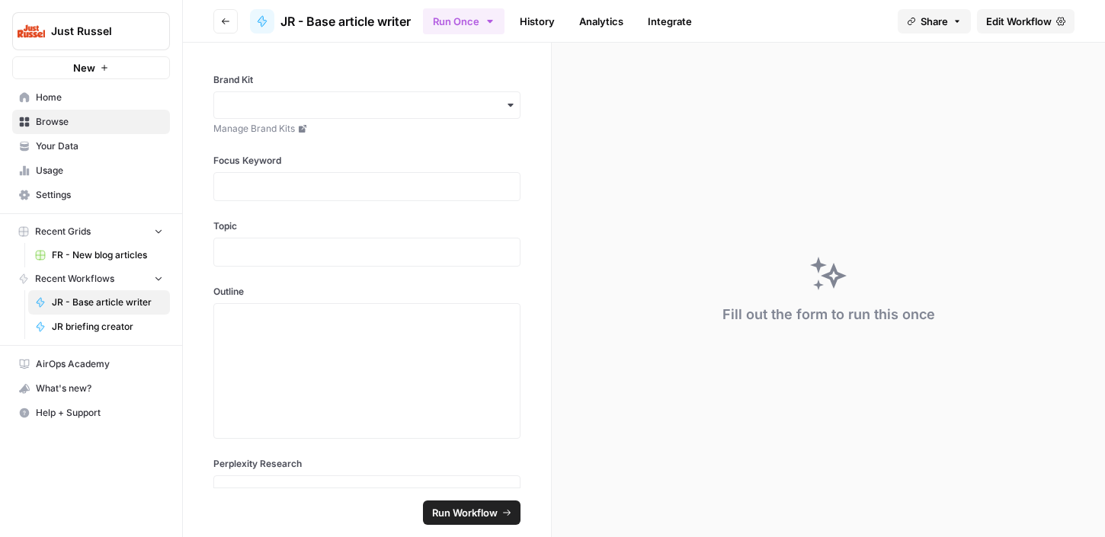
click at [87, 317] on link "JR briefing creator" at bounding box center [99, 327] width 142 height 24
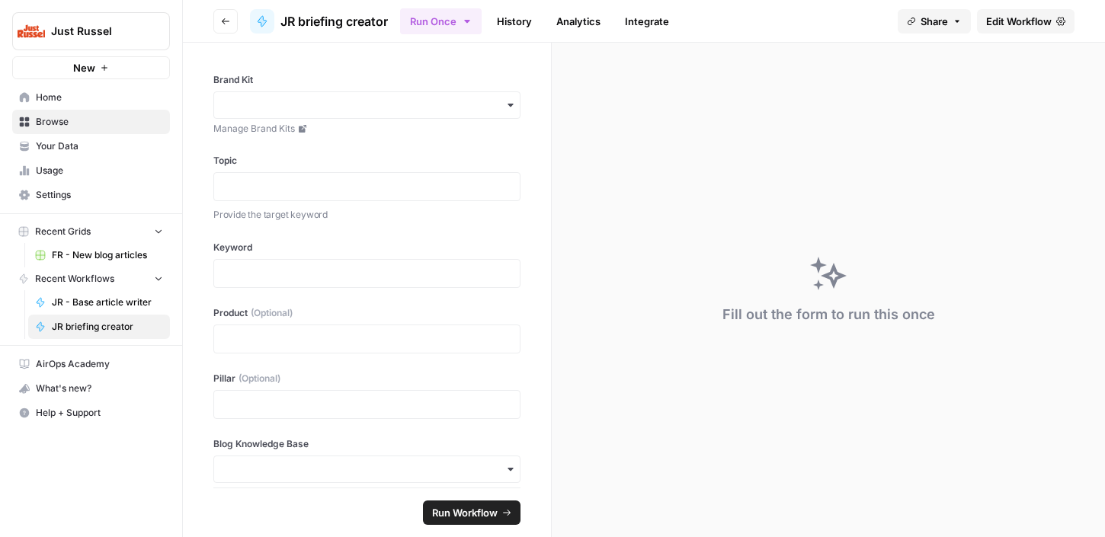
click at [62, 117] on span "Browse" at bounding box center [99, 122] width 127 height 14
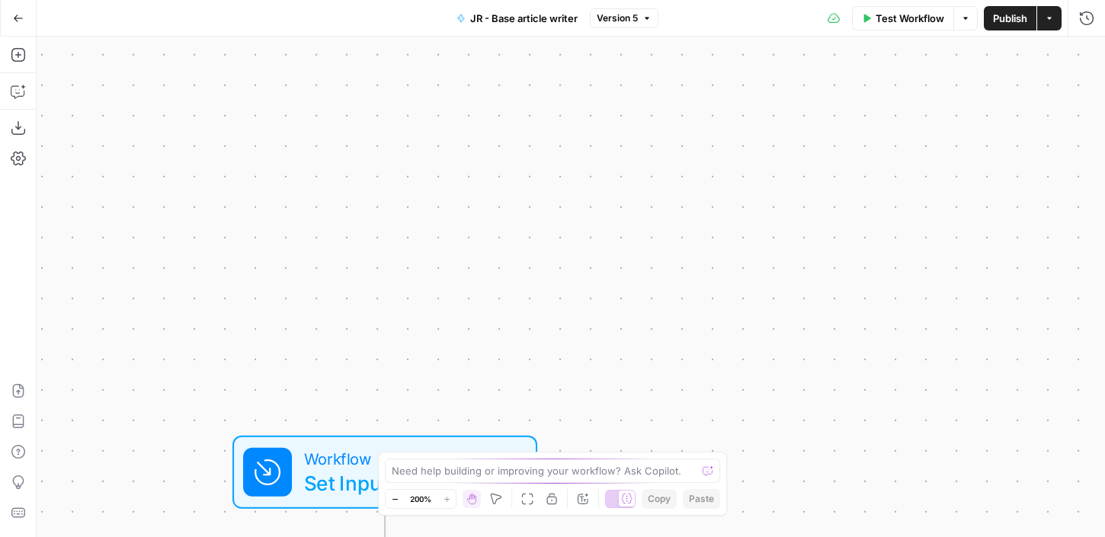
drag, startPoint x: 558, startPoint y: 344, endPoint x: 896, endPoint y: 171, distance: 380.4
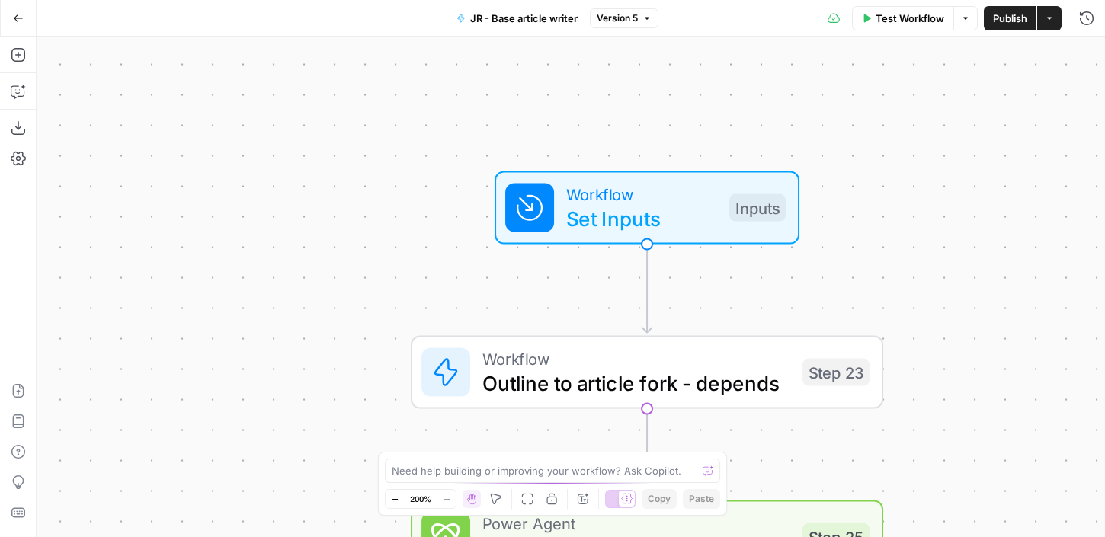
drag, startPoint x: 811, startPoint y: 191, endPoint x: 805, endPoint y: 139, distance: 52.2
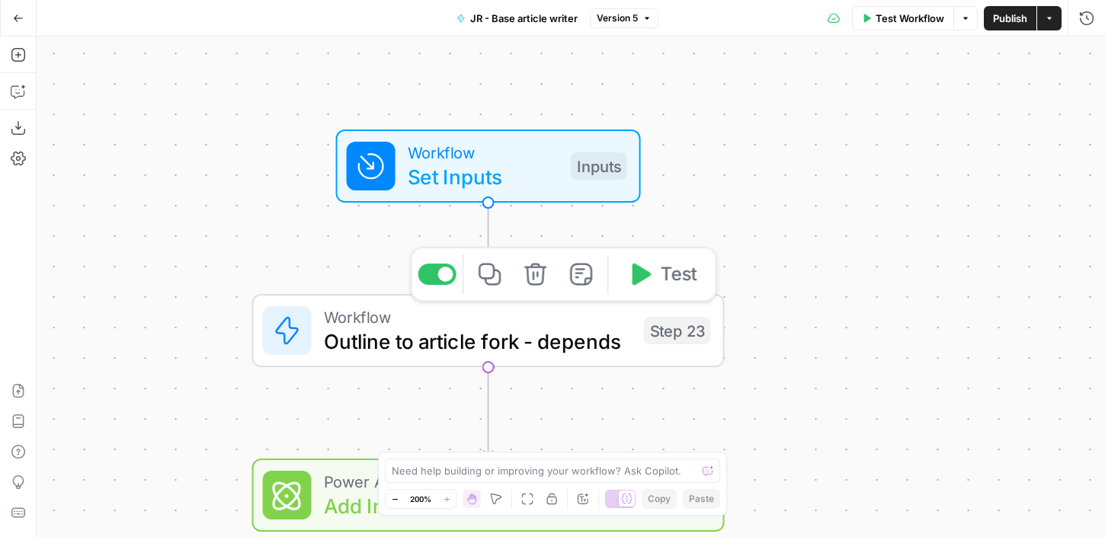
click at [381, 330] on span "Outline to article fork - depends" at bounding box center [478, 341] width 308 height 30
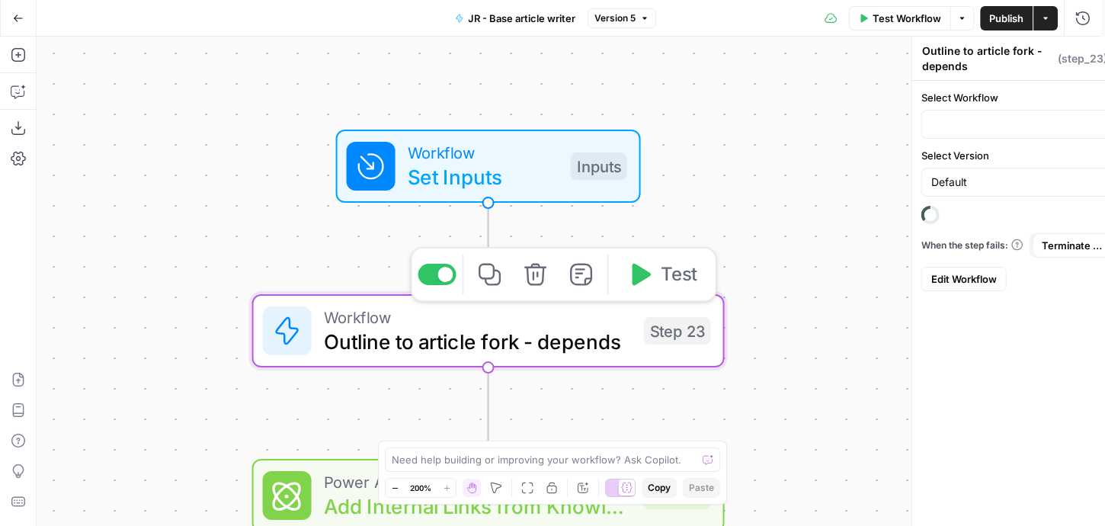
type input "Outline to article fork - JR"
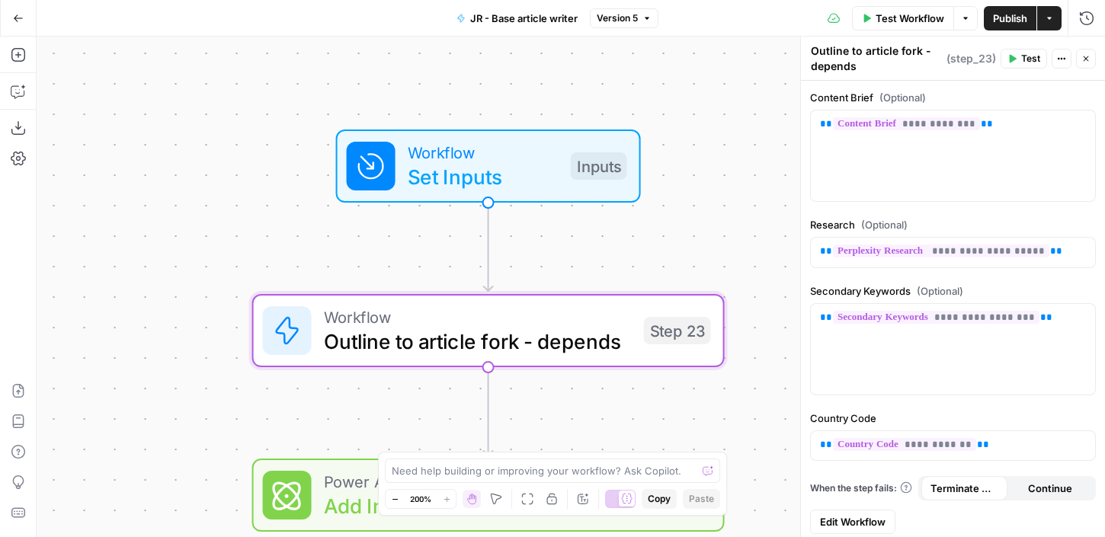
scroll to position [408, 0]
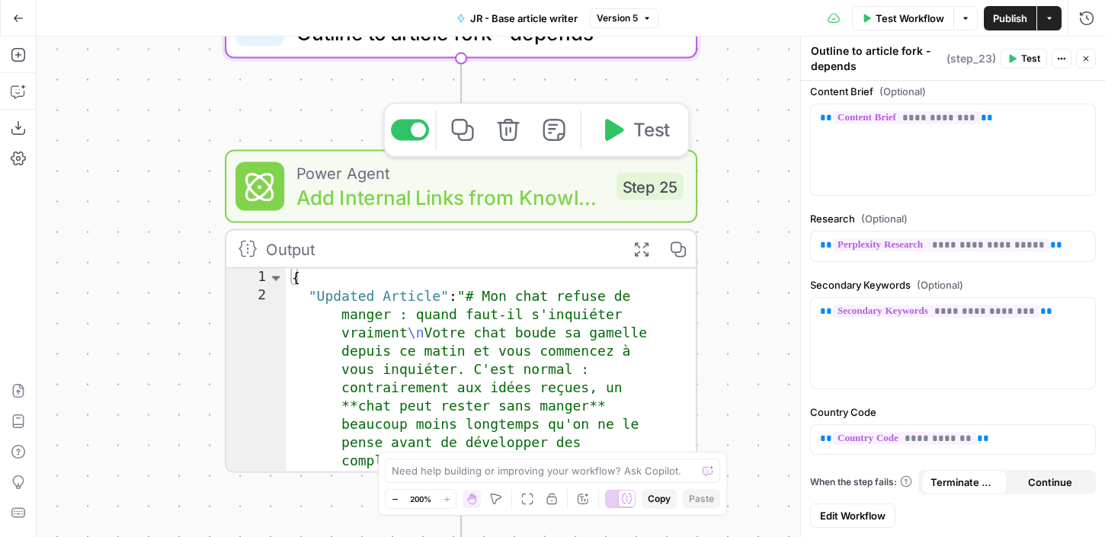
click at [457, 182] on span "Add Internal Links from Knowledge Base" at bounding box center [450, 197] width 308 height 30
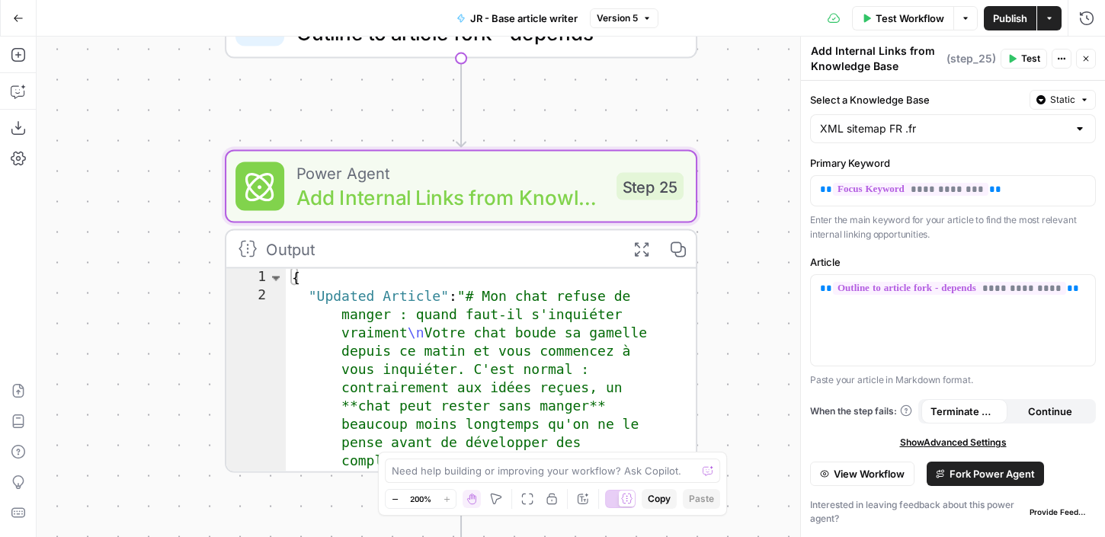
click at [165, 181] on div "Workflow Set Inputs Inputs Workflow Outline to article fork - depends Step 23 P…" at bounding box center [571, 287] width 1068 height 501
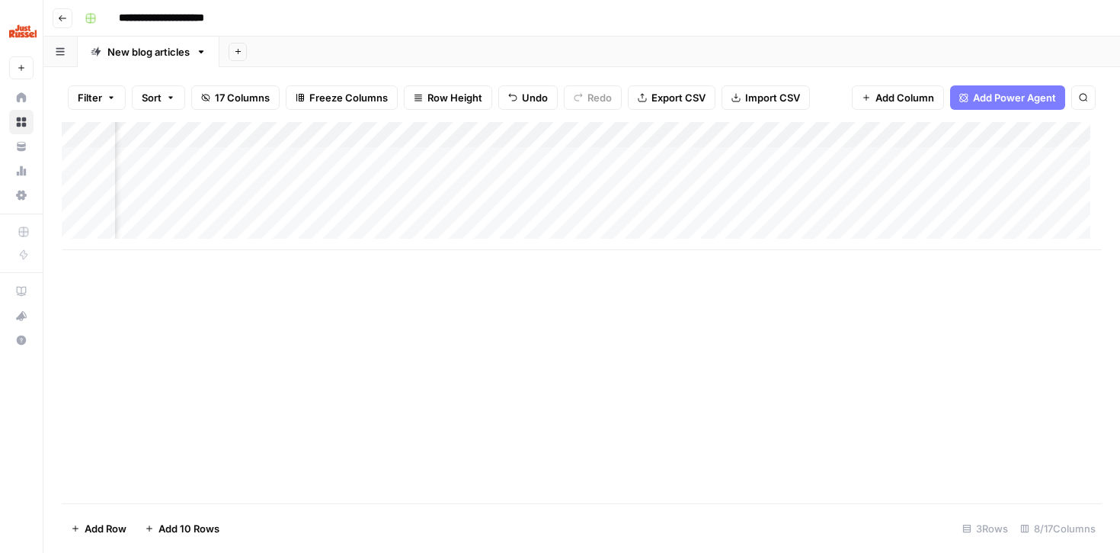
scroll to position [0, 420]
